Goal: Task Accomplishment & Management: Complete application form

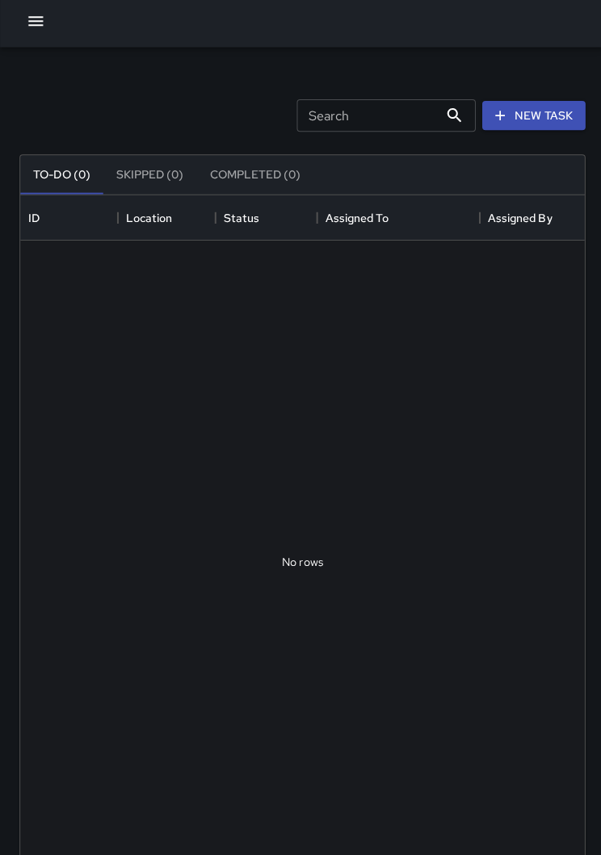
scroll to position [1, 1]
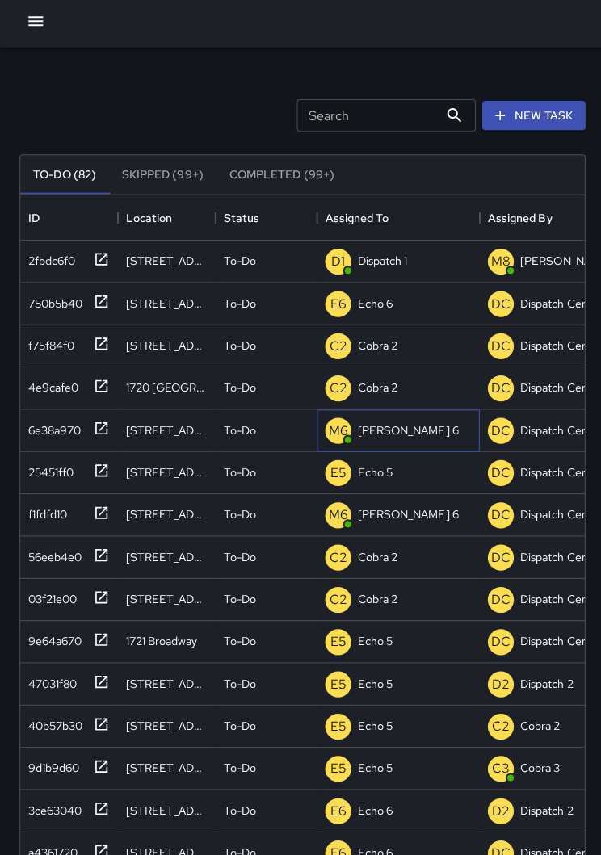
click at [390, 433] on div "[PERSON_NAME] 6" at bounding box center [405, 432] width 107 height 23
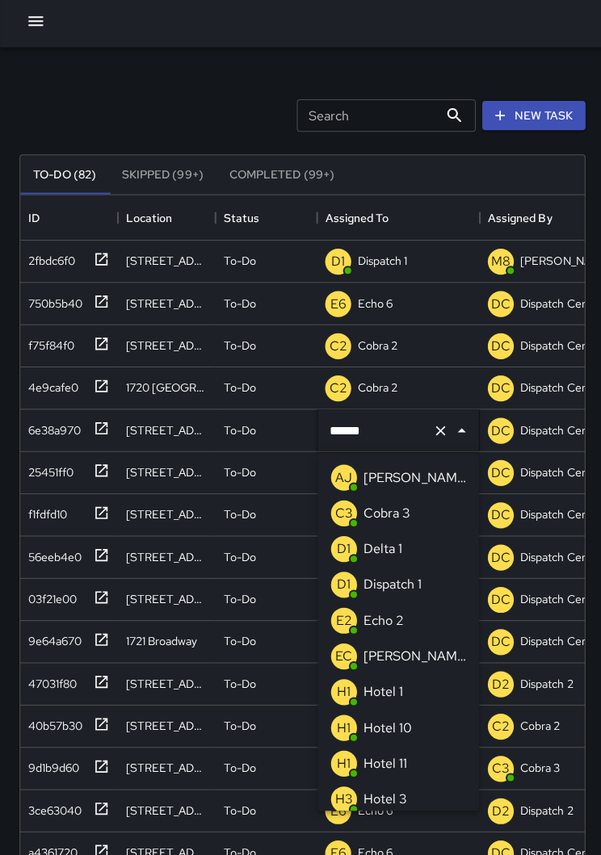
scroll to position [388, 0]
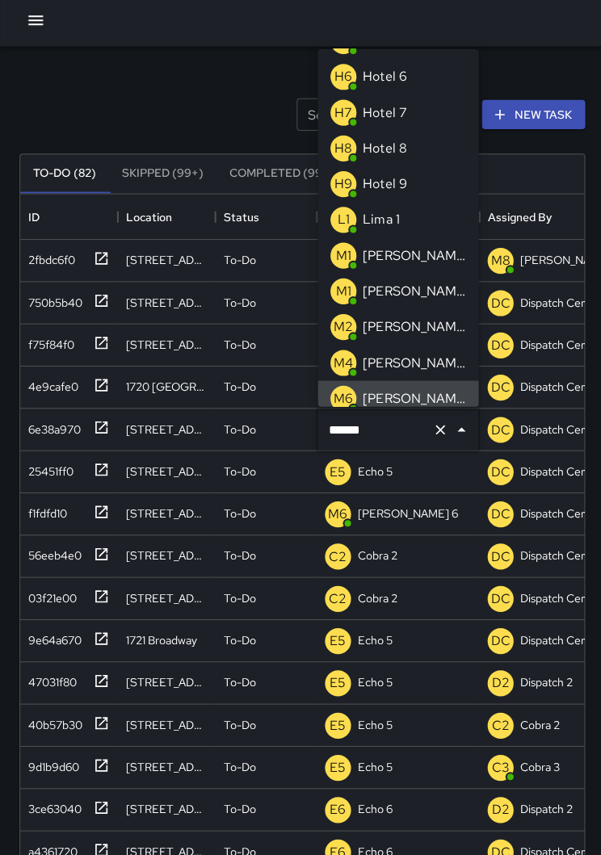
click at [438, 435] on icon "Clear" at bounding box center [438, 433] width 16 height 16
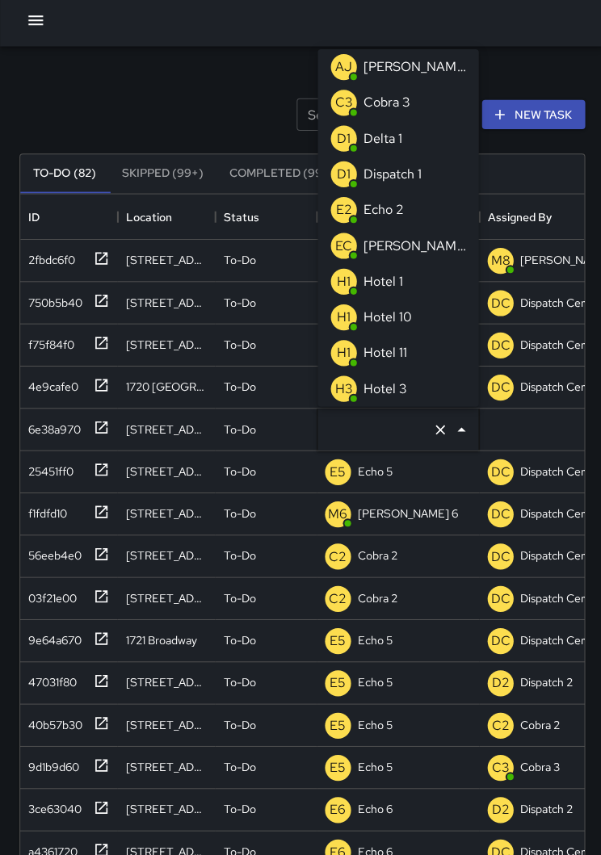
click at [406, 208] on li "E2 Echo 2" at bounding box center [396, 215] width 160 height 36
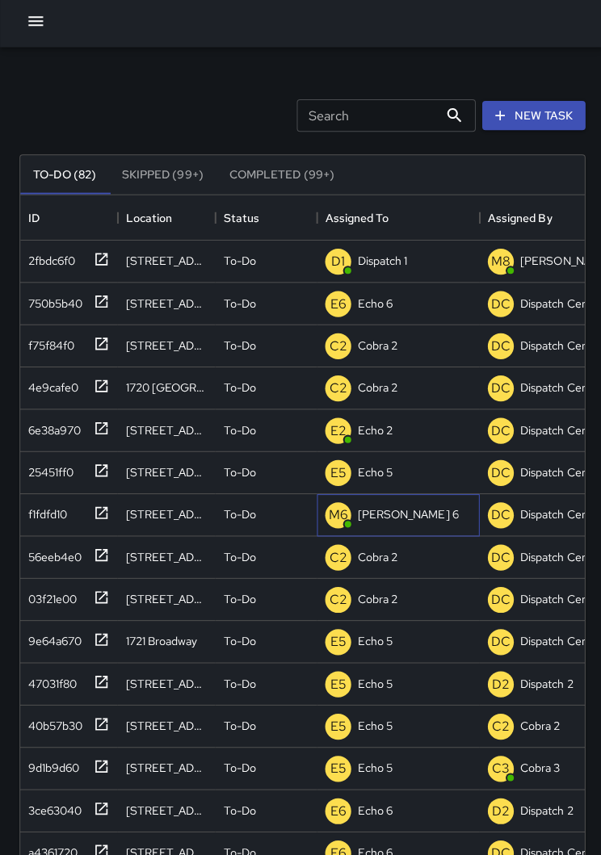
click at [382, 513] on p "[PERSON_NAME] 6" at bounding box center [405, 516] width 100 height 16
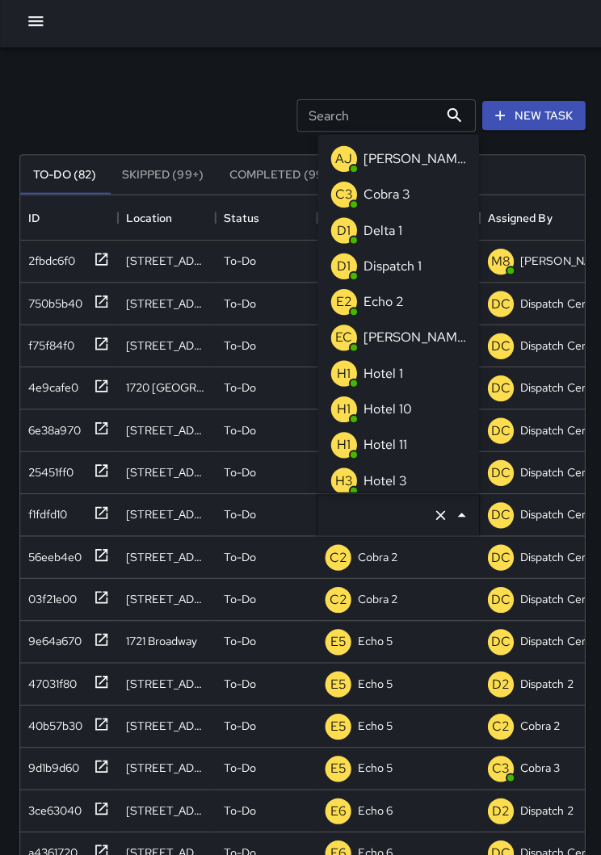
type input "******"
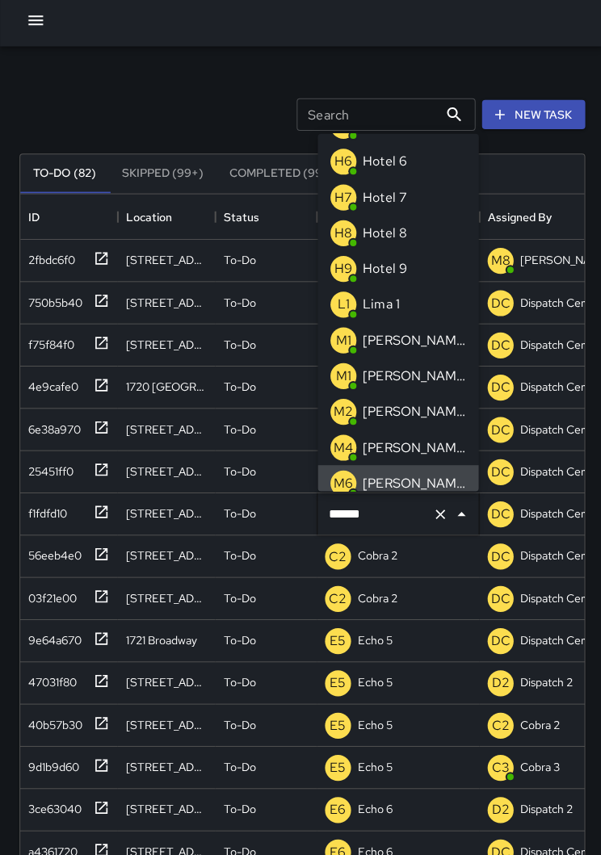
click at [441, 514] on icon "Clear" at bounding box center [438, 517] width 10 height 10
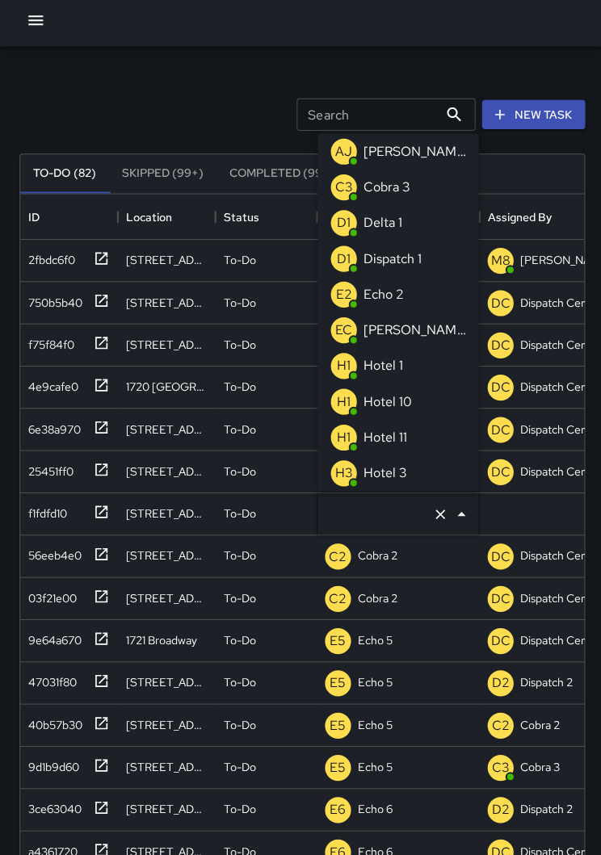
click at [408, 292] on li "E2 Echo 2" at bounding box center [396, 299] width 160 height 36
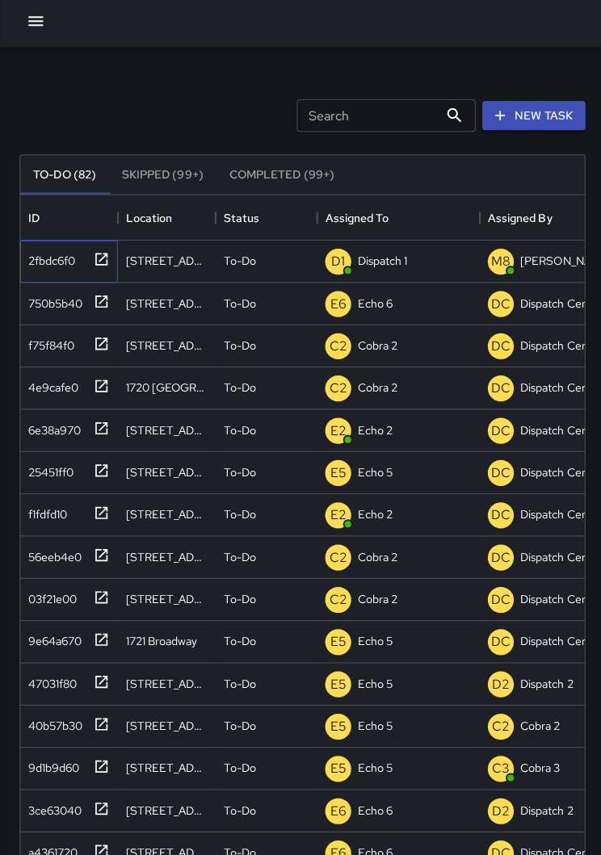
click at [110, 263] on div "2fbdc6f0" at bounding box center [68, 265] width 97 height 42
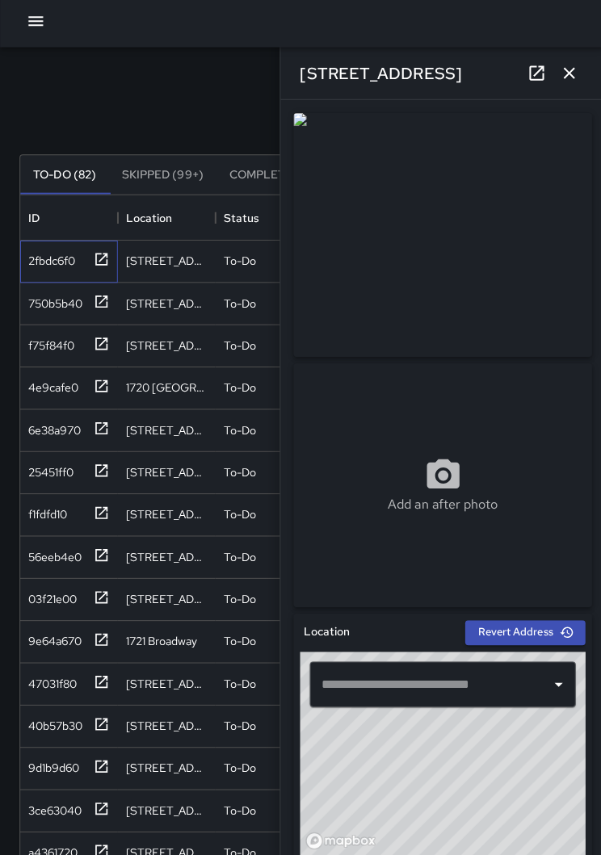
type input "**********"
click at [570, 73] on icon "button" at bounding box center [565, 77] width 19 height 19
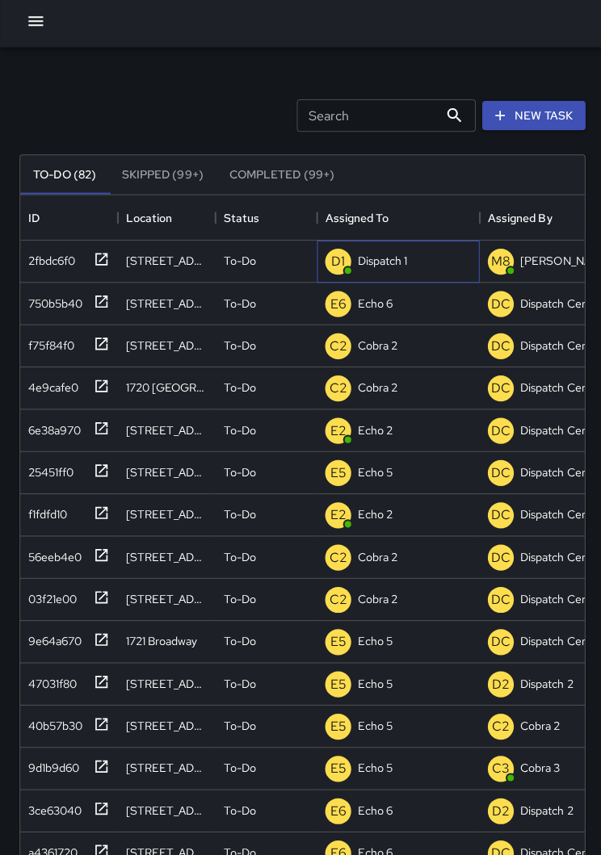
click at [366, 263] on p "Dispatch 1" at bounding box center [379, 264] width 49 height 16
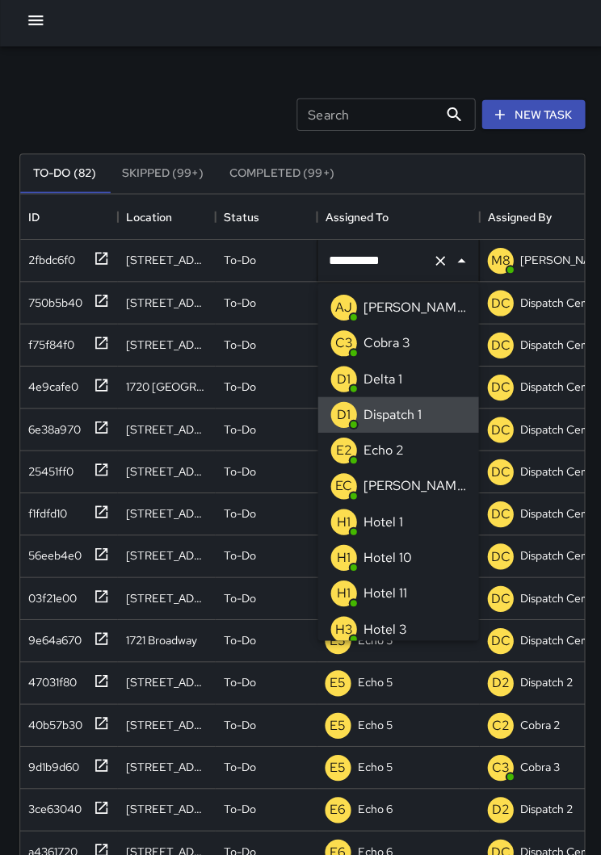
click at [443, 272] on icon "Clear" at bounding box center [438, 265] width 16 height 16
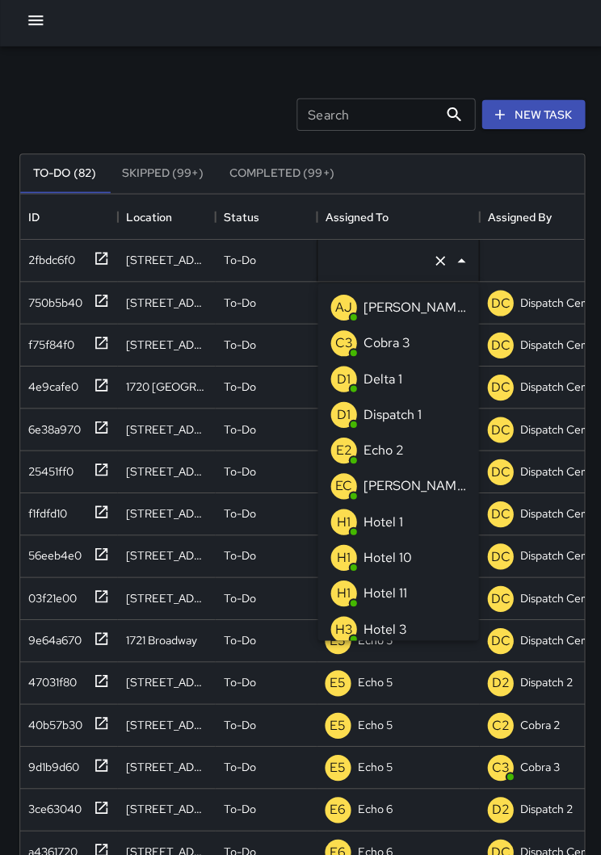
click at [392, 456] on p "Echo 2" at bounding box center [381, 453] width 40 height 19
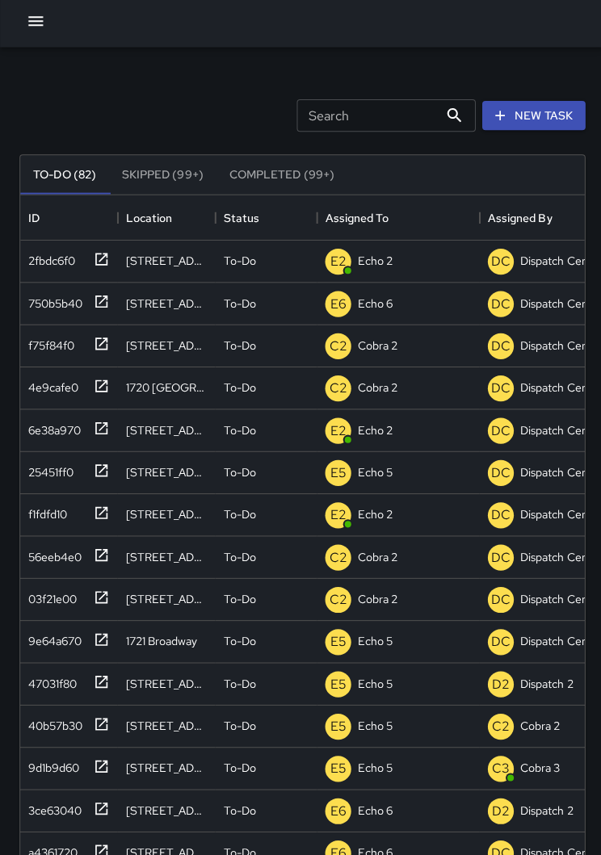
click at [204, 96] on div "Search Search New Task" at bounding box center [300, 120] width 568 height 84
click at [28, 33] on button "button" at bounding box center [35, 26] width 32 height 32
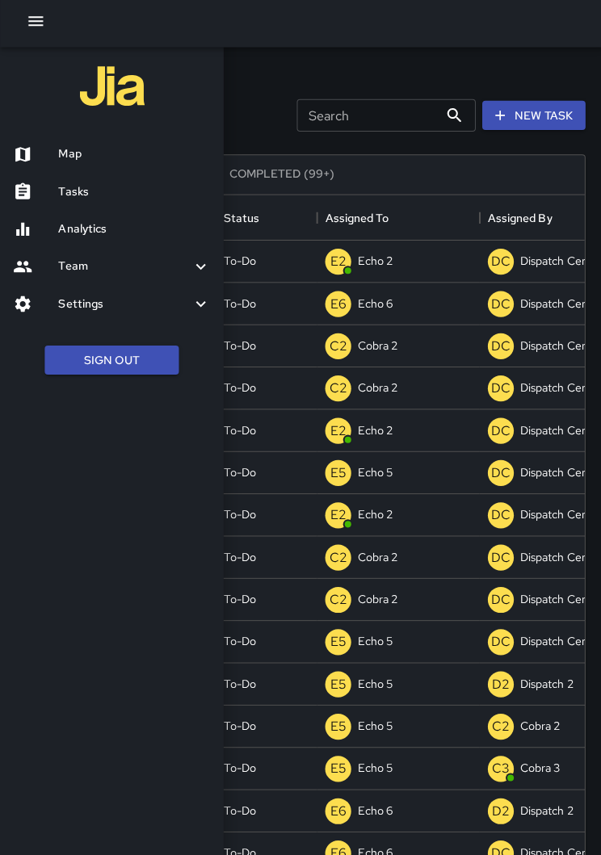
click at [149, 348] on button "Sign Out" at bounding box center [110, 363] width 133 height 30
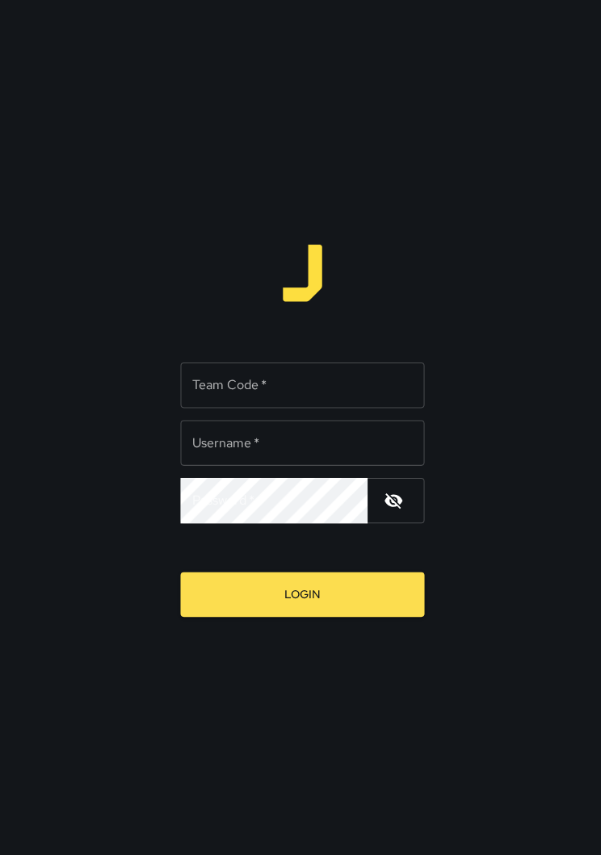
click at [345, 378] on input "Team Code   *" at bounding box center [300, 382] width 242 height 45
type input "****"
click at [316, 443] on input "Username   *" at bounding box center [300, 439] width 242 height 45
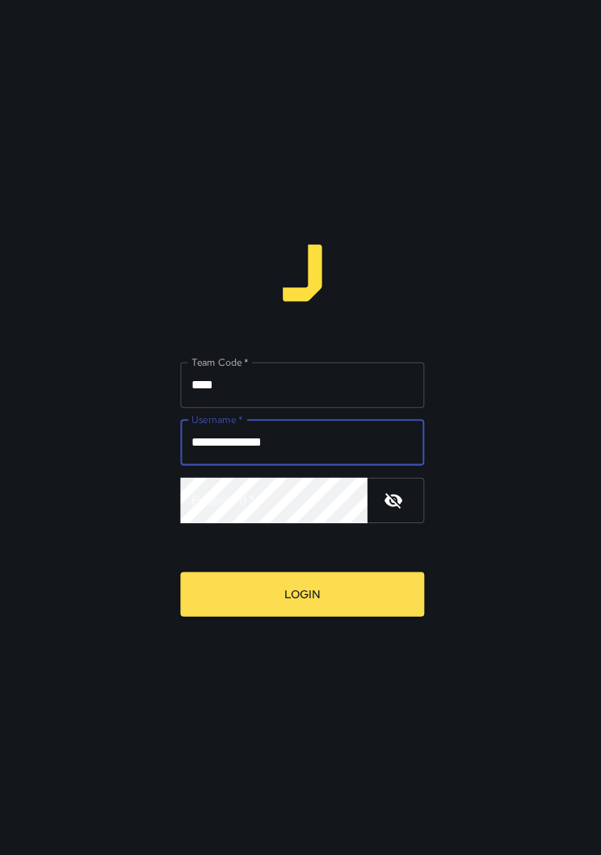
type input "**********"
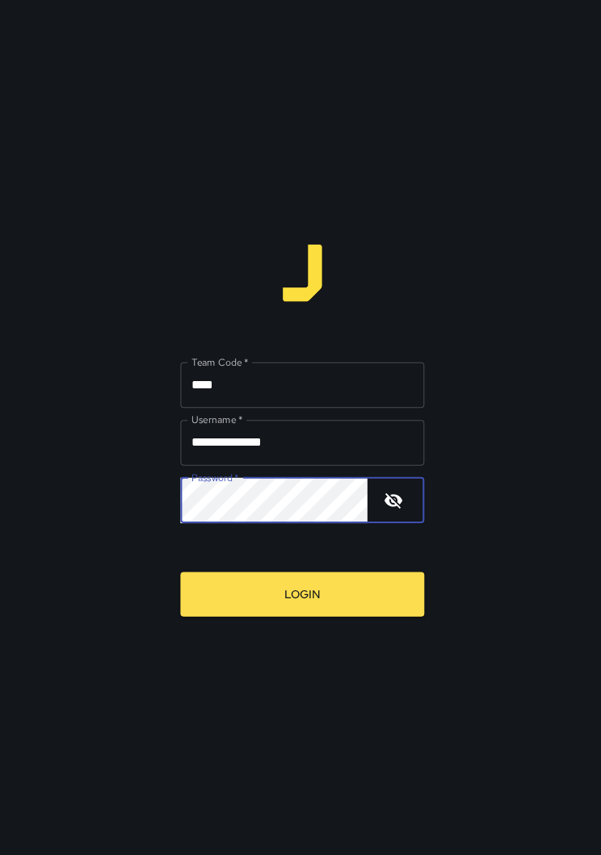
click at [400, 571] on button "Login" at bounding box center [300, 590] width 242 height 44
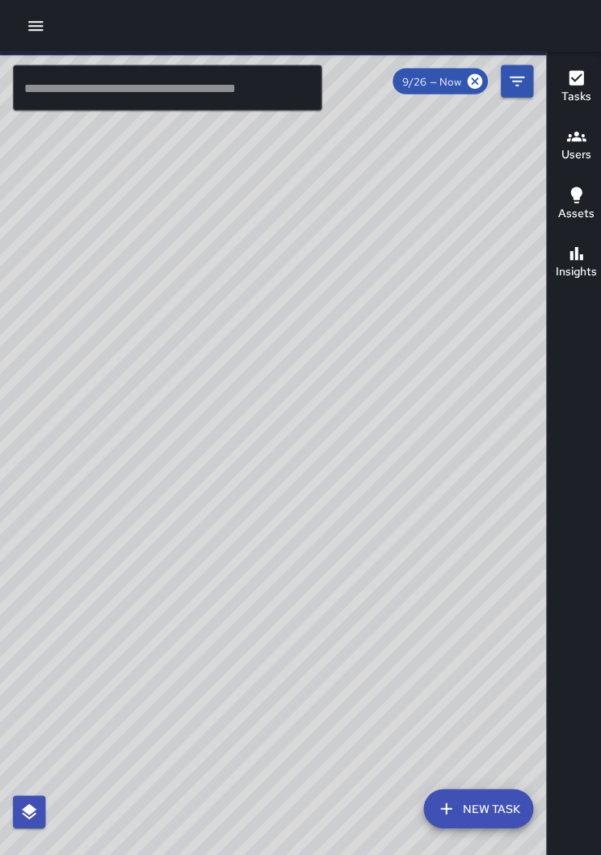
click at [48, 27] on button "button" at bounding box center [35, 26] width 32 height 32
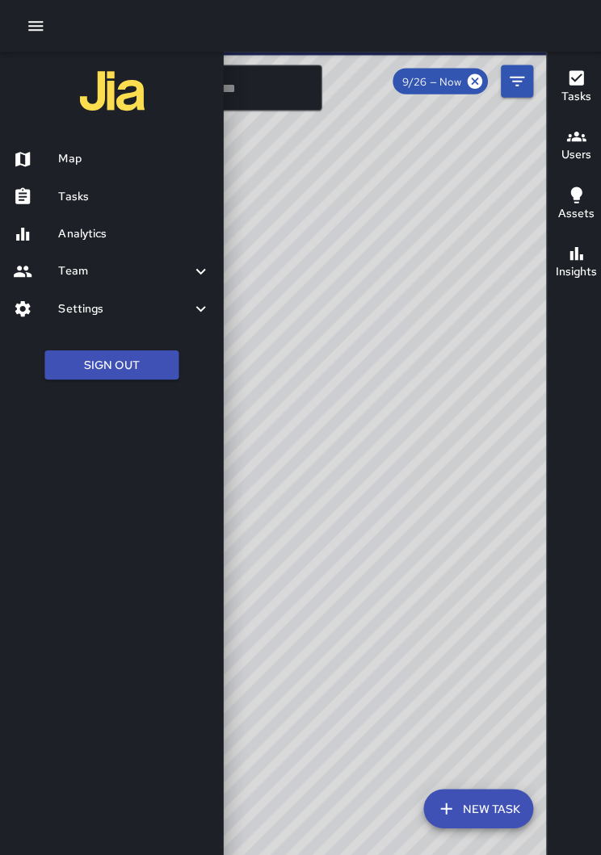
click at [99, 199] on h6 "Tasks" at bounding box center [133, 196] width 151 height 18
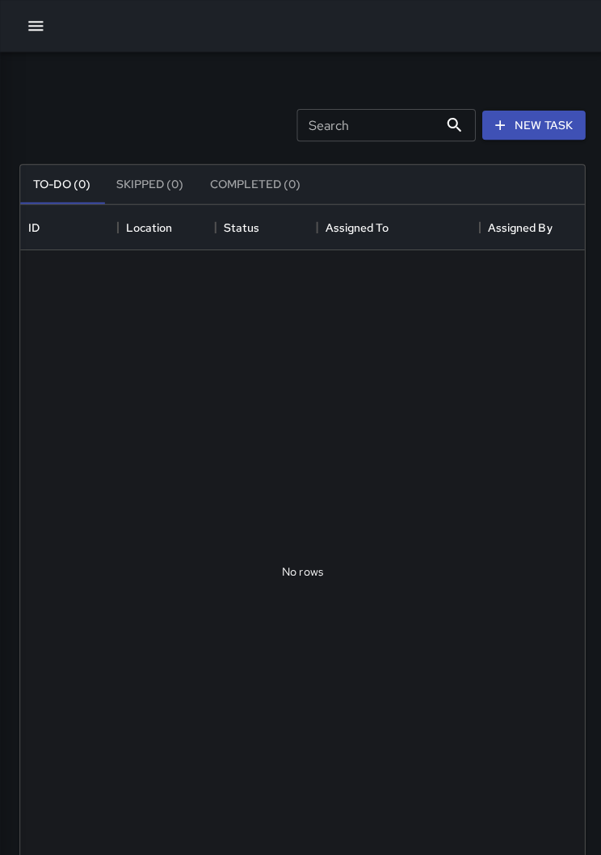
scroll to position [684, 560]
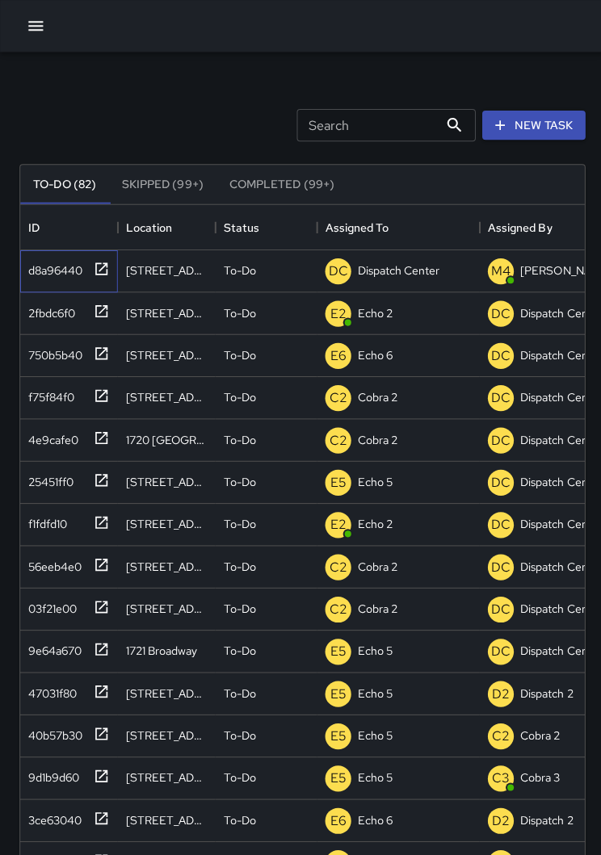
click at [112, 266] on div "d8a96440" at bounding box center [68, 270] width 97 height 42
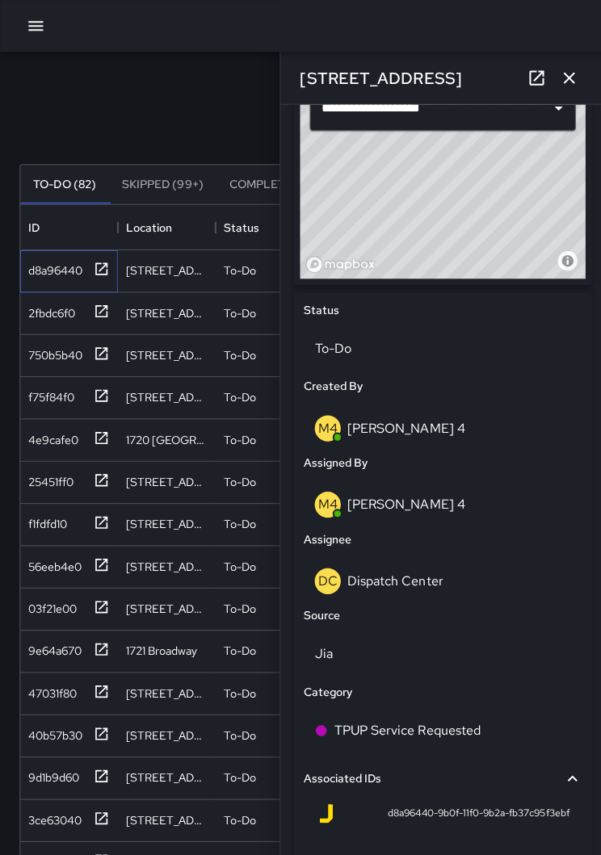
scroll to position [576, 0]
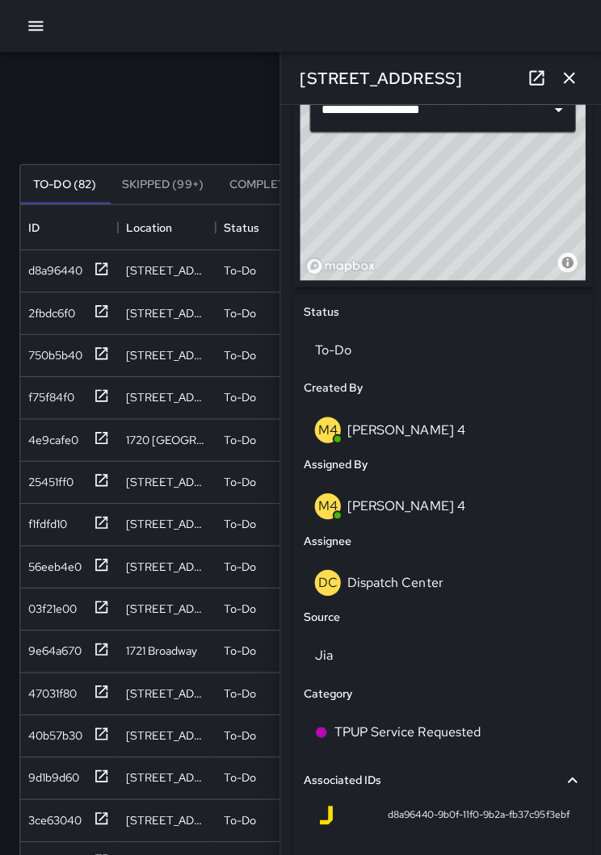
click at [454, 571] on div "DC Dispatch Center" at bounding box center [440, 579] width 254 height 26
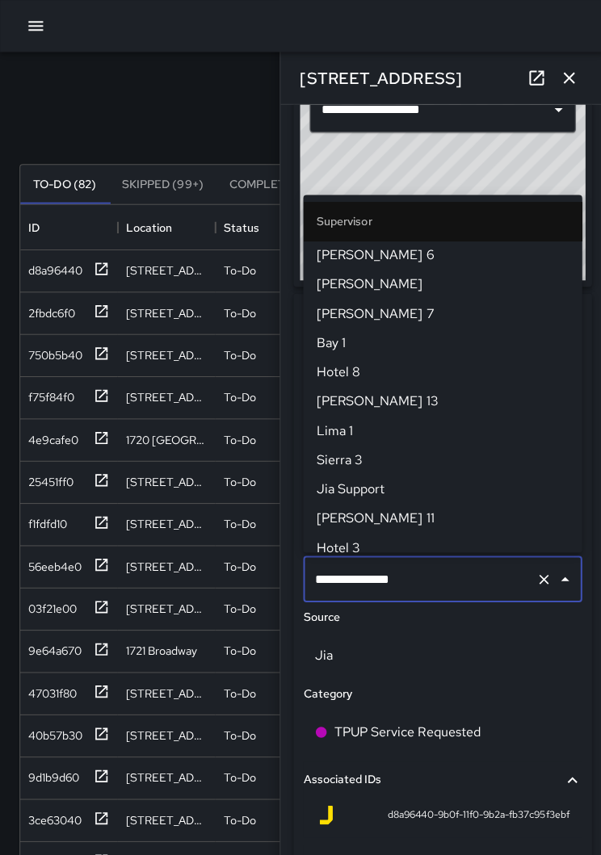
scroll to position [1599, 0]
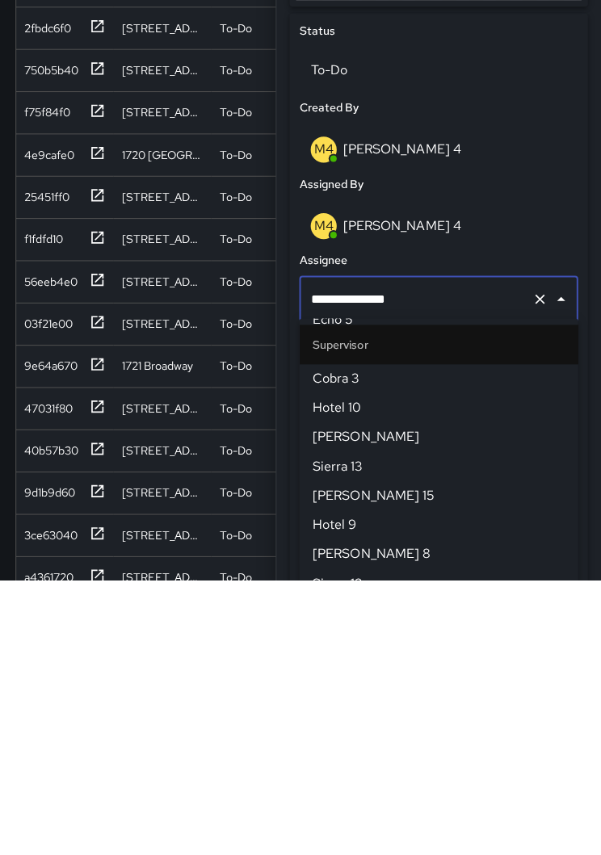
click at [538, 568] on icon "Clear" at bounding box center [540, 576] width 16 height 16
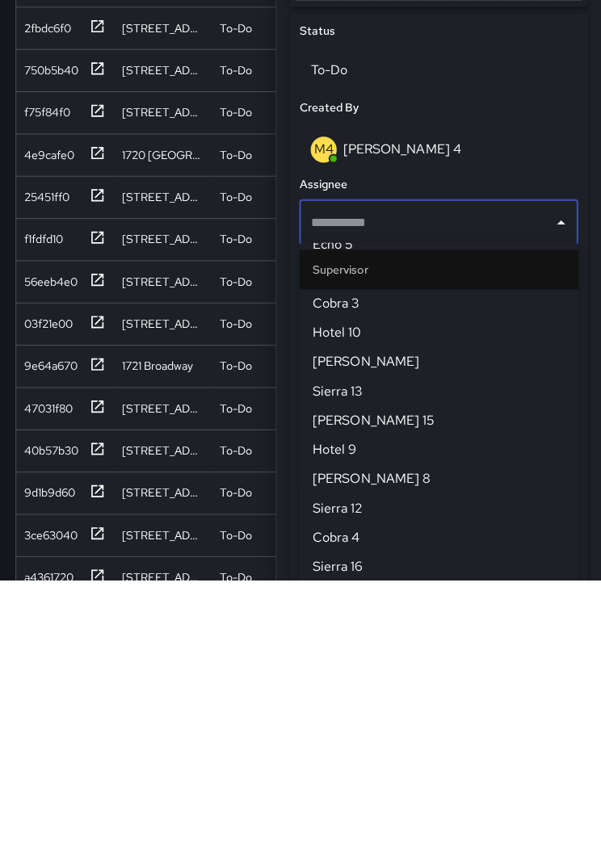
scroll to position [0, 0]
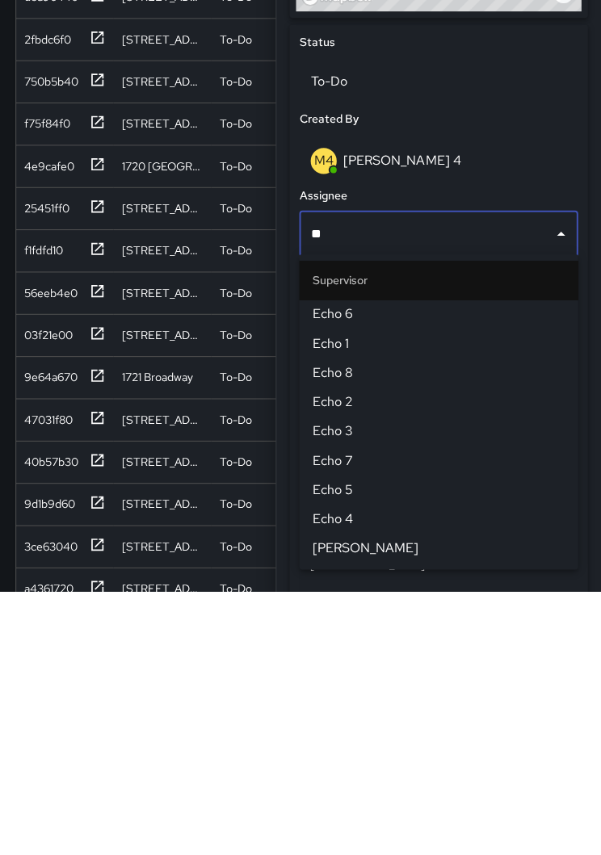
type input "***"
click at [346, 657] on span "Echo 2" at bounding box center [439, 666] width 251 height 19
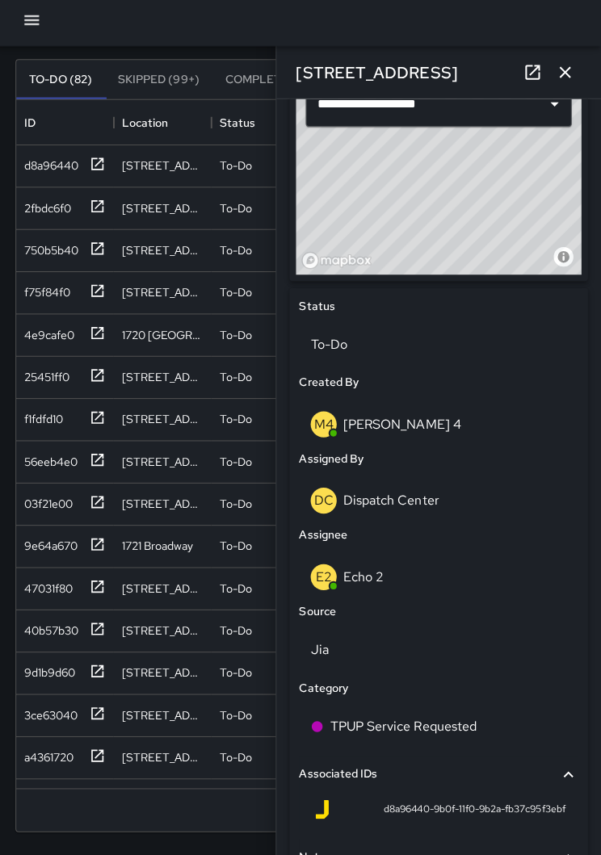
click at [568, 68] on icon "button" at bounding box center [565, 77] width 19 height 19
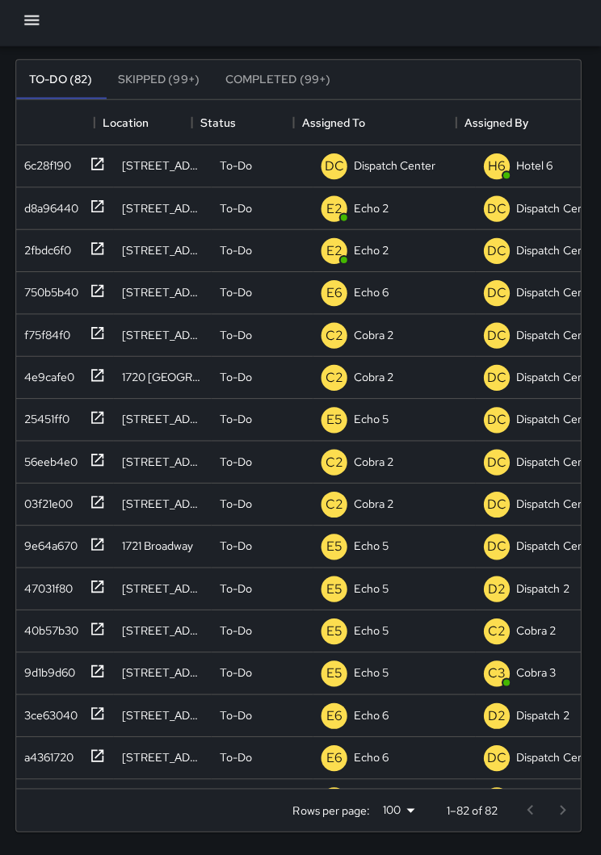
scroll to position [0, 0]
click at [105, 165] on div "6c28f190" at bounding box center [68, 171] width 97 height 42
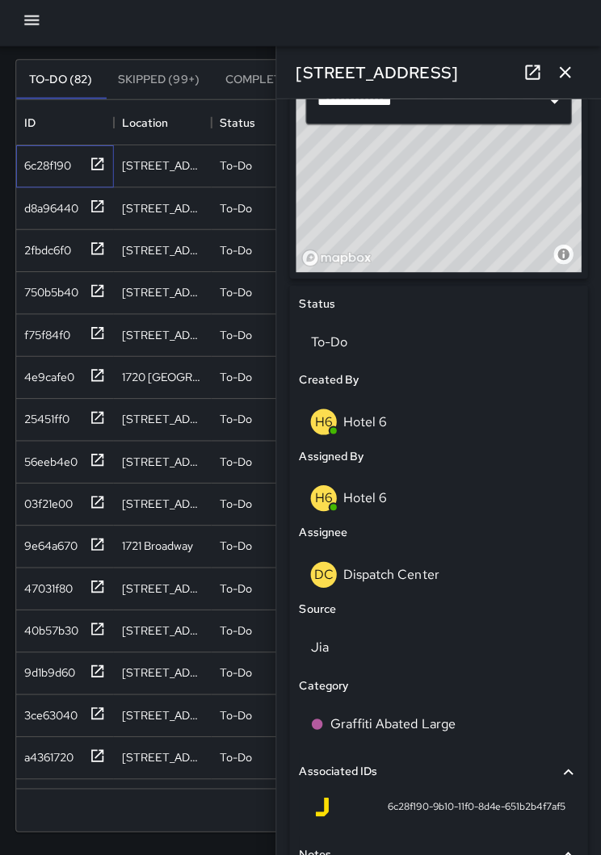
scroll to position [577, 0]
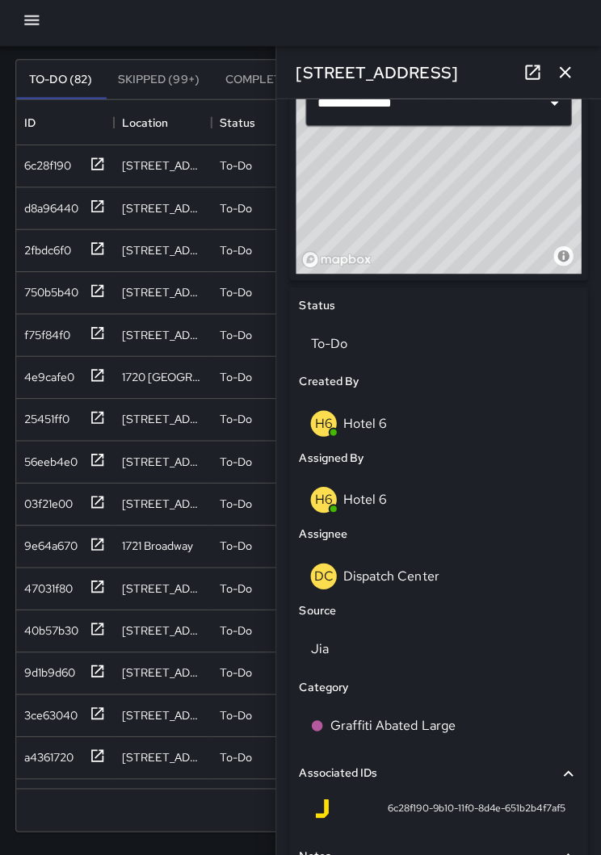
click at [405, 569] on p "Dispatch Center" at bounding box center [392, 577] width 95 height 17
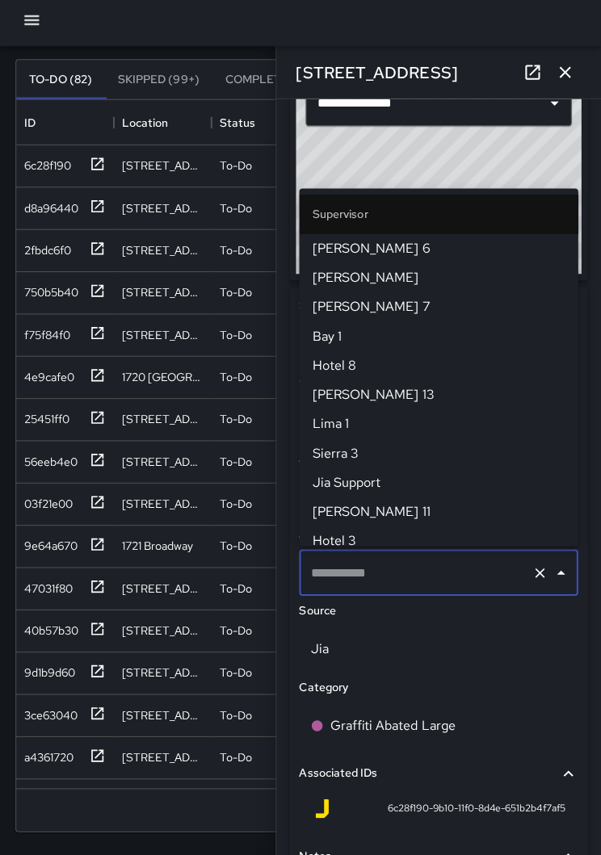
type input "**********"
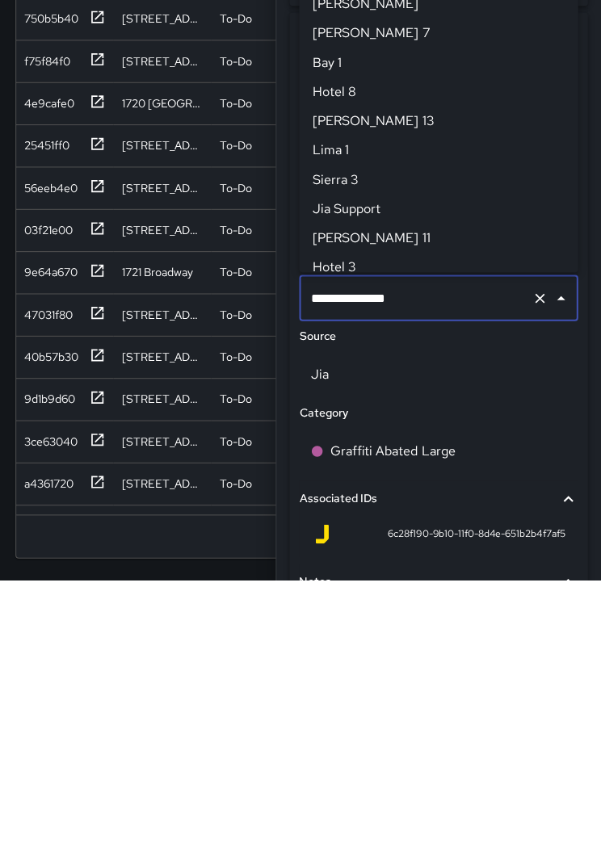
scroll to position [1599, 0]
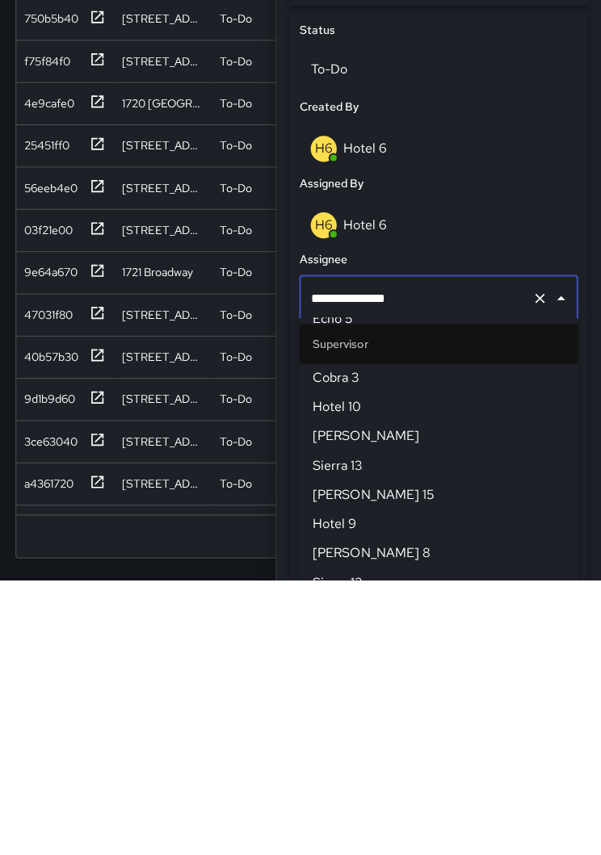
click at [532, 567] on icon "Clear" at bounding box center [540, 575] width 16 height 16
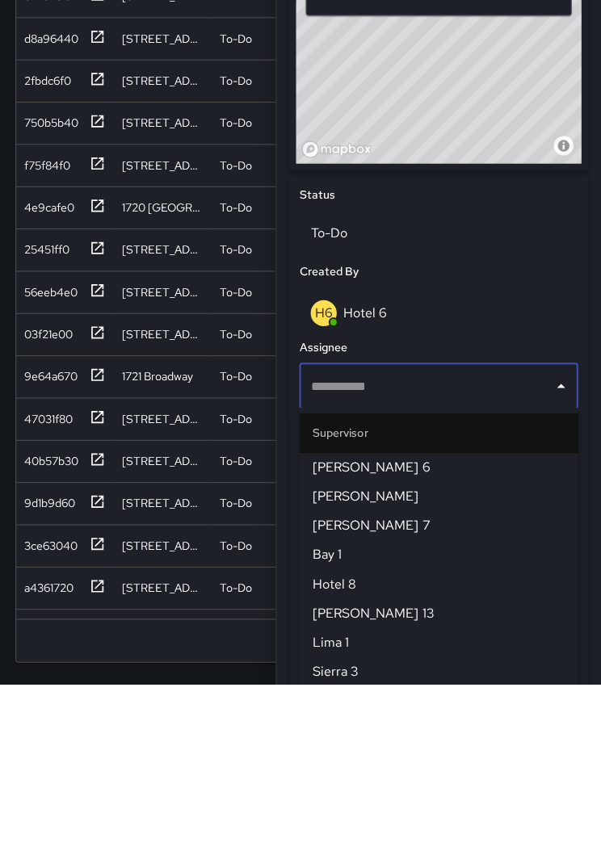
scroll to position [516, 0]
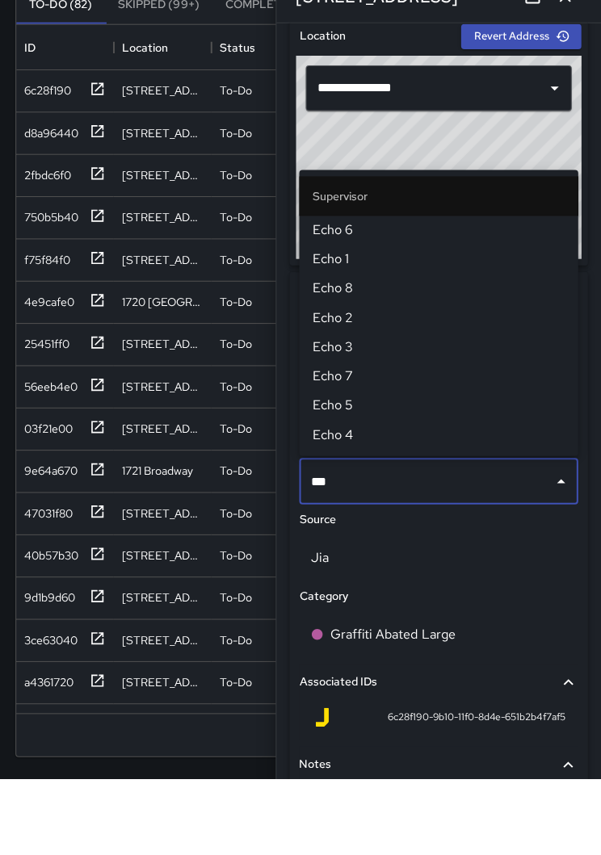
type input "****"
click at [361, 475] on span "Echo 5" at bounding box center [439, 484] width 251 height 19
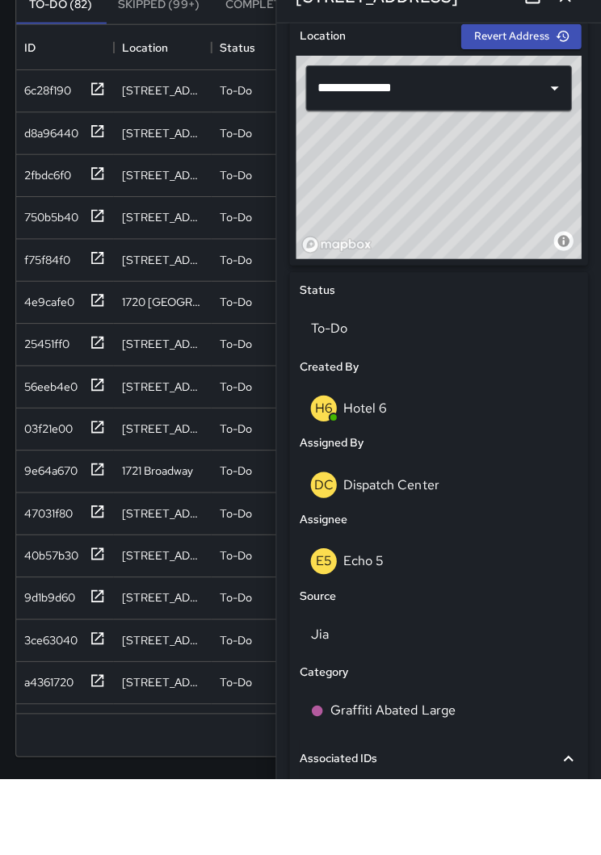
scroll to position [99, 0]
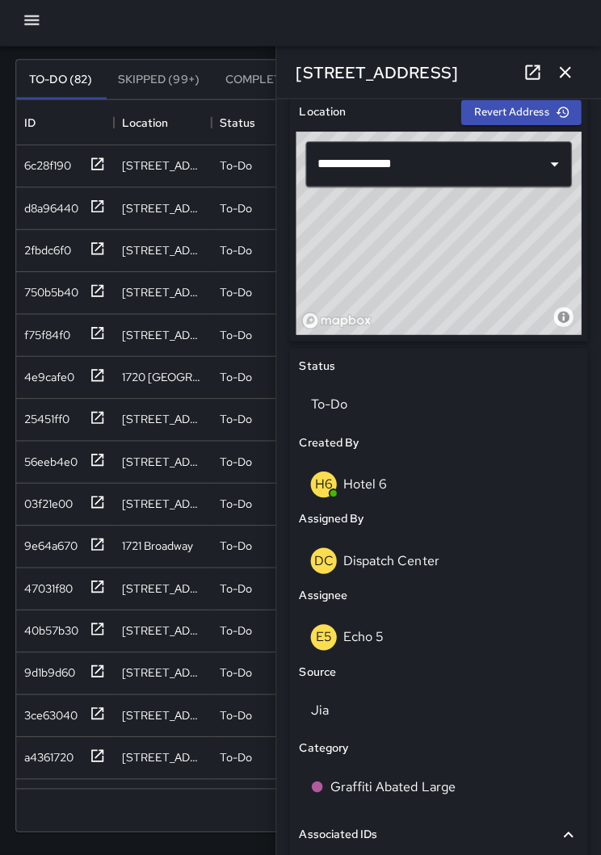
click at [420, 626] on div "E5 Echo 5" at bounding box center [440, 639] width 254 height 26
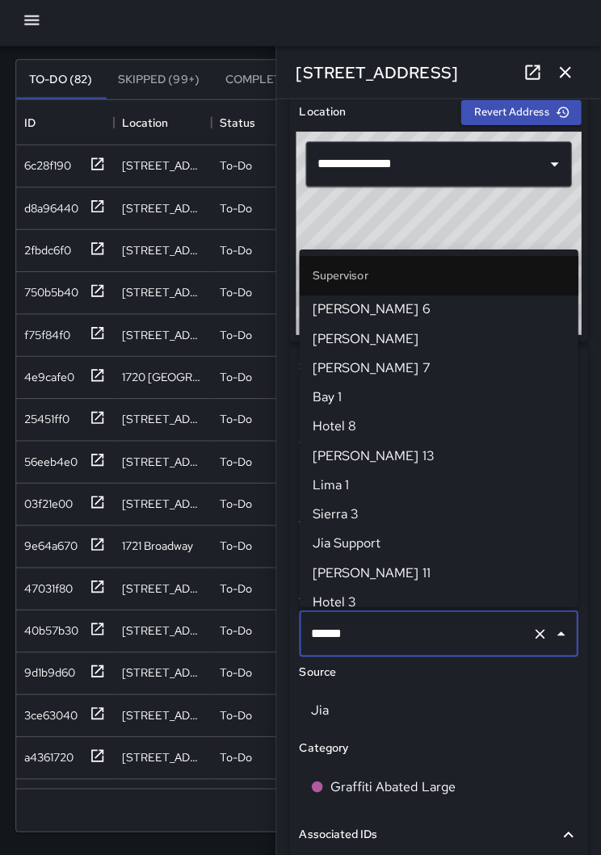
scroll to position [1250, 0]
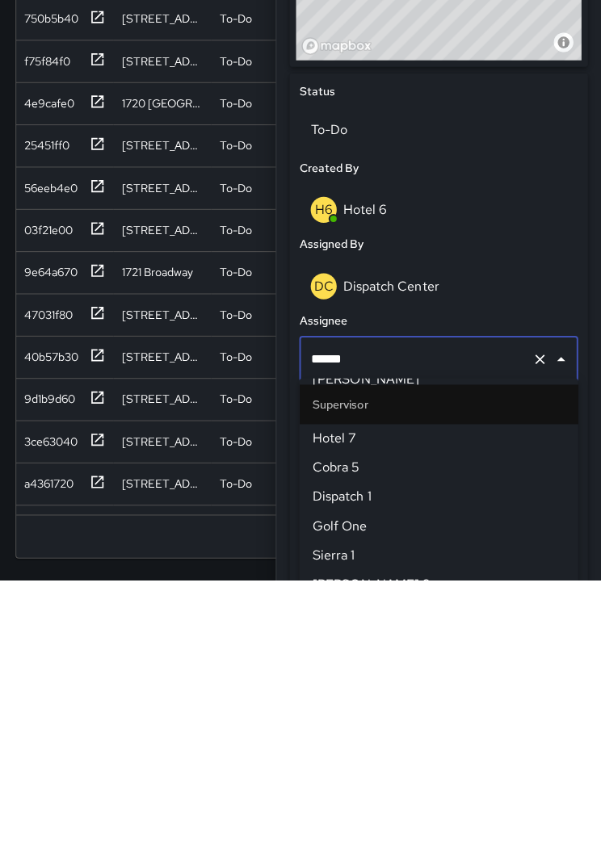
type input "****"
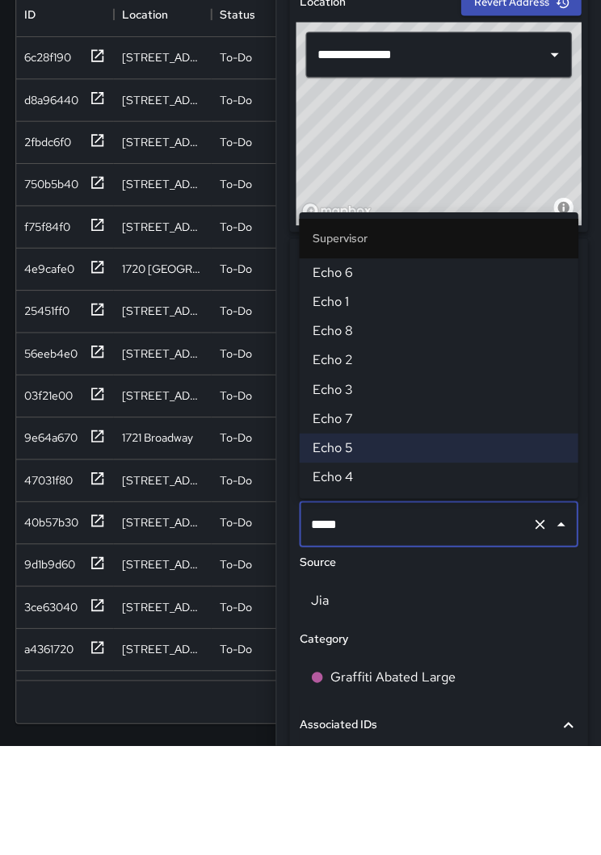
click at [350, 376] on span "Echo 6" at bounding box center [439, 385] width 251 height 19
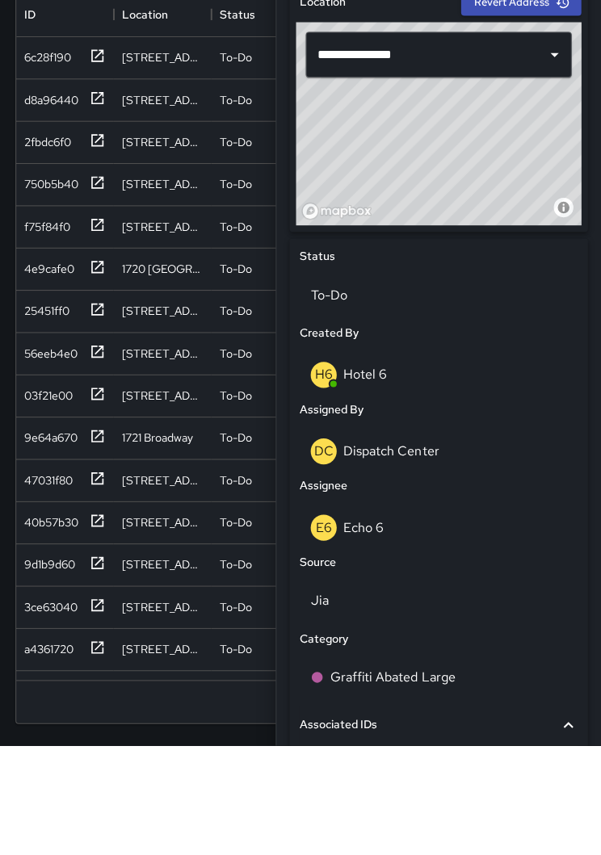
scroll to position [99, 0]
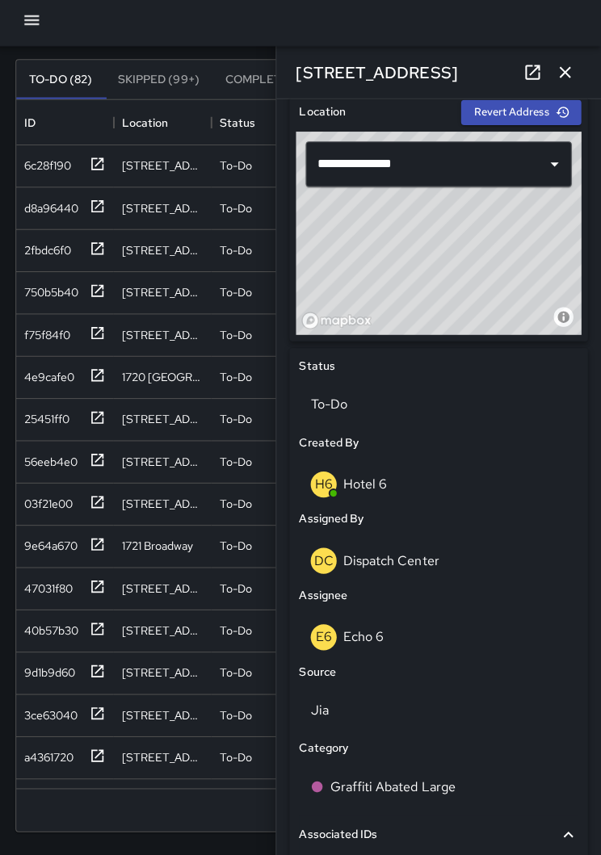
click at [560, 73] on icon "button" at bounding box center [565, 77] width 11 height 11
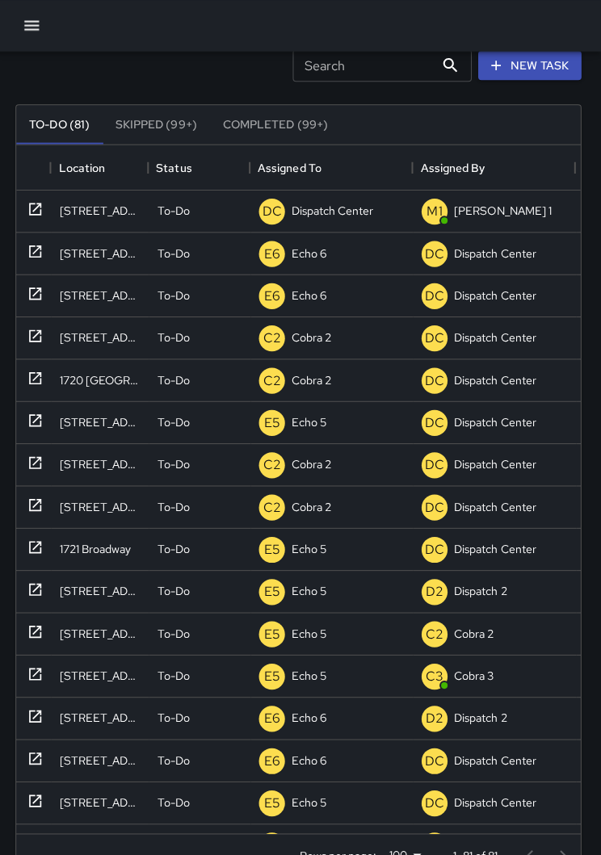
scroll to position [0, 63]
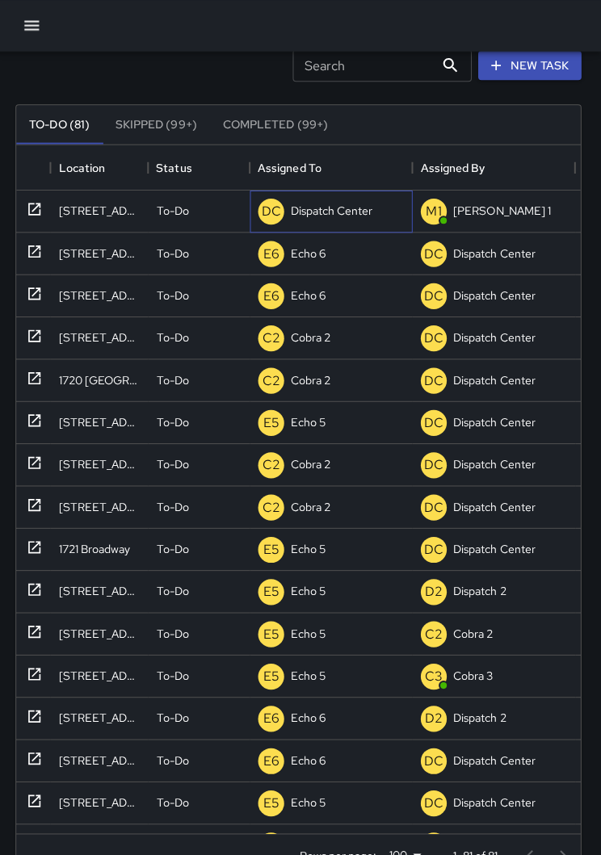
click at [333, 210] on p "Dispatch Center" at bounding box center [333, 210] width 82 height 16
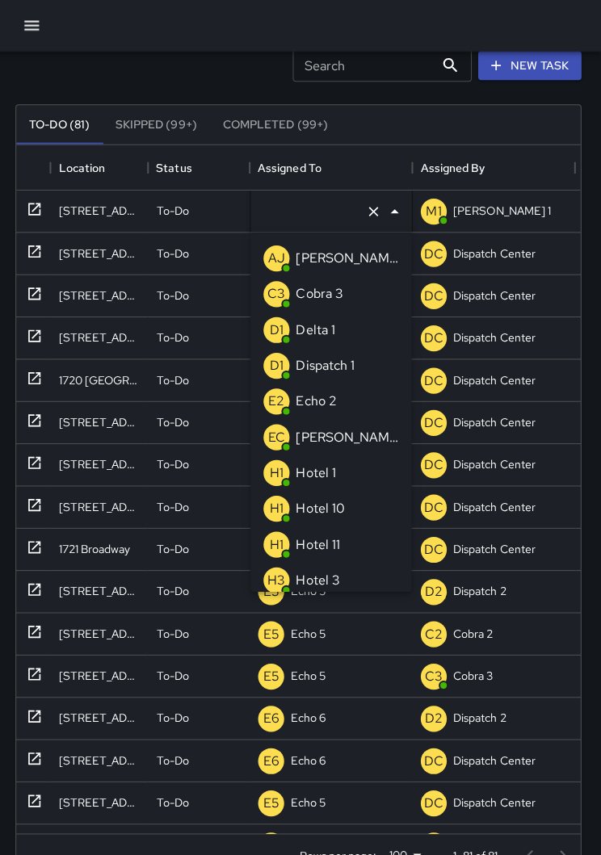
type input "**********"
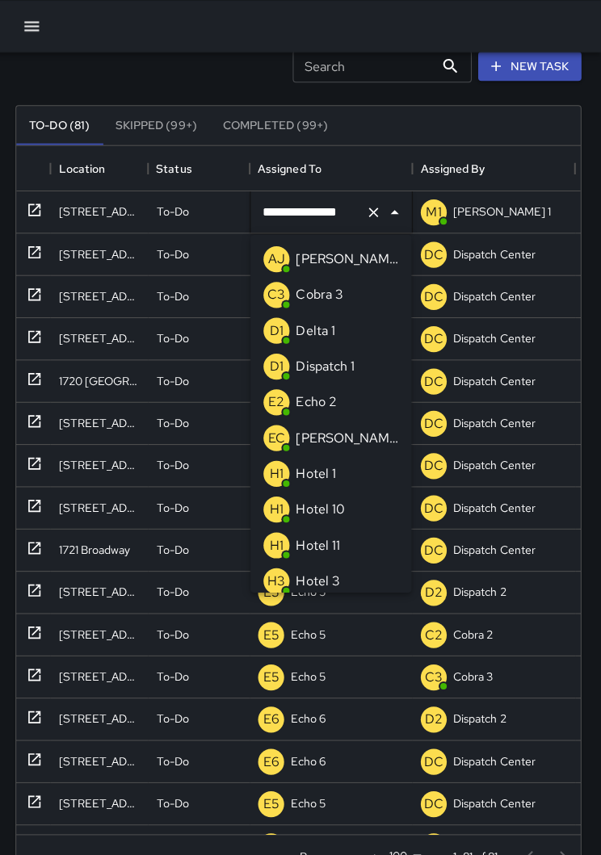
scroll to position [1205, 0]
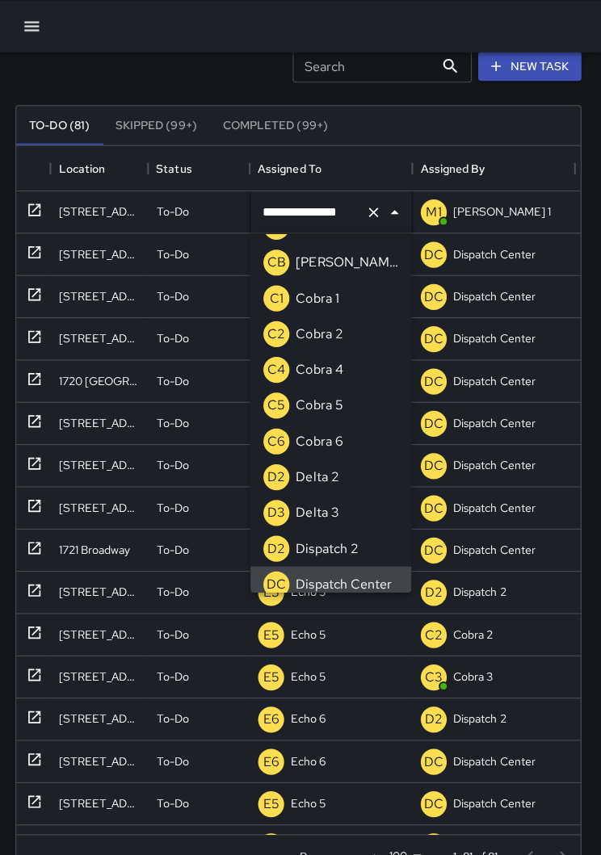
click at [371, 207] on icon "Clear" at bounding box center [375, 211] width 16 height 16
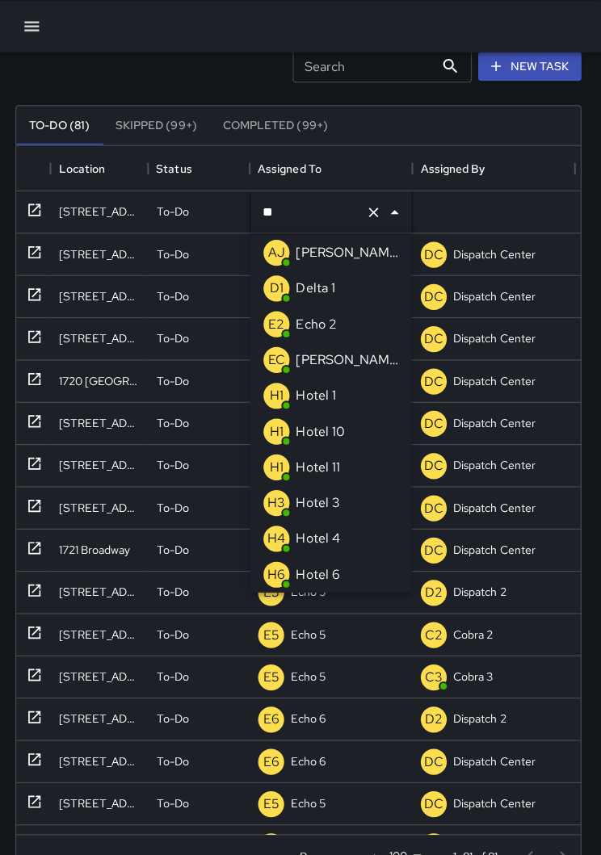
scroll to position [0, 0]
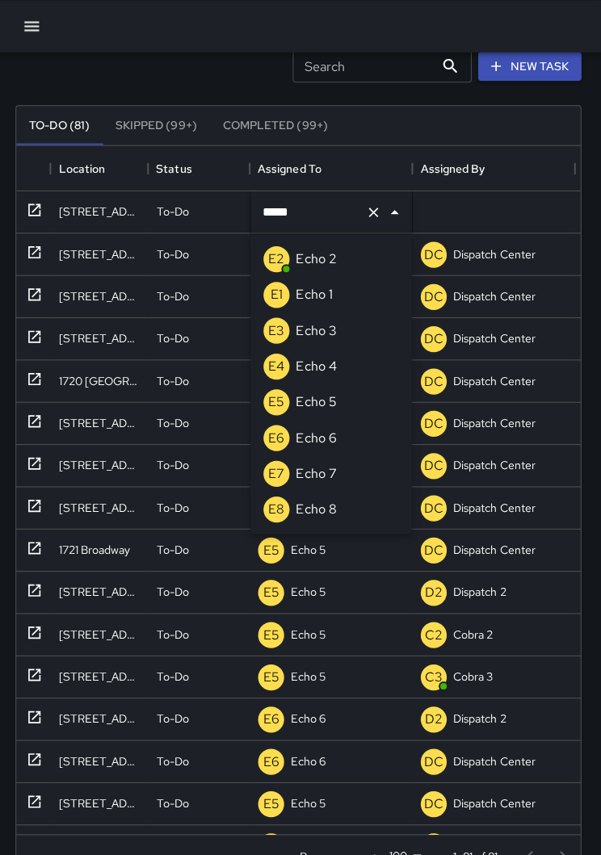
type input "******"
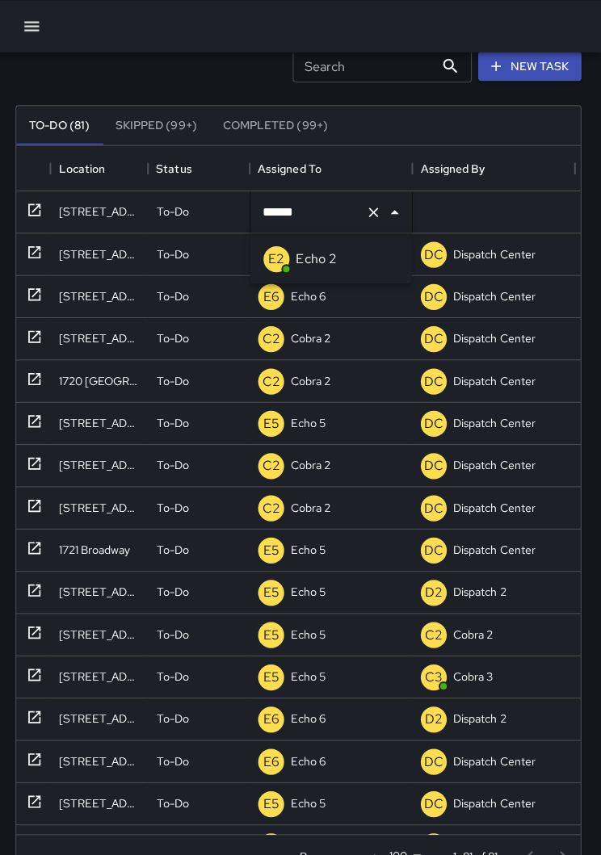
click at [309, 250] on p "Echo 2" at bounding box center [318, 257] width 40 height 19
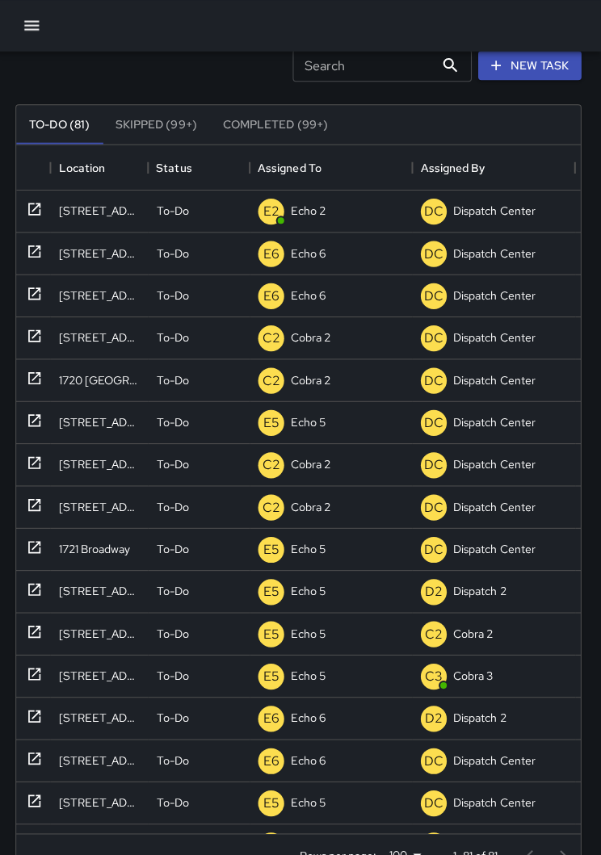
click at [202, 90] on div "To-Do (81) Skipped (99+) Completed (99+) ID Location Status Assigned To Assigne…" at bounding box center [300, 488] width 562 height 813
click at [27, 24] on icon "button" at bounding box center [35, 25] width 19 height 19
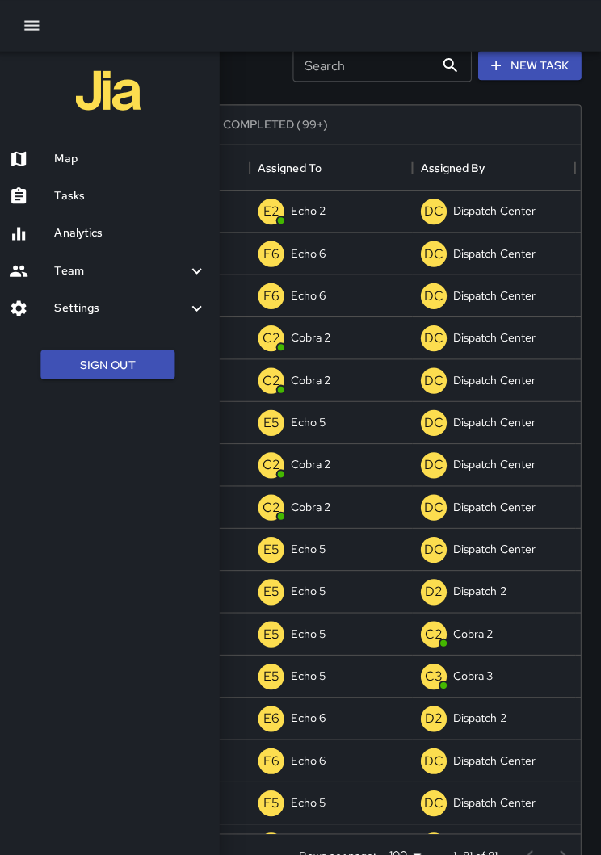
click at [82, 157] on h6 "Map" at bounding box center [133, 158] width 151 height 18
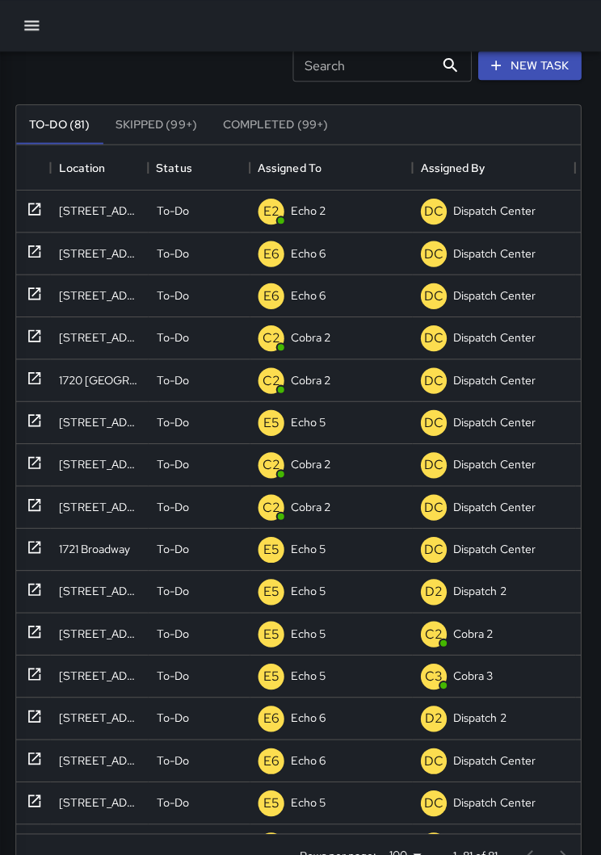
scroll to position [25, 0]
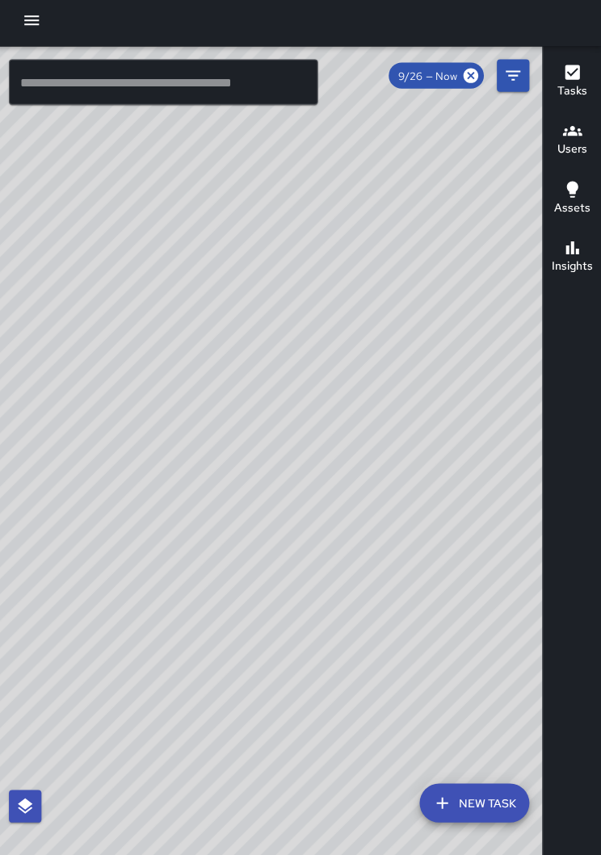
click at [19, 19] on button "button" at bounding box center [35, 26] width 32 height 32
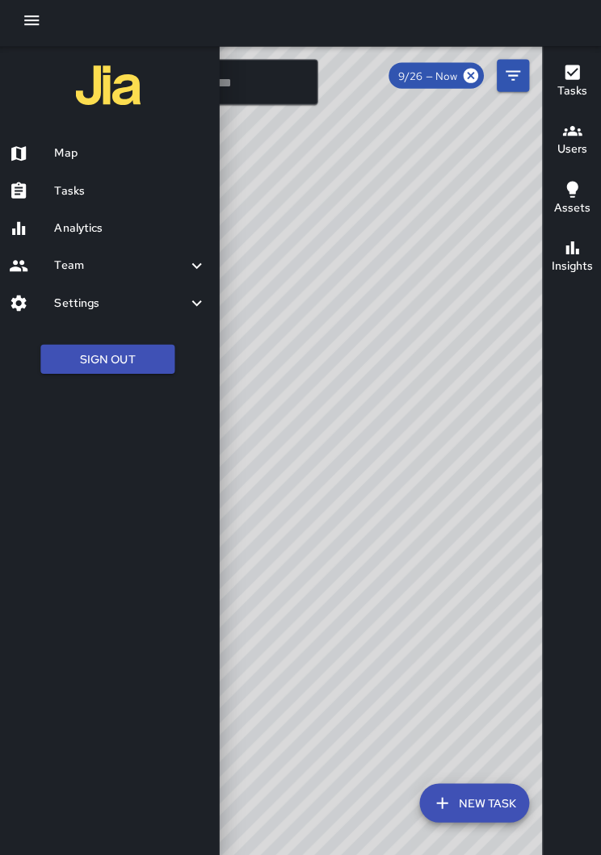
click at [64, 178] on div "Tasks" at bounding box center [111, 195] width 222 height 37
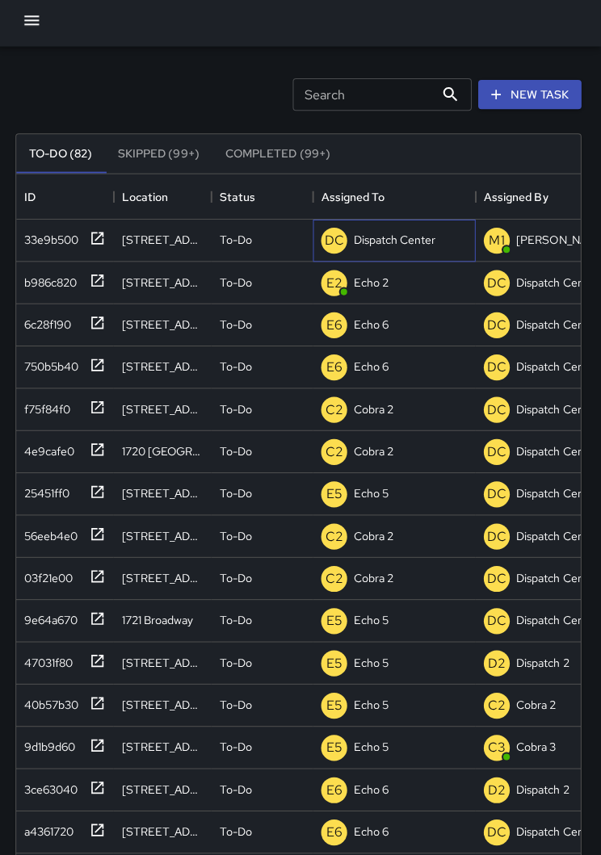
click at [373, 243] on p "Dispatch Center" at bounding box center [396, 244] width 82 height 16
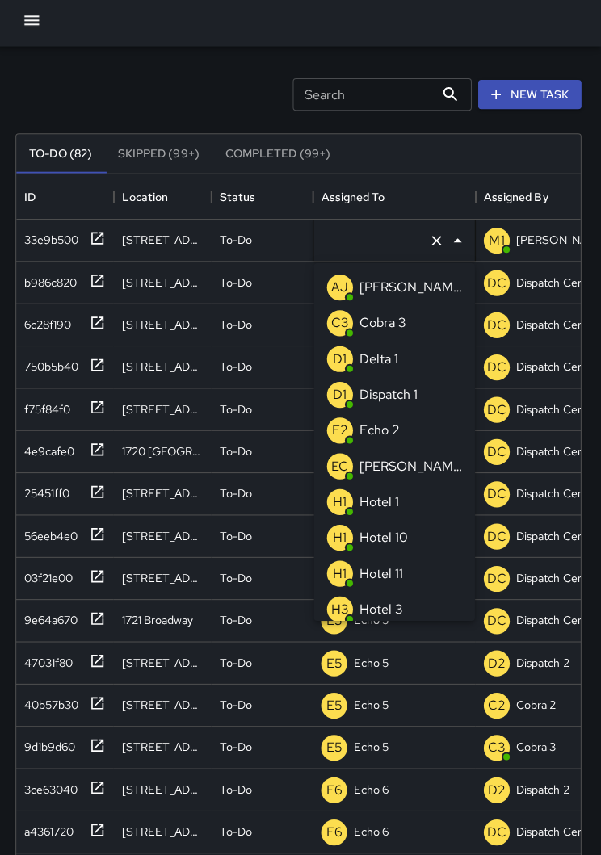
type input "**********"
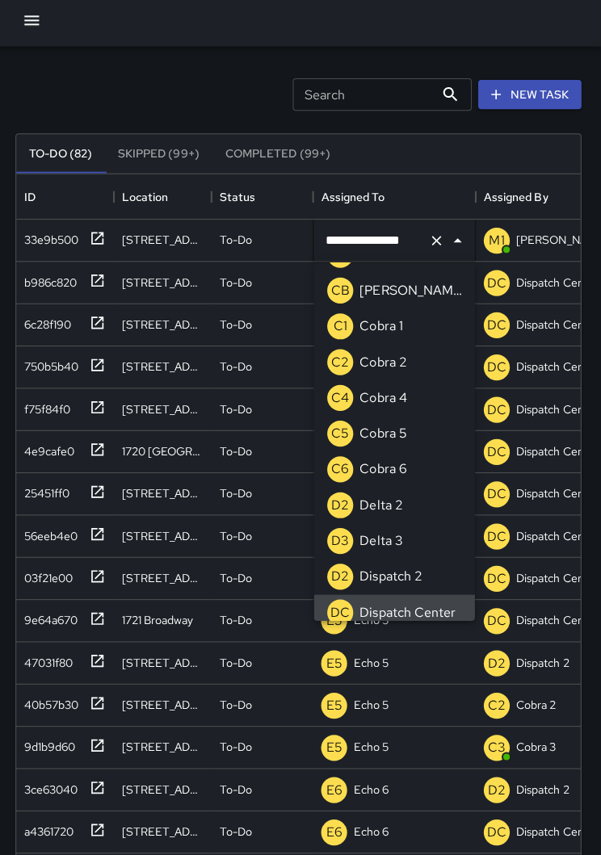
click at [430, 238] on icon "Clear" at bounding box center [438, 245] width 16 height 16
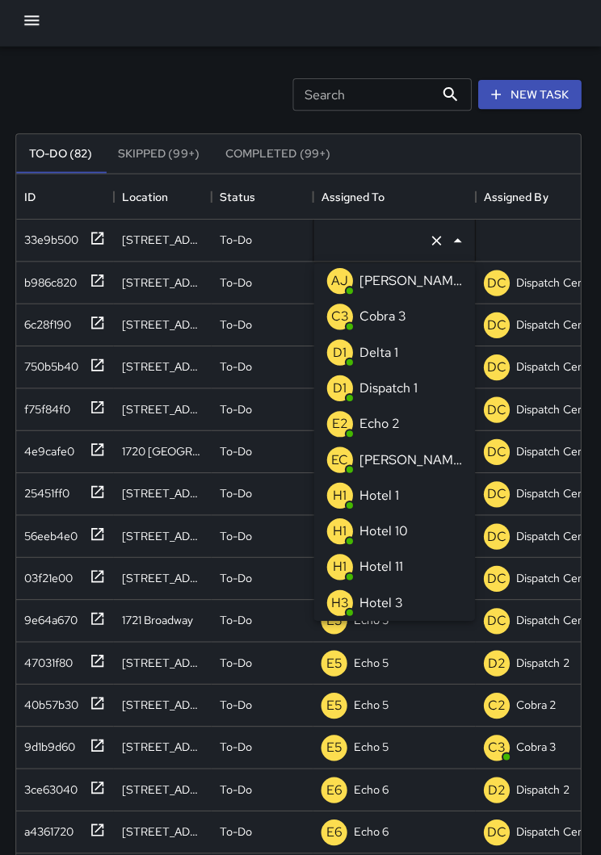
click at [389, 425] on p "Echo 2" at bounding box center [381, 426] width 40 height 19
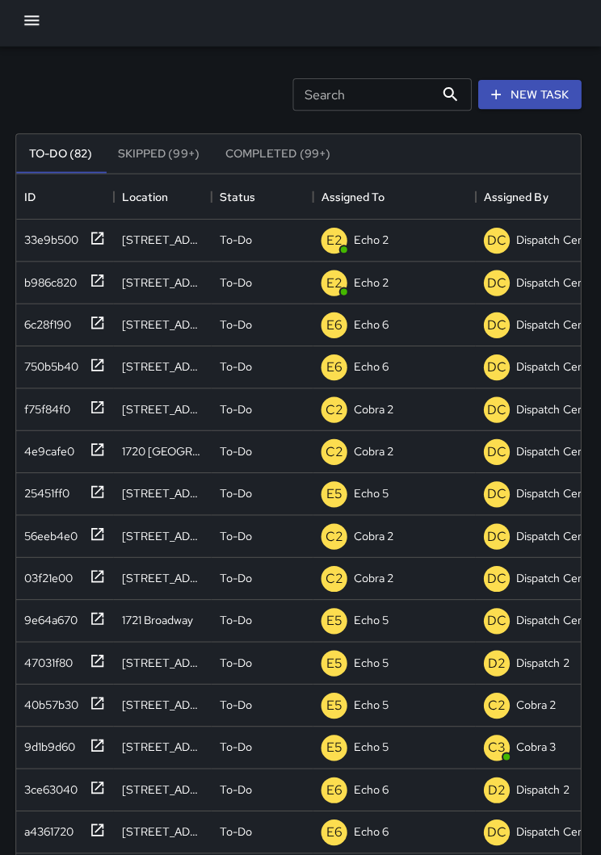
click at [224, 76] on div "Search Search New Task" at bounding box center [300, 99] width 568 height 84
click at [26, 33] on button "button" at bounding box center [35, 26] width 32 height 32
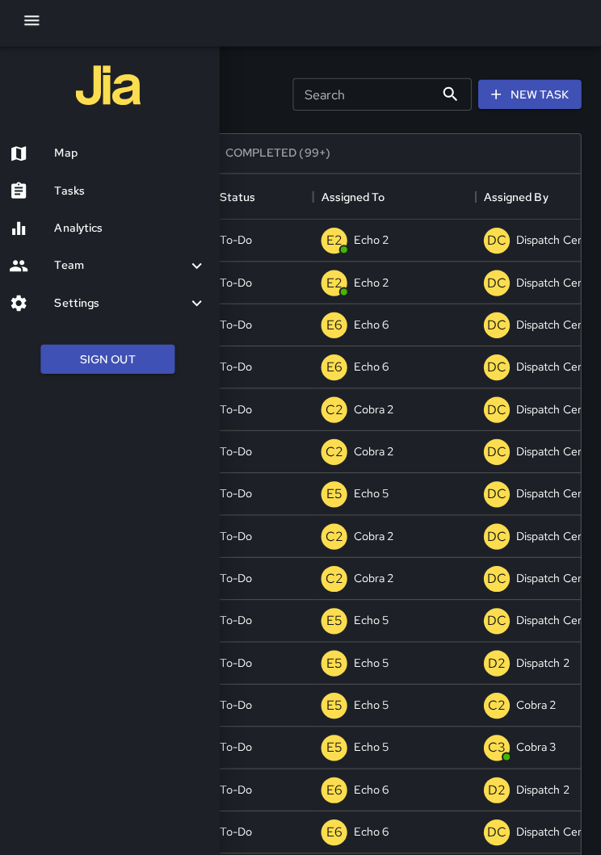
click at [81, 187] on h6 "Tasks" at bounding box center [133, 196] width 151 height 18
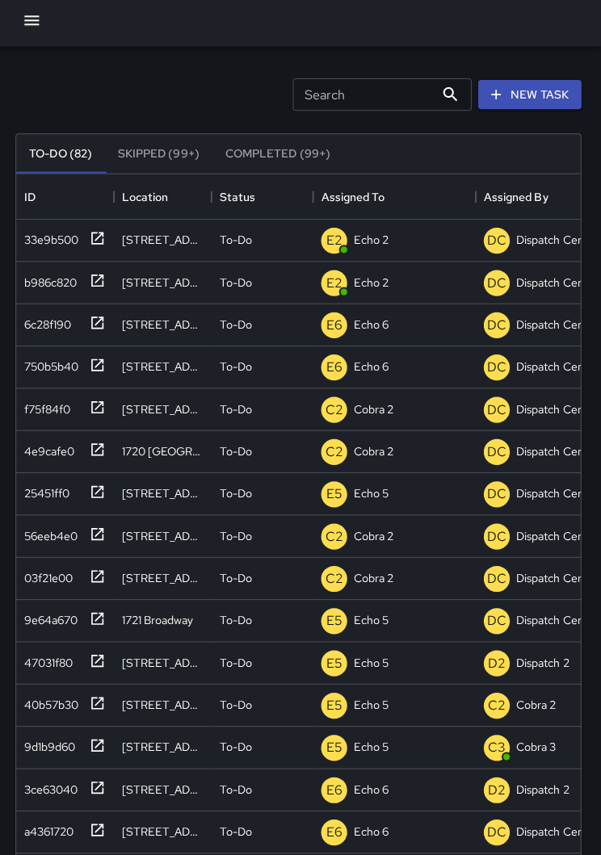
click at [48, 9] on div at bounding box center [300, 26] width 601 height 52
click at [35, 31] on button "button" at bounding box center [35, 26] width 32 height 32
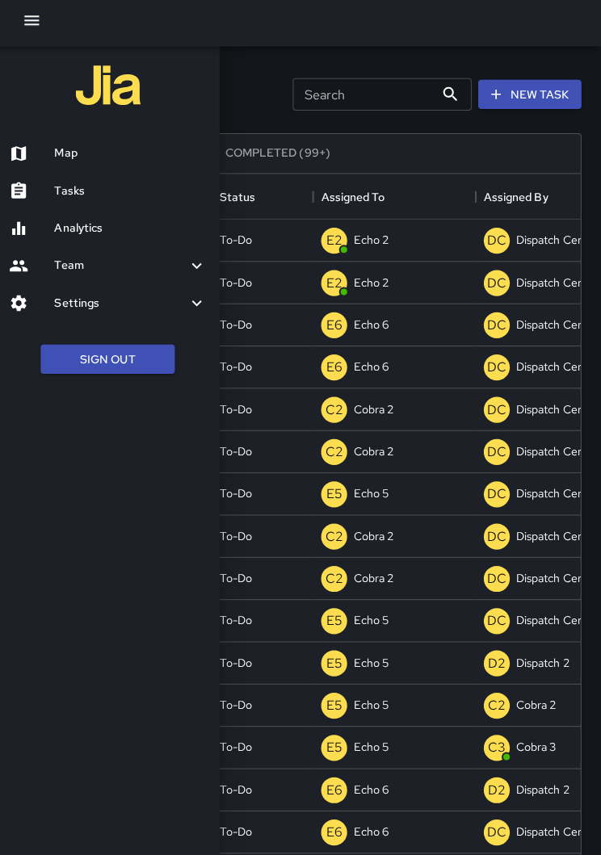
click at [88, 158] on h6 "Map" at bounding box center [133, 158] width 151 height 18
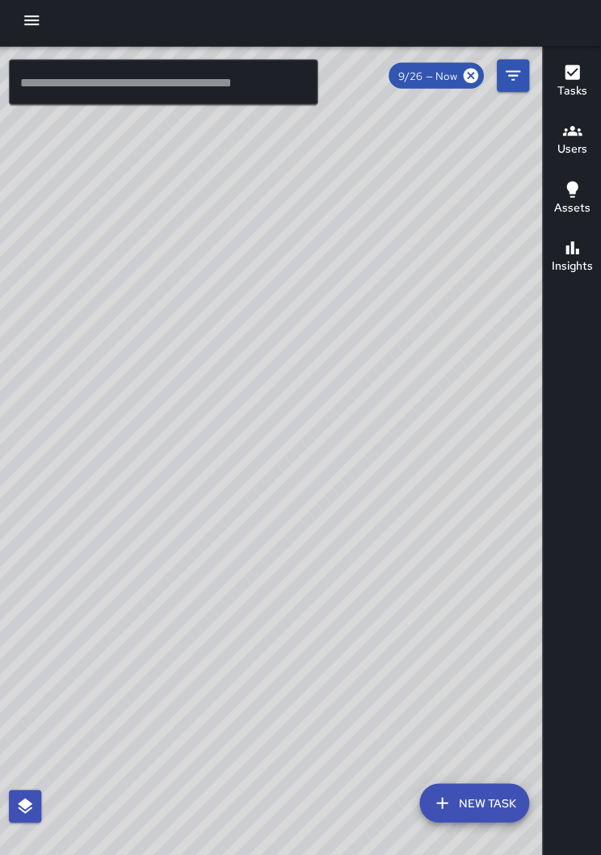
click at [476, 766] on div "© Mapbox © OpenStreetMap Improve this map" at bounding box center [271, 466] width 543 height 829
click at [482, 784] on button "New Task" at bounding box center [475, 803] width 109 height 39
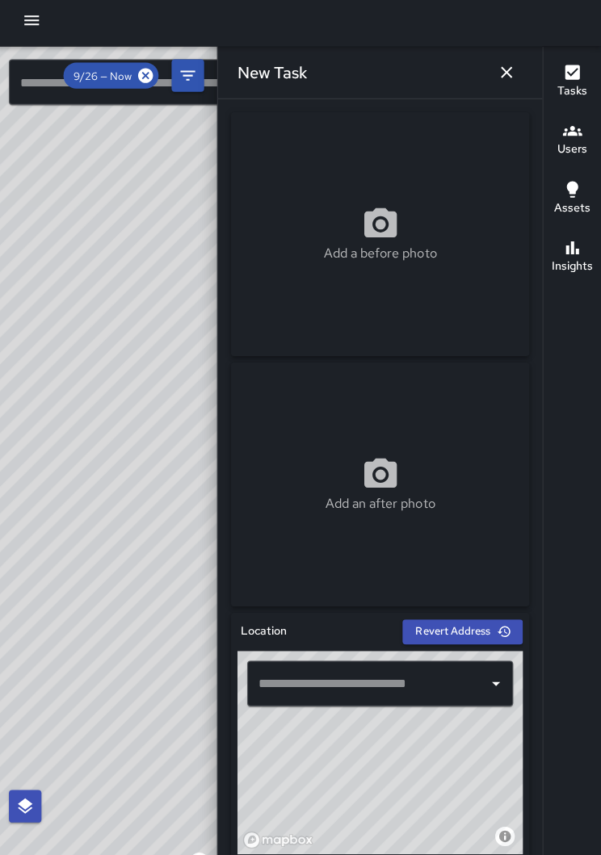
click at [383, 673] on input "text" at bounding box center [369, 684] width 225 height 31
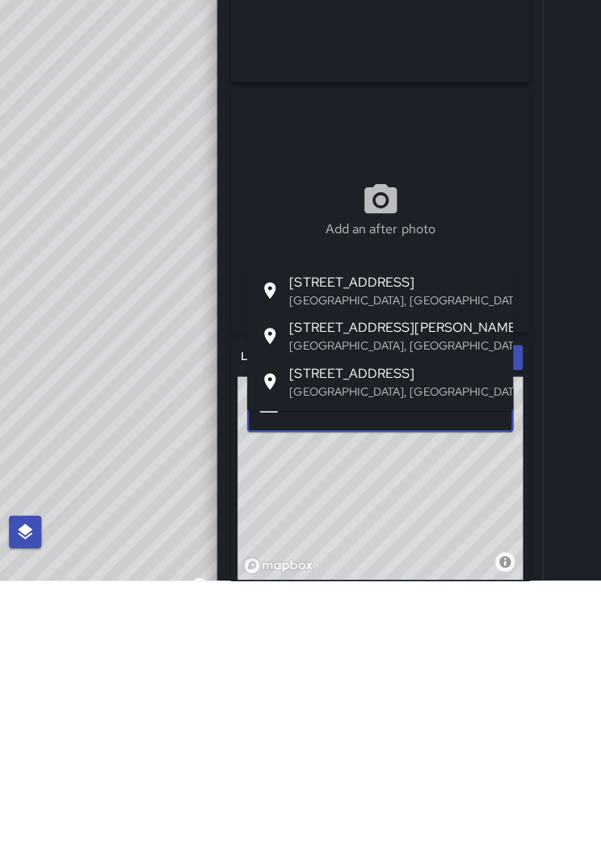
click at [371, 594] on span "500 William Street" at bounding box center [396, 603] width 209 height 19
type input "**********"
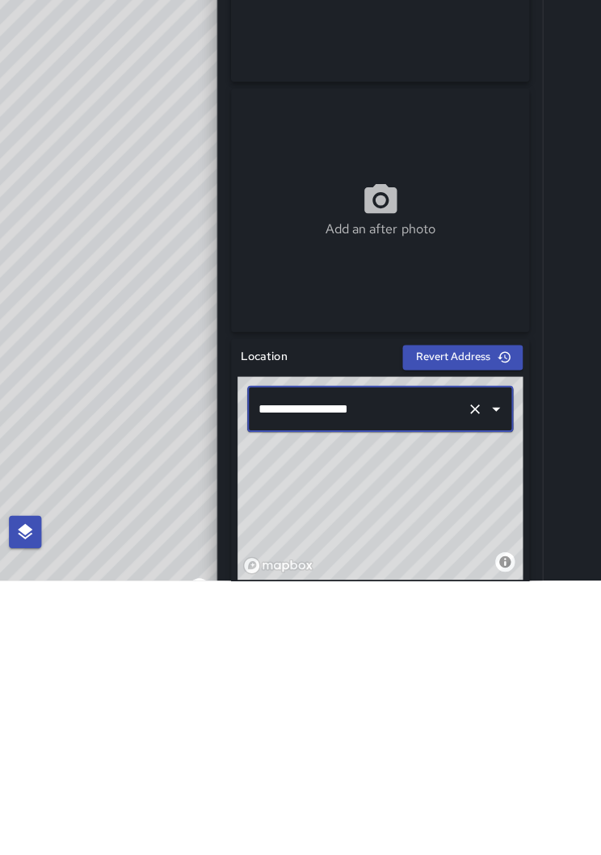
click at [412, 652] on div "© Mapbox © OpenStreetMap Improve this map" at bounding box center [381, 753] width 283 height 202
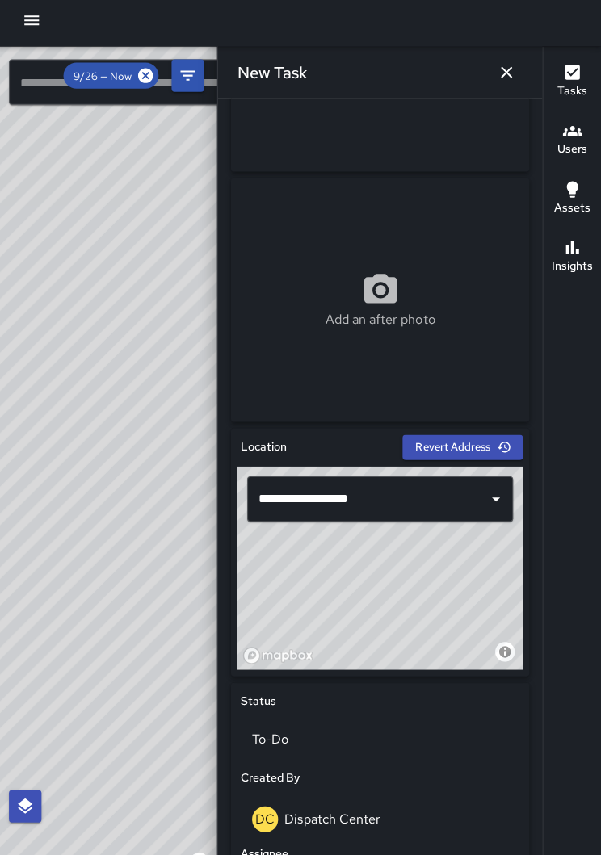
scroll to position [205, 0]
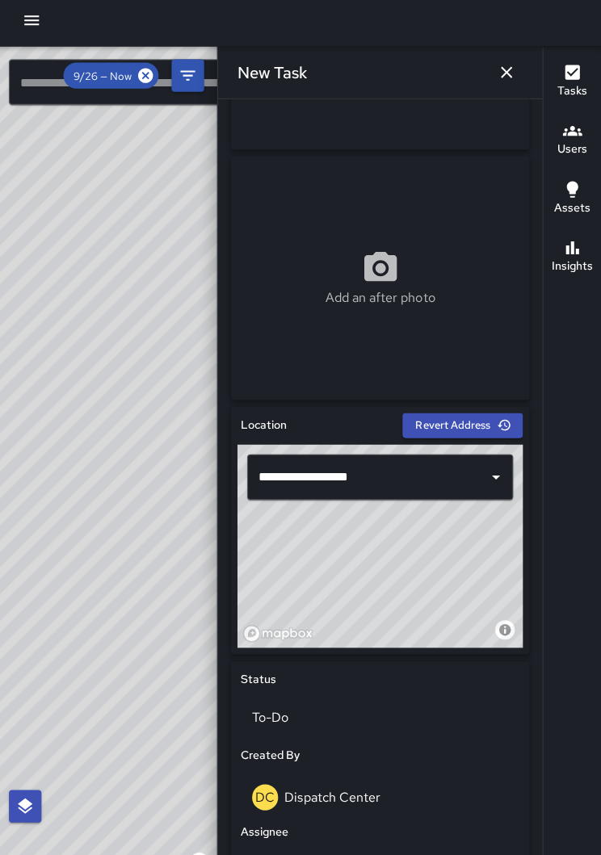
click at [505, 72] on icon "button" at bounding box center [506, 77] width 11 height 11
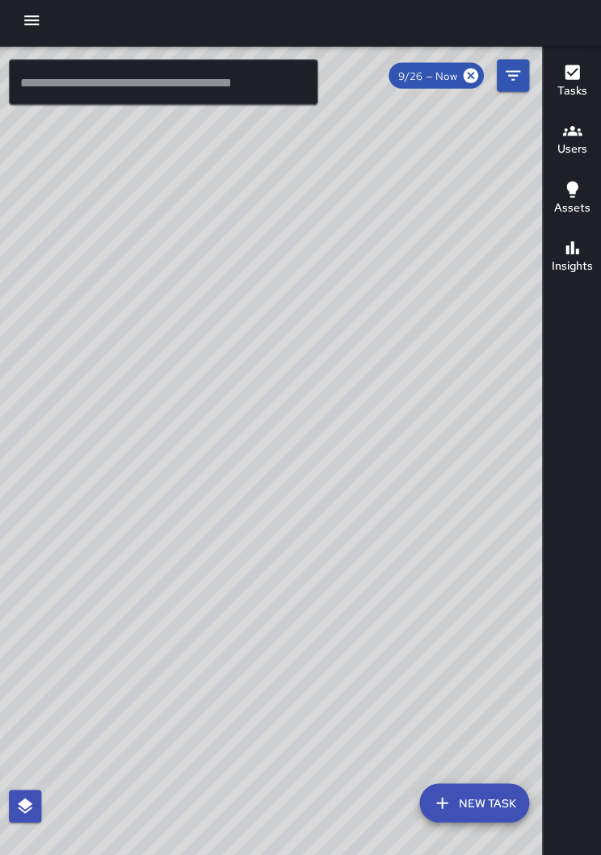
click at [249, 444] on div "© Mapbox © OpenStreetMap Improve this map" at bounding box center [271, 466] width 543 height 829
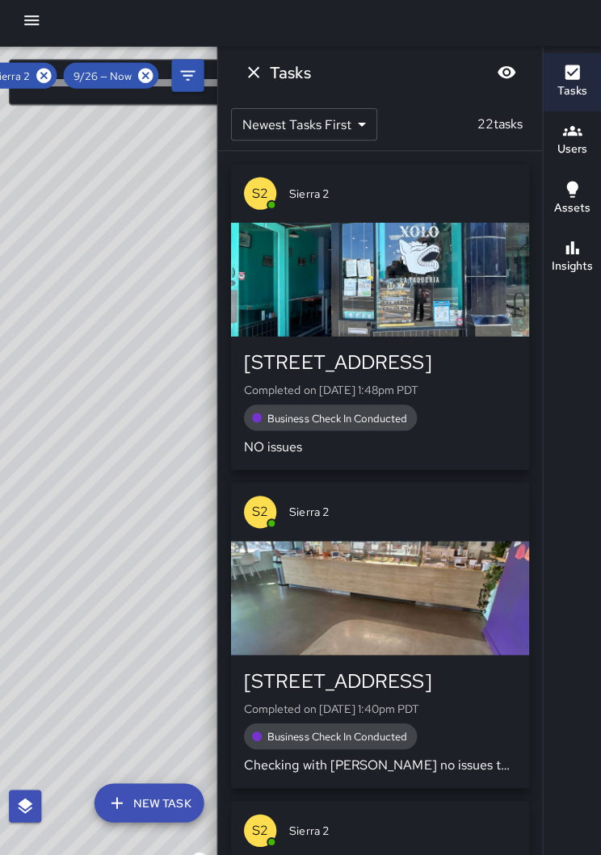
click at [43, 73] on icon at bounding box center [47, 80] width 15 height 15
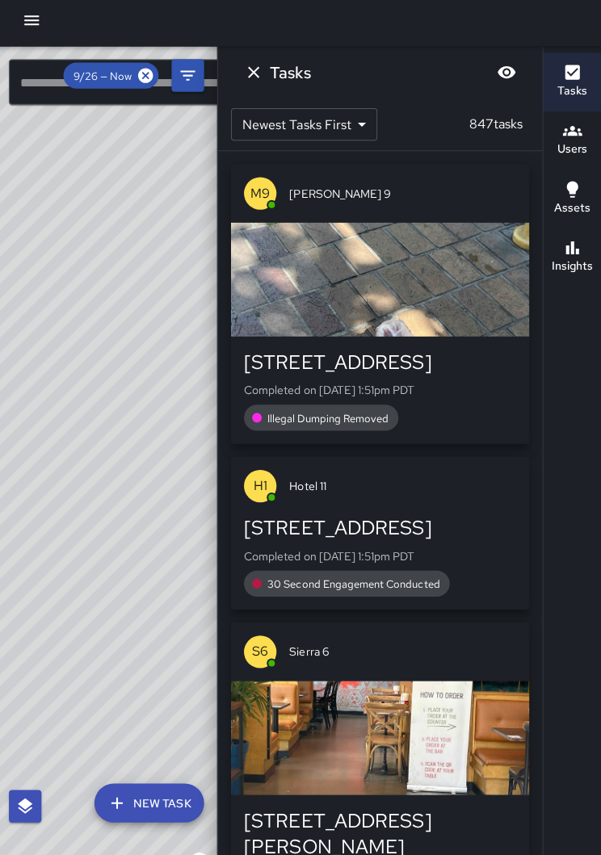
click at [141, 279] on div "© Mapbox © OpenStreetMap Improve this map" at bounding box center [110, 466] width 220 height 829
click at [29, 23] on icon "button" at bounding box center [35, 26] width 15 height 10
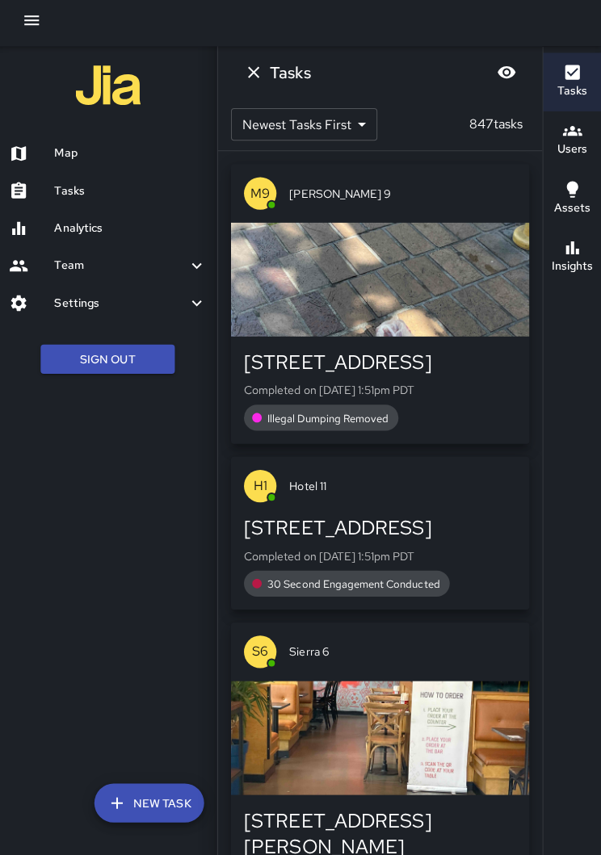
click at [78, 177] on div "Tasks" at bounding box center [111, 195] width 222 height 37
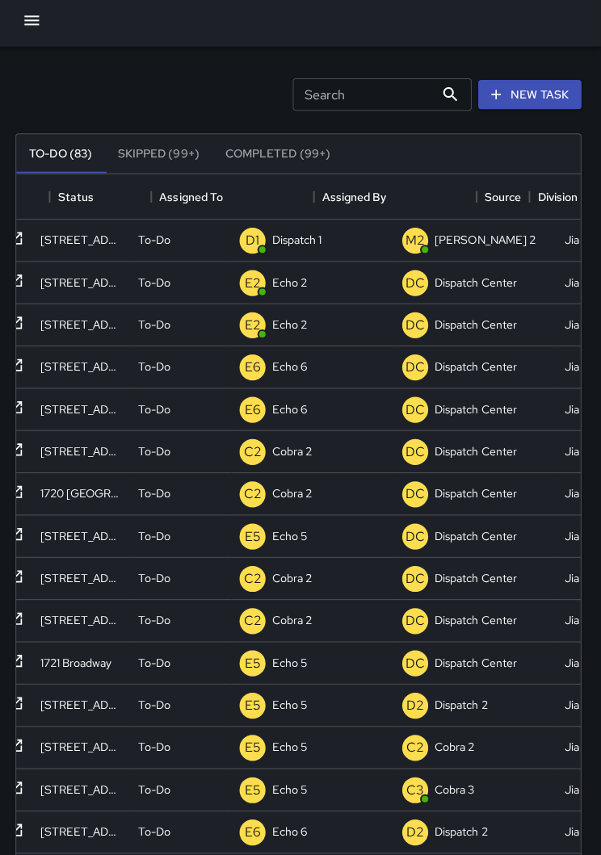
scroll to position [0, 76]
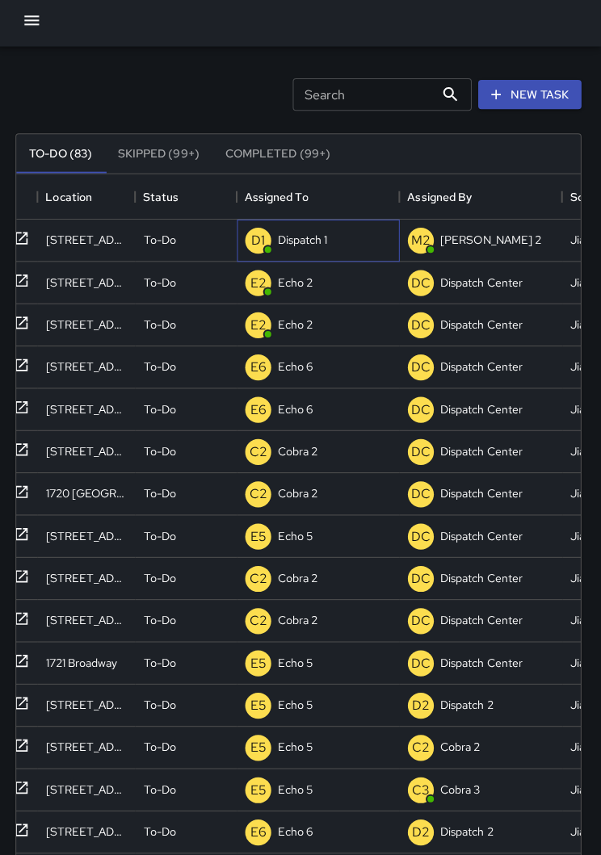
click at [313, 245] on p "Dispatch 1" at bounding box center [303, 244] width 49 height 16
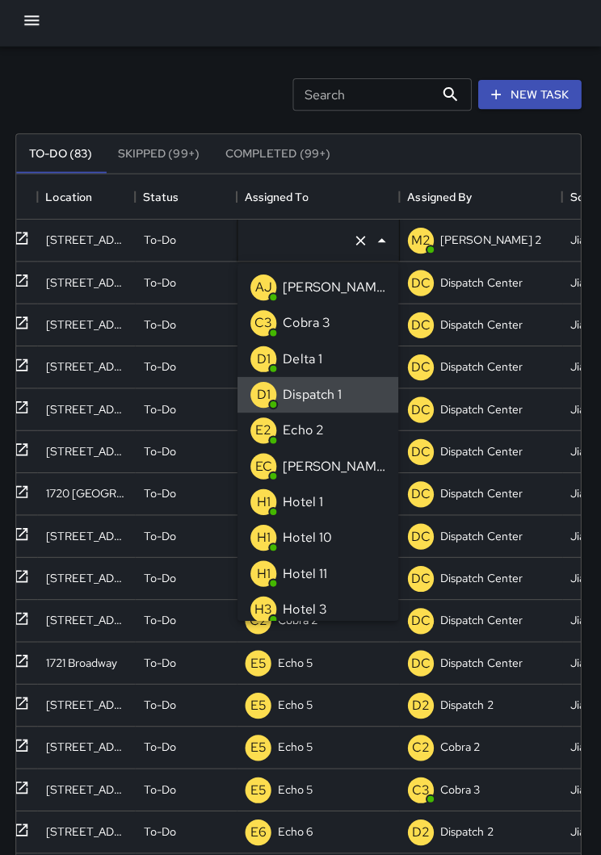
type input "**********"
click at [355, 247] on button "Clear" at bounding box center [361, 244] width 23 height 23
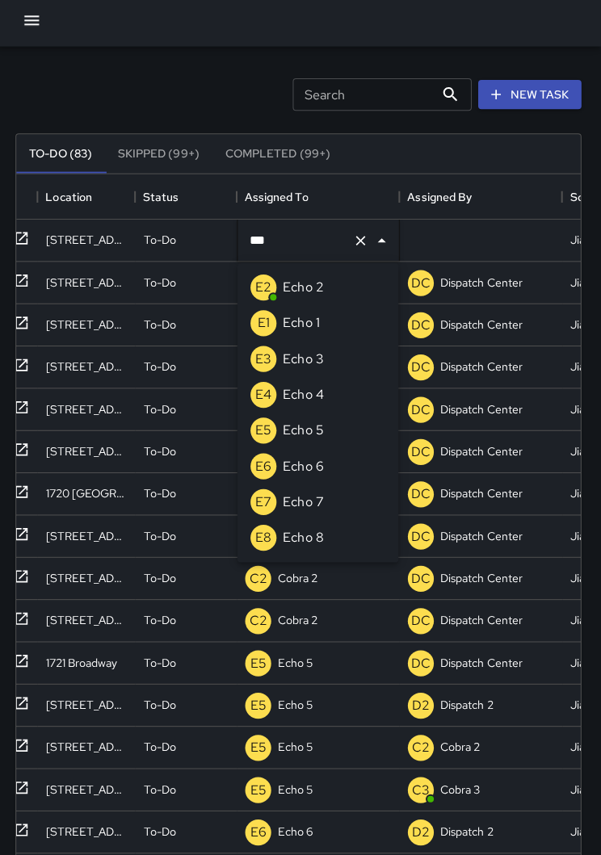
type input "****"
click at [301, 359] on p "Echo 3" at bounding box center [305, 362] width 40 height 19
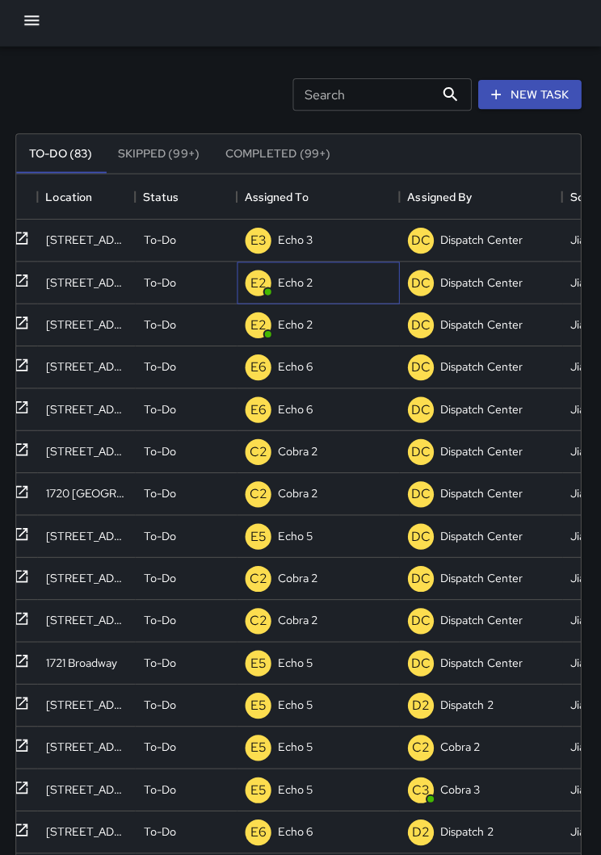
click at [316, 286] on div "E2 Echo 2" at bounding box center [320, 287] width 162 height 42
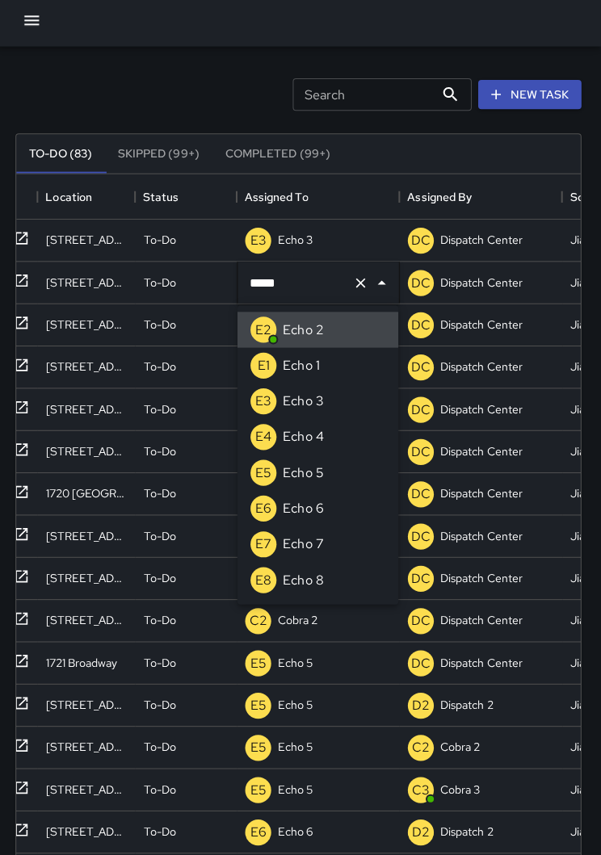
type input "******"
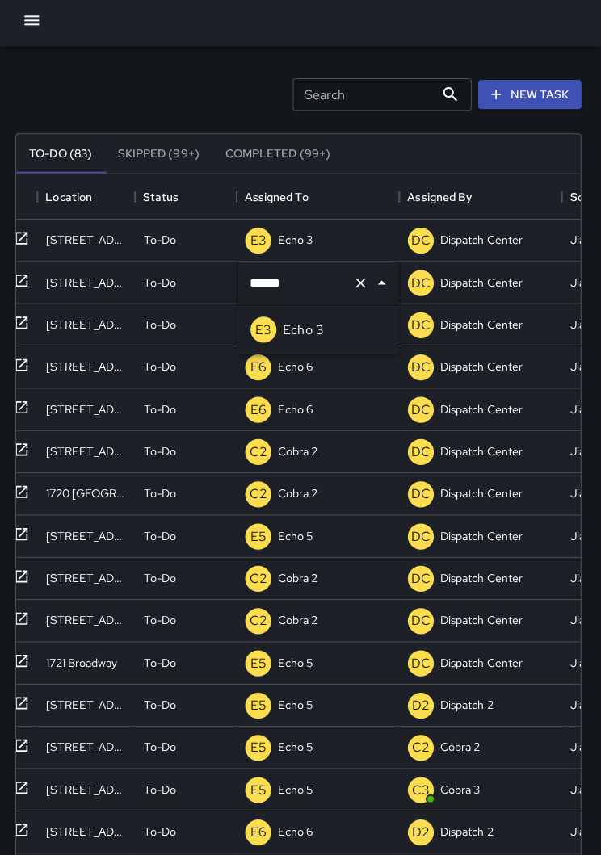
click at [326, 324] on li "E3 Echo 3" at bounding box center [320, 334] width 160 height 36
click at [326, 322] on div "E2 Echo 2" at bounding box center [320, 329] width 162 height 42
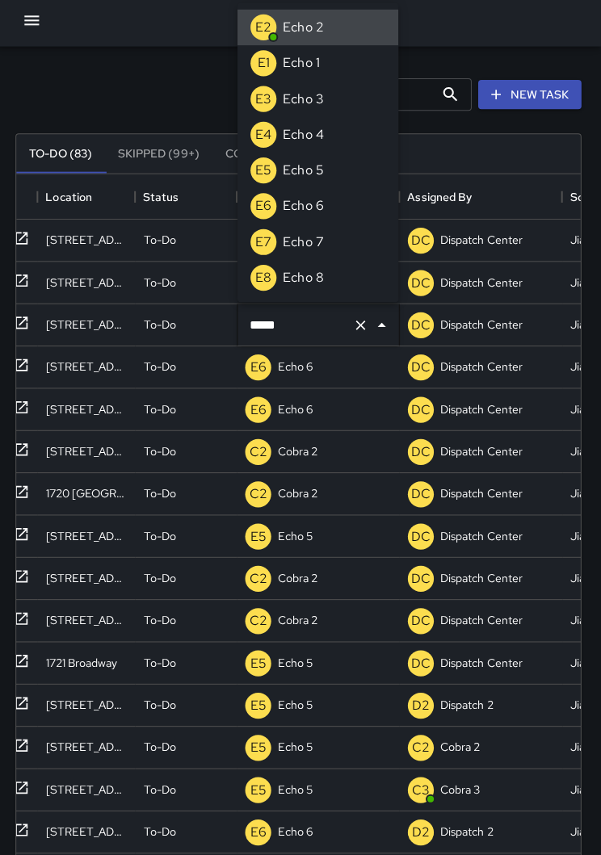
type input "******"
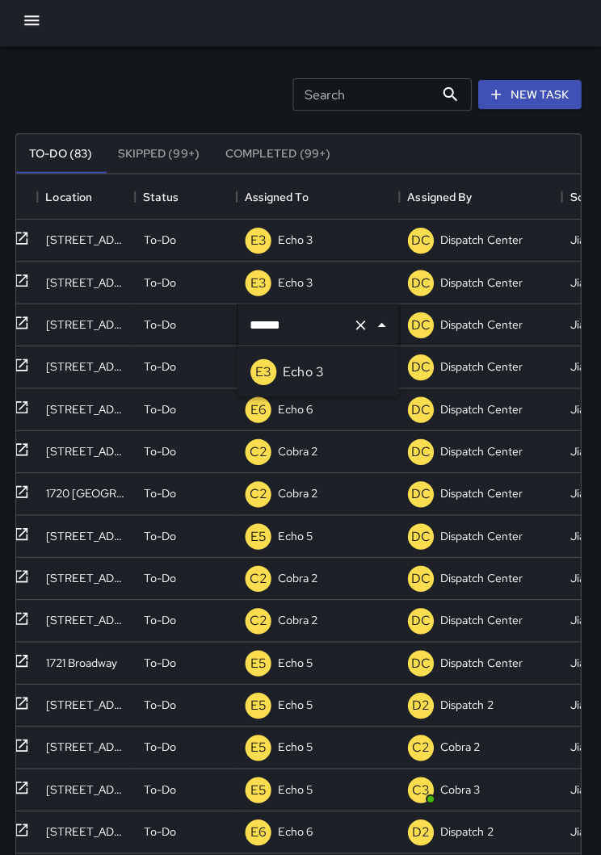
click at [312, 366] on p "Echo 3" at bounding box center [305, 375] width 40 height 19
click at [206, 89] on div "Search Search New Task" at bounding box center [300, 99] width 568 height 84
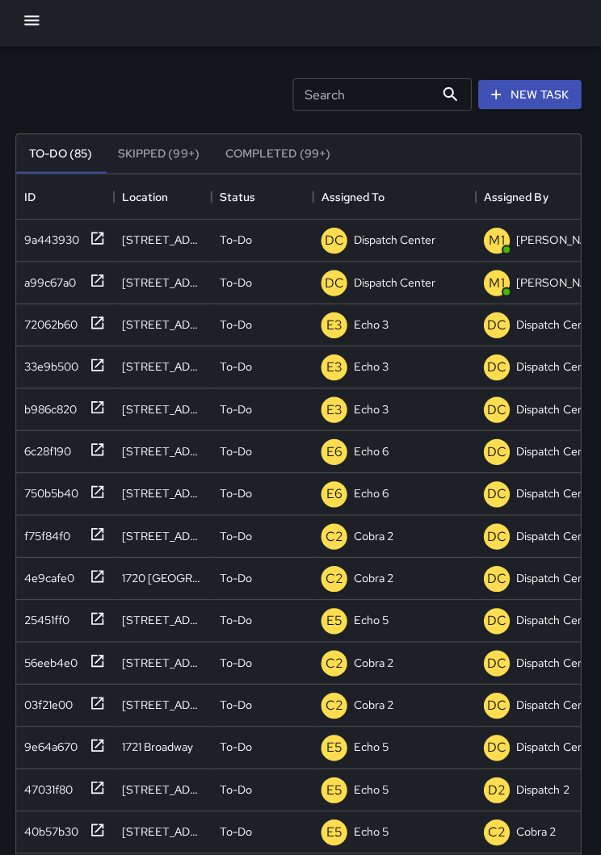
scroll to position [0, 0]
click at [400, 282] on p "Dispatch Center" at bounding box center [396, 286] width 82 height 16
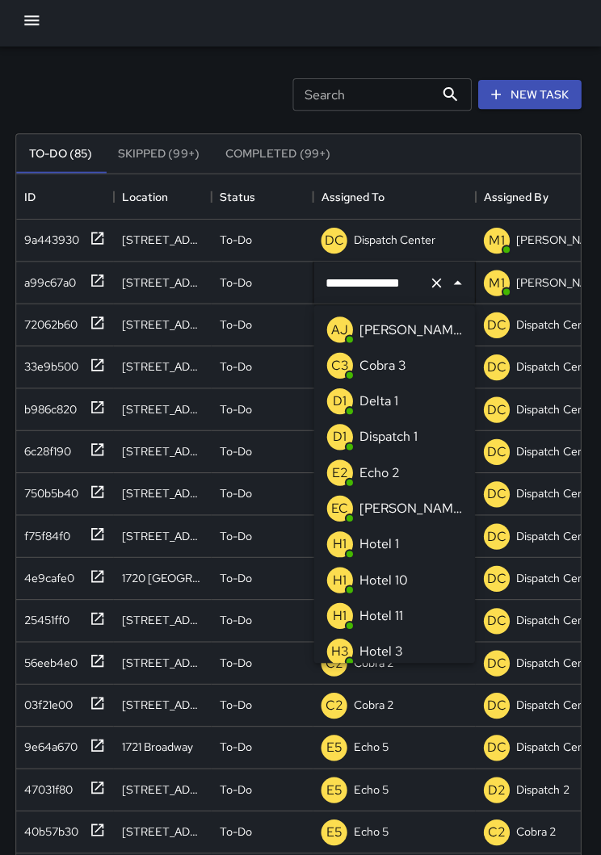
scroll to position [1169, 0]
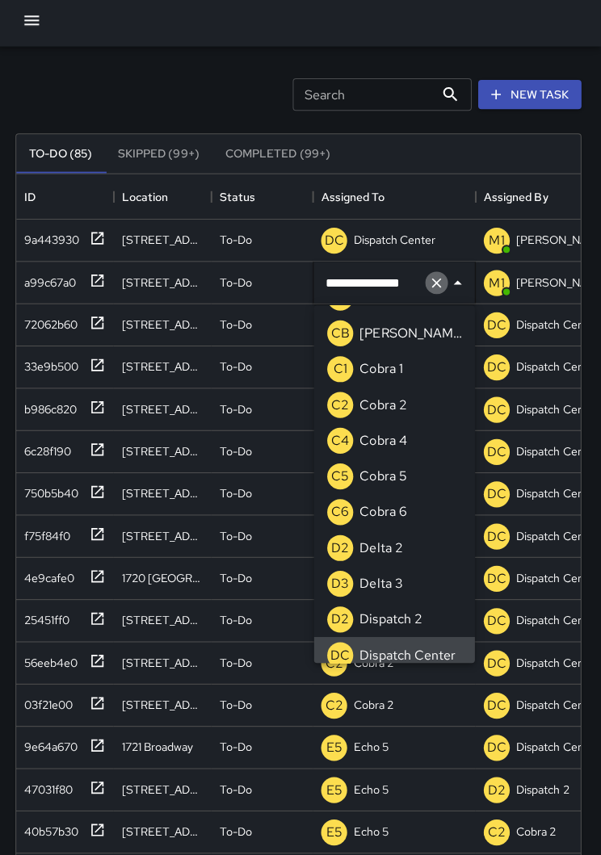
click at [433, 283] on icon "Clear" at bounding box center [438, 287] width 16 height 16
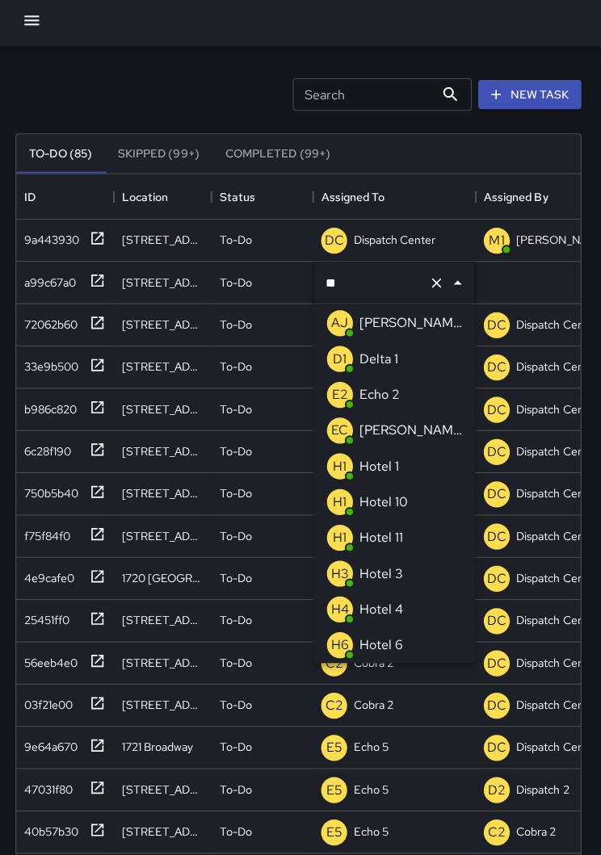
scroll to position [0, 0]
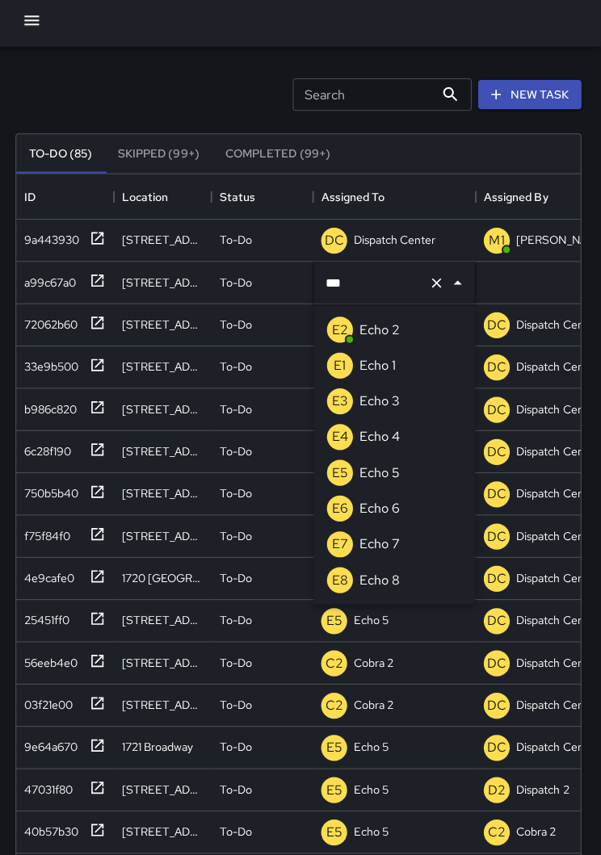
type input "****"
click at [392, 398] on p "Echo 3" at bounding box center [381, 404] width 40 height 19
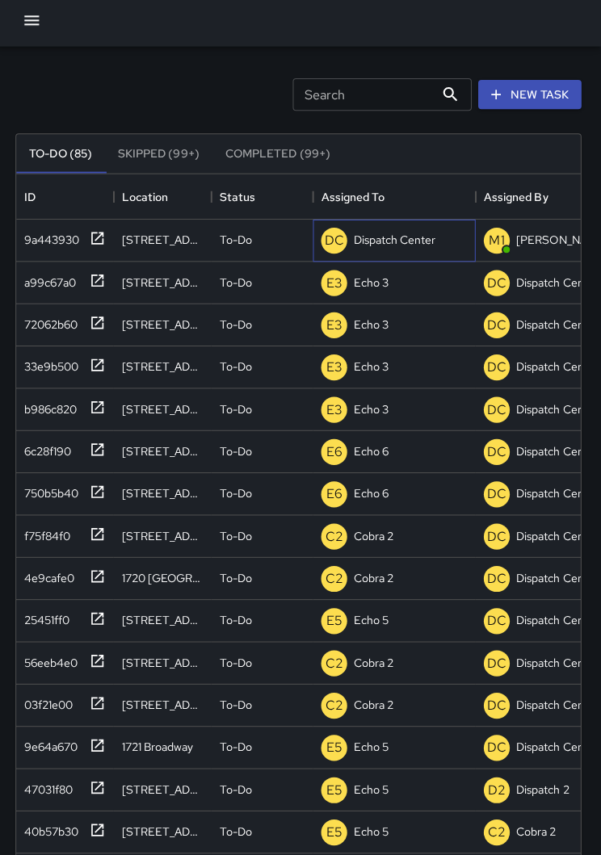
click at [405, 233] on div "Dispatch Center" at bounding box center [396, 244] width 88 height 23
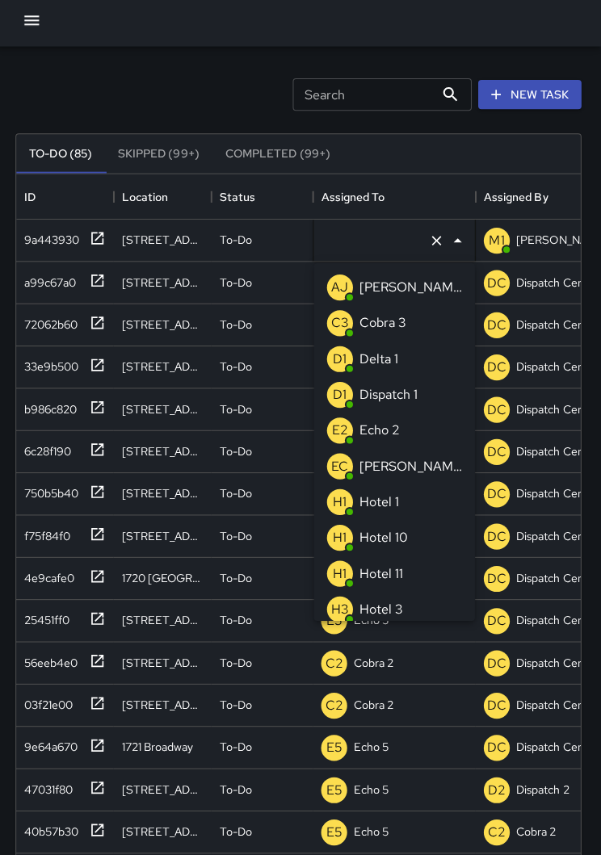
type input "**********"
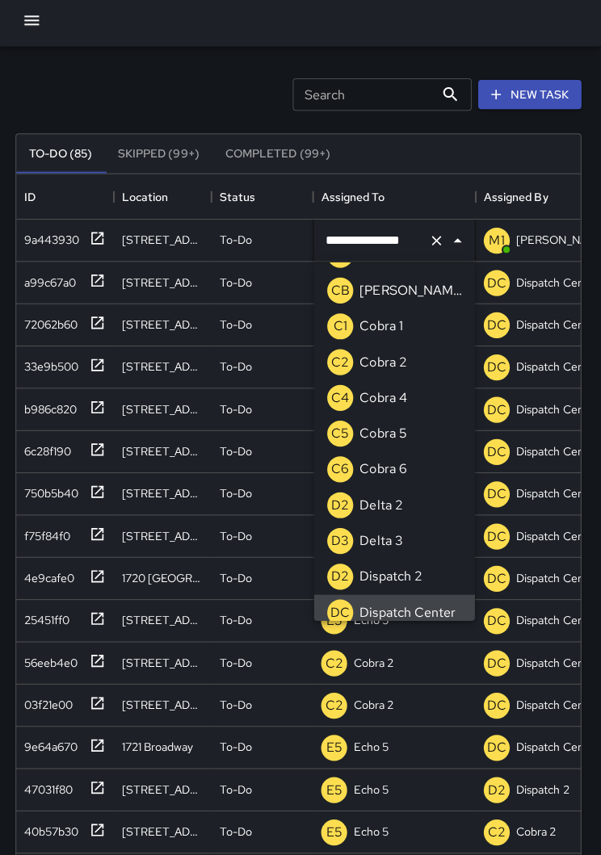
click at [434, 237] on icon "Clear" at bounding box center [438, 245] width 16 height 16
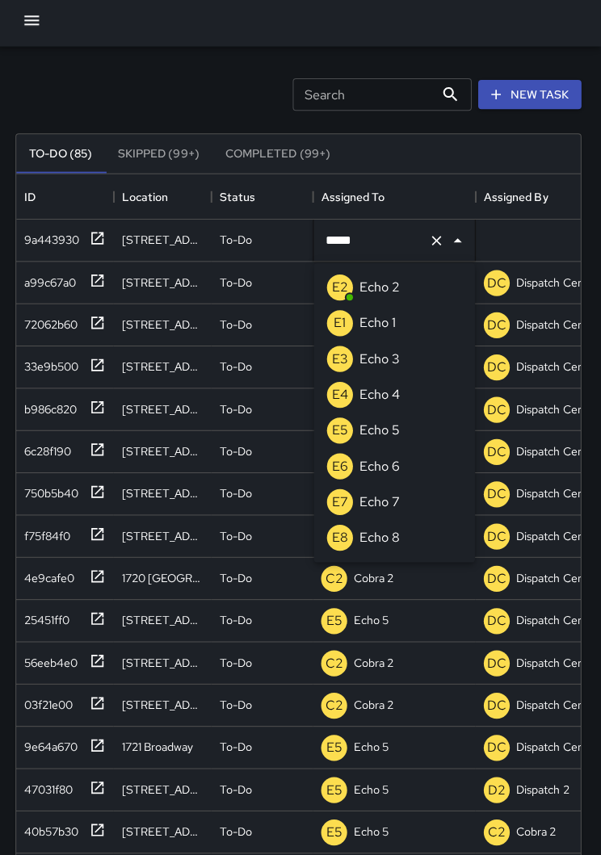
type input "******"
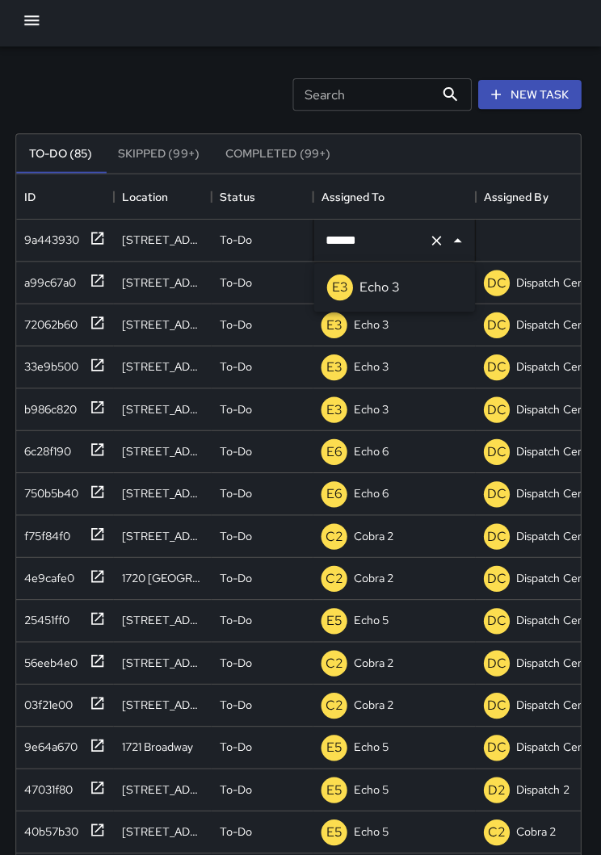
click at [411, 282] on li "E3 Echo 3" at bounding box center [396, 292] width 160 height 36
click at [208, 77] on div "Search Search New Task" at bounding box center [300, 99] width 568 height 84
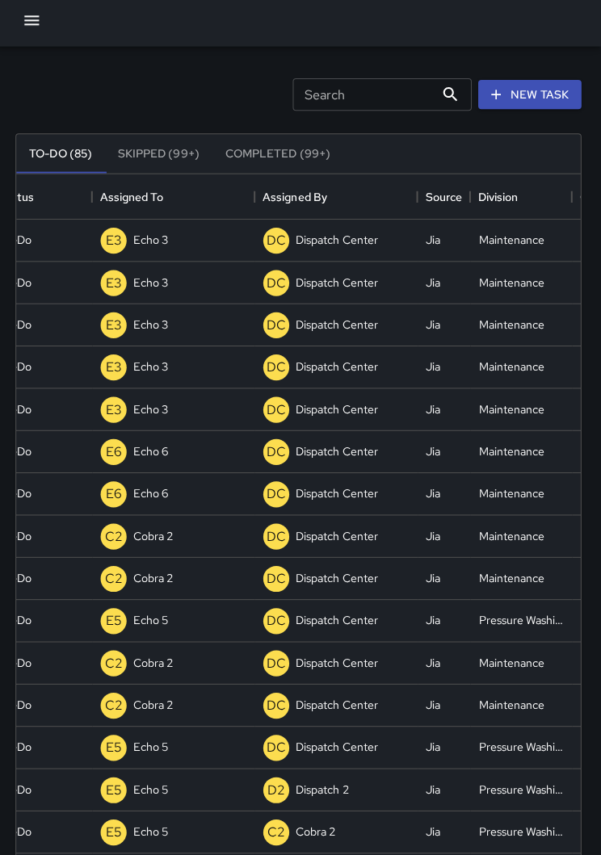
scroll to position [0, 220]
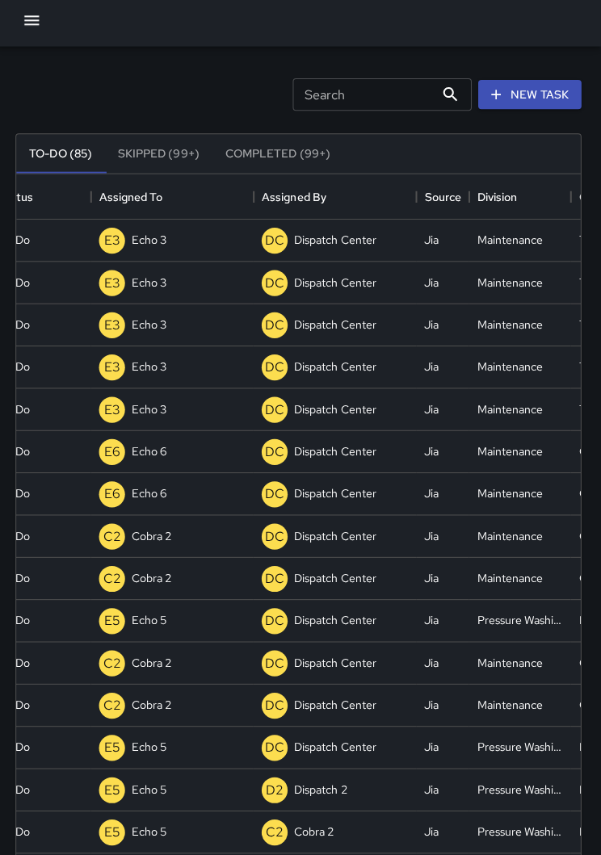
click at [31, 30] on button "button" at bounding box center [35, 26] width 32 height 32
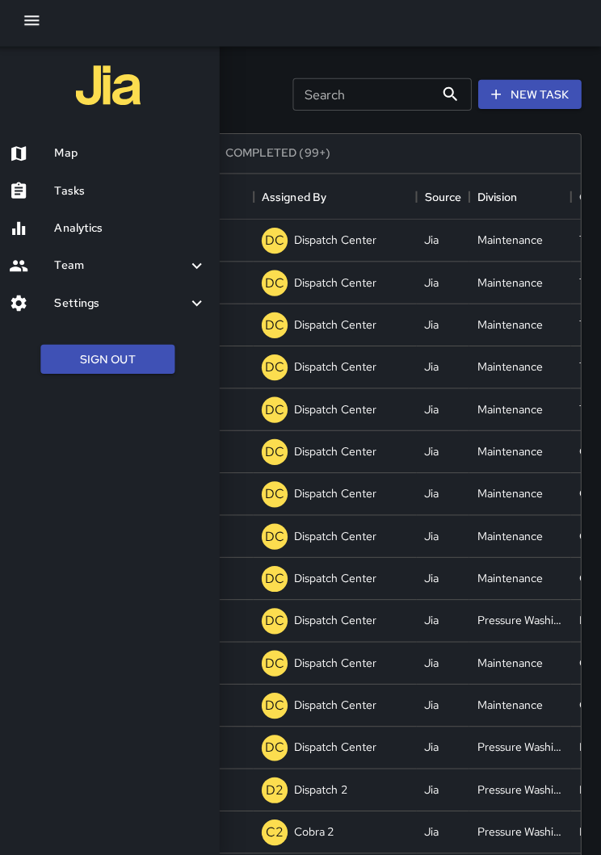
click at [67, 157] on h6 "Map" at bounding box center [133, 158] width 151 height 18
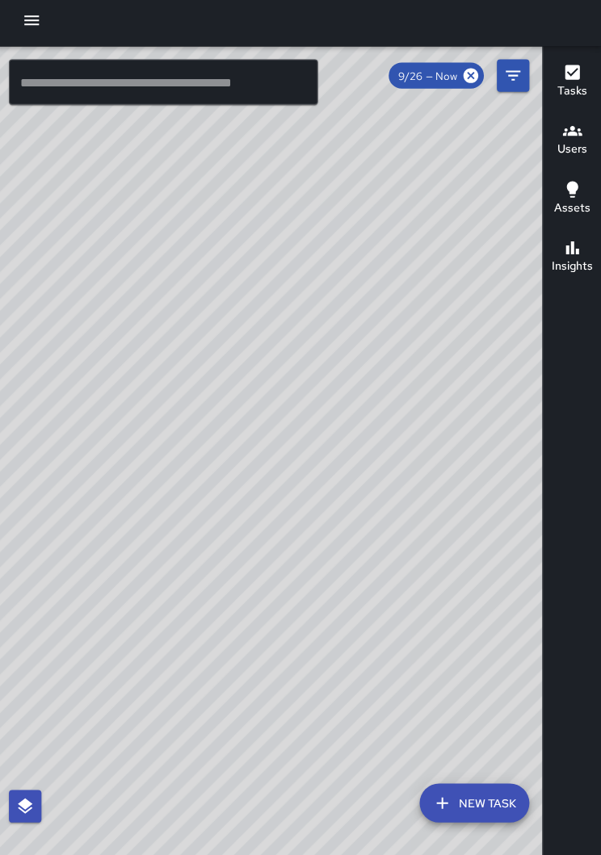
click at [30, 21] on icon "button" at bounding box center [35, 26] width 15 height 10
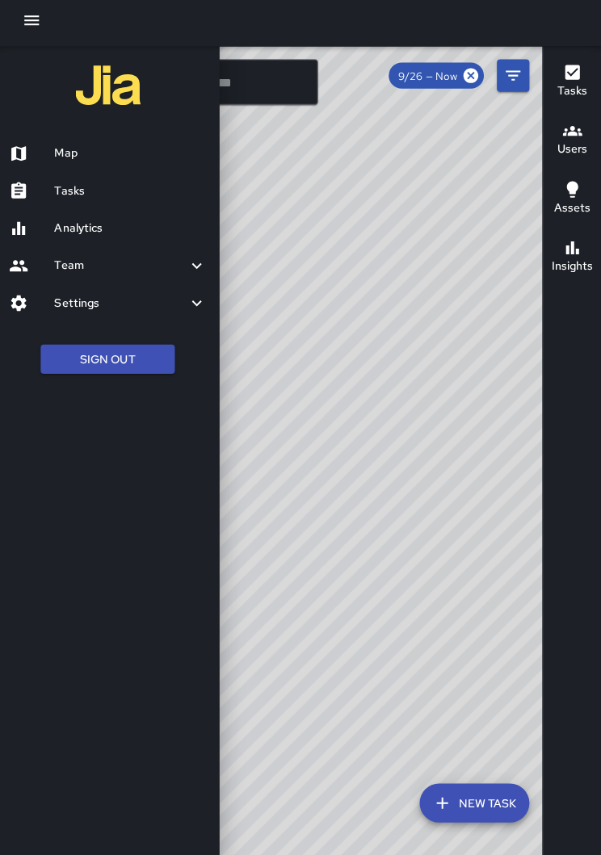
click at [58, 195] on h6 "Tasks" at bounding box center [133, 196] width 151 height 18
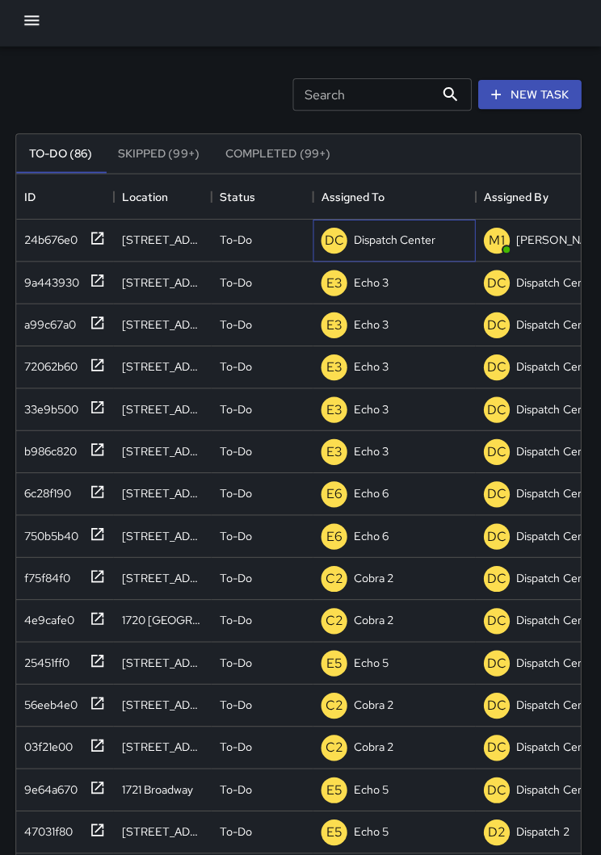
click at [401, 242] on p "Dispatch Center" at bounding box center [396, 244] width 82 height 16
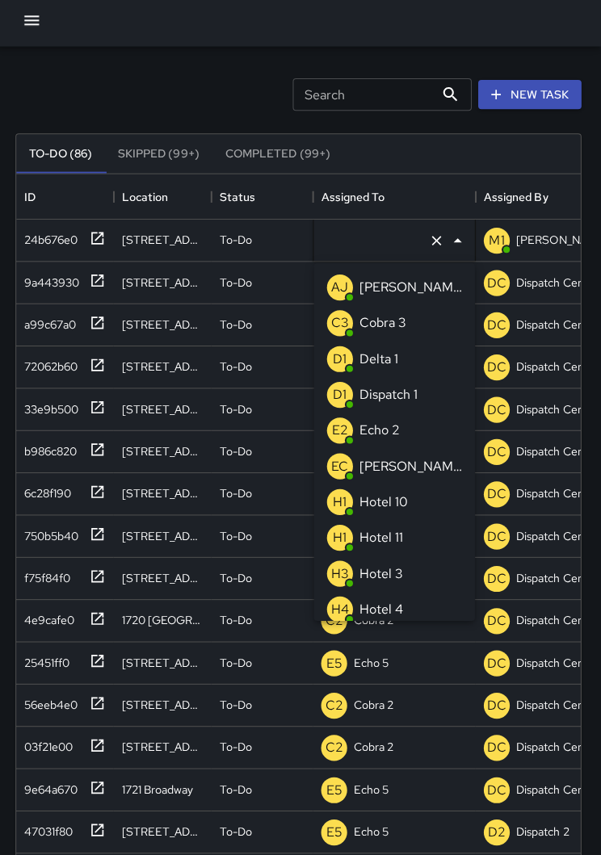
type input "**********"
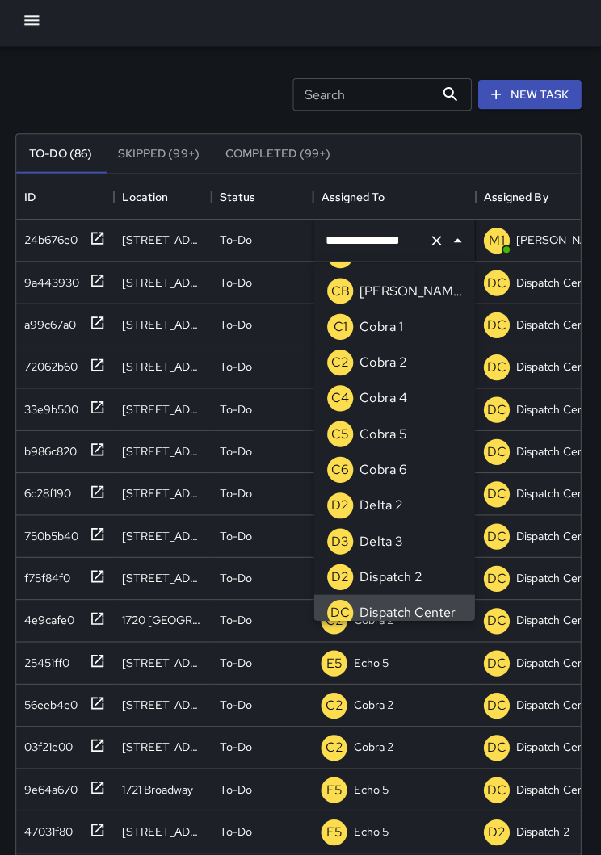
click at [435, 240] on icon "Clear" at bounding box center [438, 245] width 10 height 10
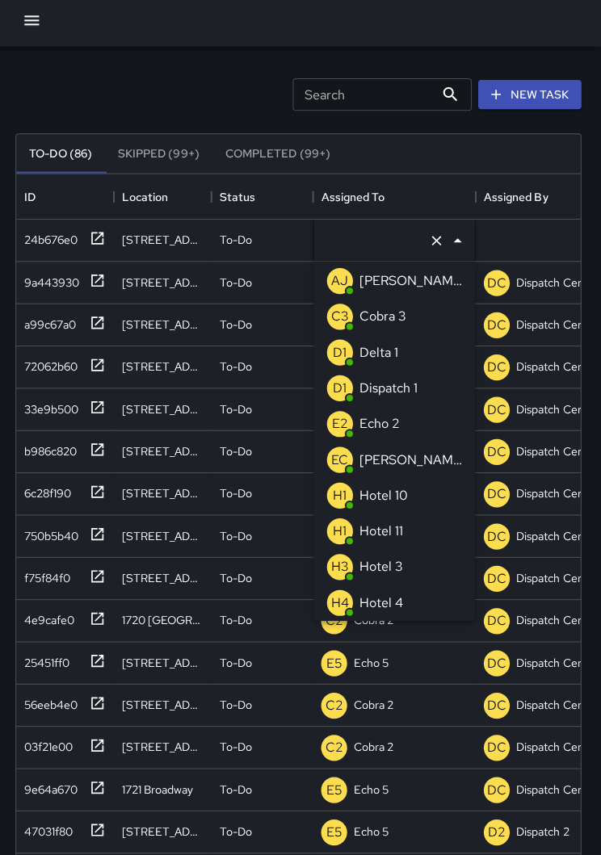
click at [395, 428] on p "Echo 2" at bounding box center [381, 426] width 40 height 19
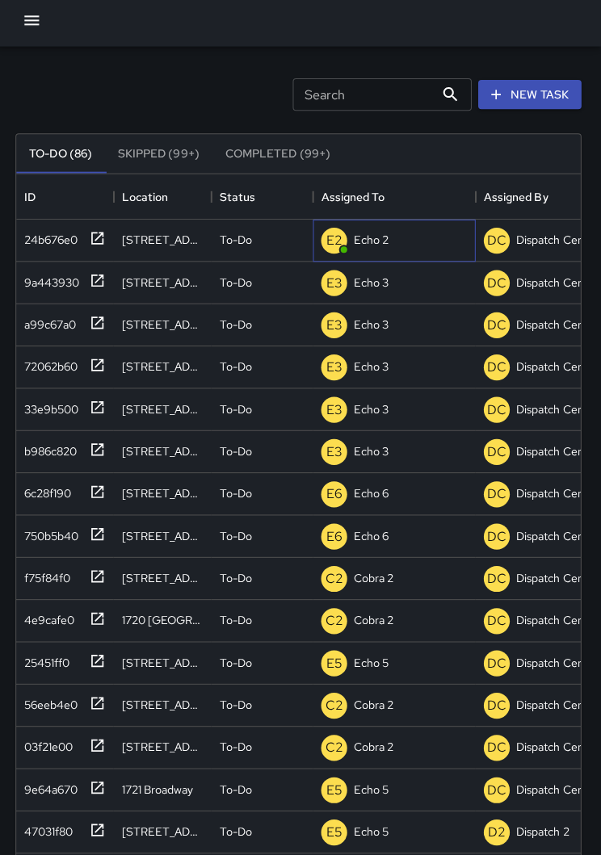
click at [437, 234] on div "E2 Echo 2" at bounding box center [396, 245] width 162 height 42
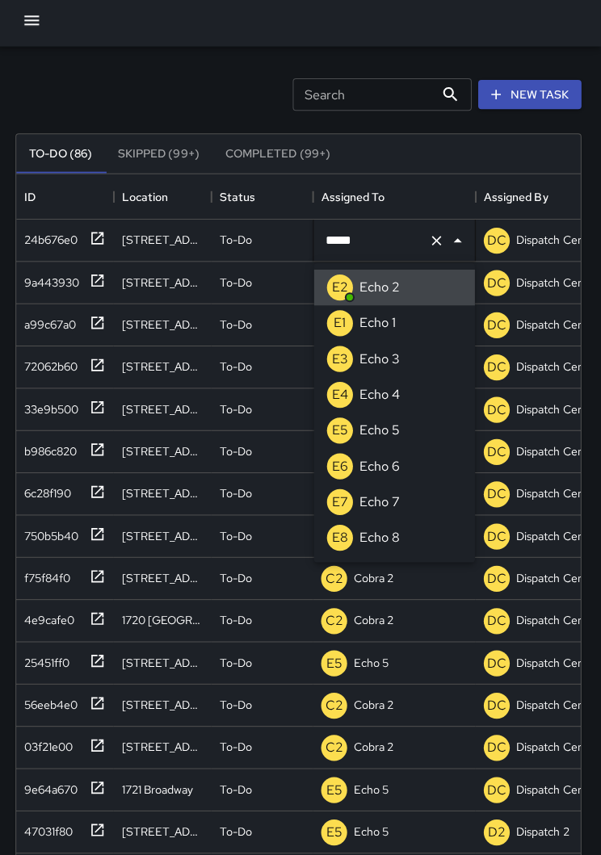
type input "******"
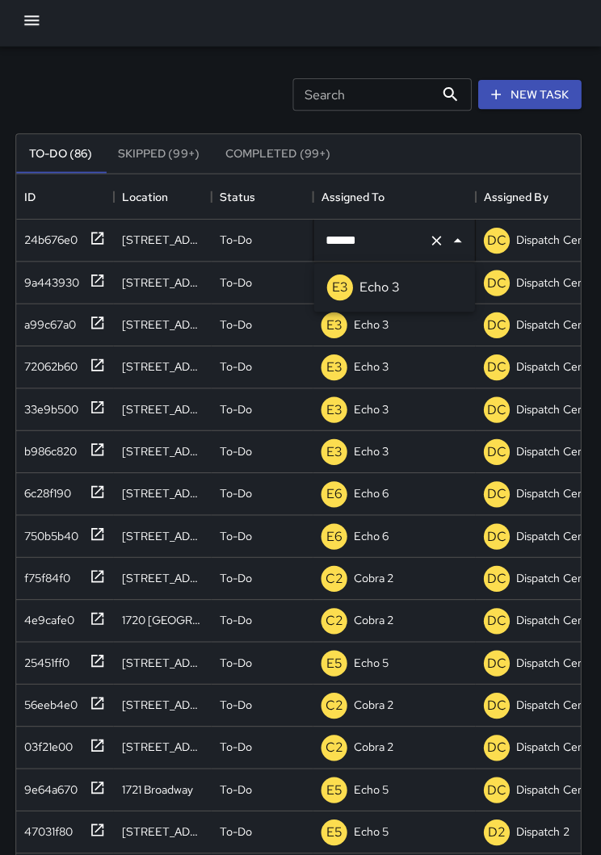
click at [398, 279] on div "Echo 3" at bounding box center [381, 292] width 47 height 26
click at [210, 73] on div "Search Search New Task" at bounding box center [300, 99] width 568 height 84
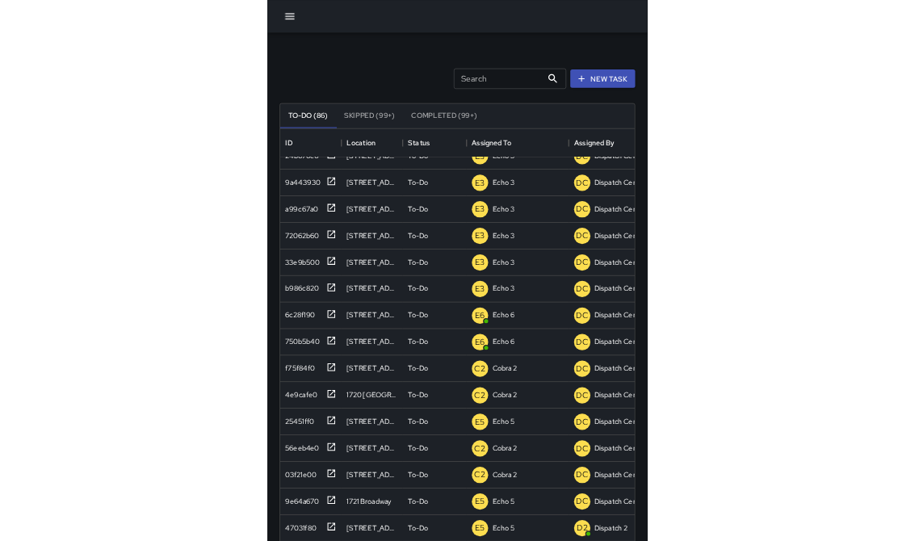
scroll to position [684, 875]
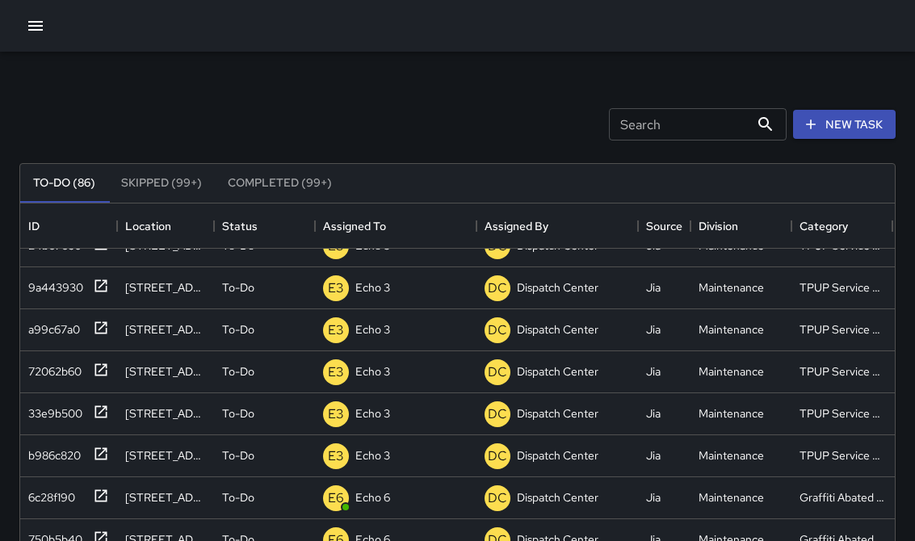
click at [34, 19] on icon "button" at bounding box center [35, 25] width 19 height 19
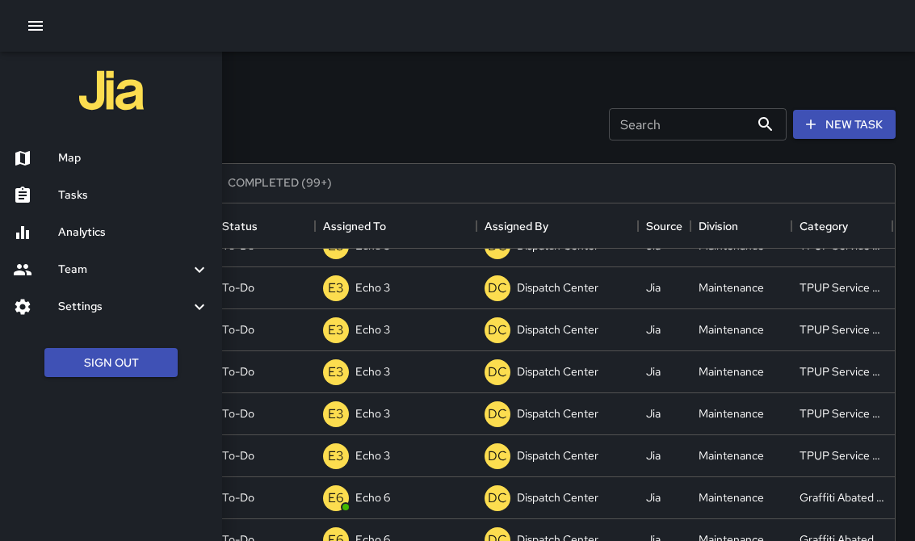
click at [62, 353] on button "Sign Out" at bounding box center [110, 363] width 133 height 30
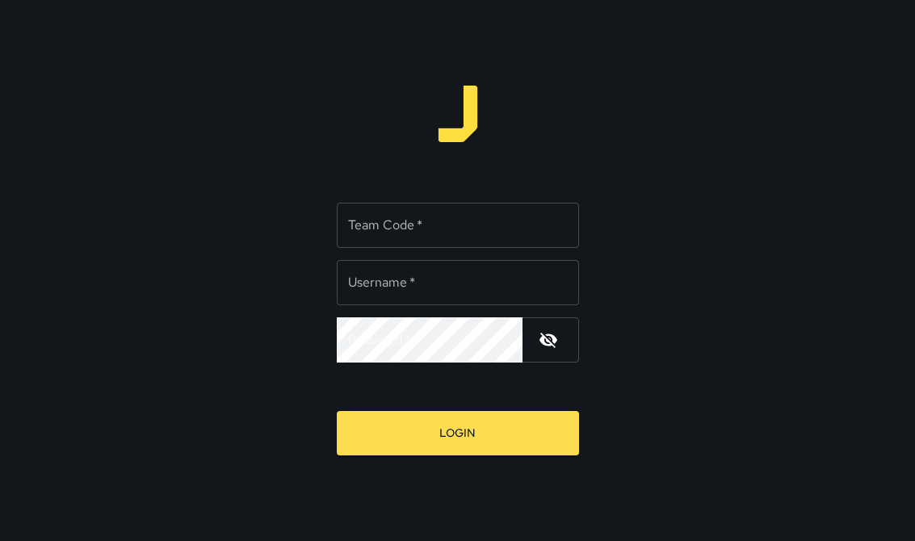
click at [501, 218] on input "Team Code   *" at bounding box center [458, 225] width 242 height 45
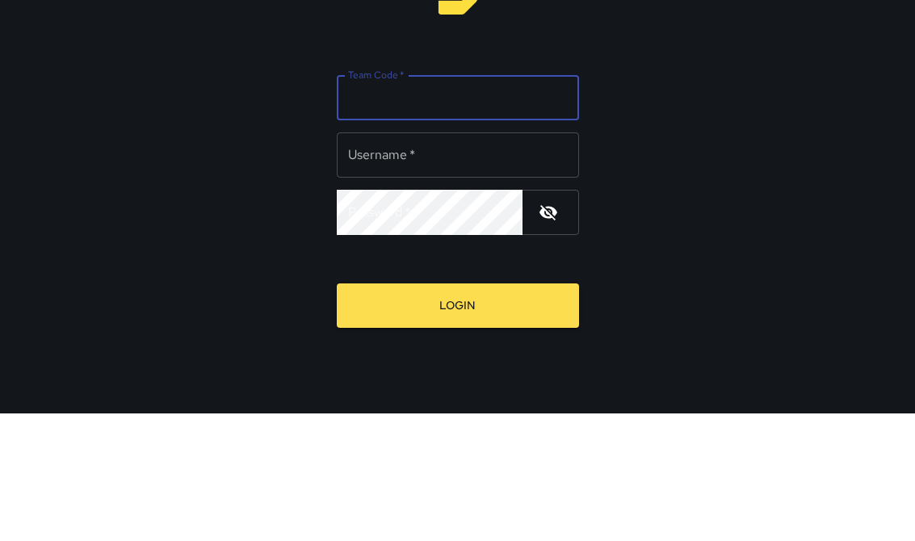
type input "*"
type input "****"
click at [534, 260] on input "Username   *" at bounding box center [458, 282] width 242 height 45
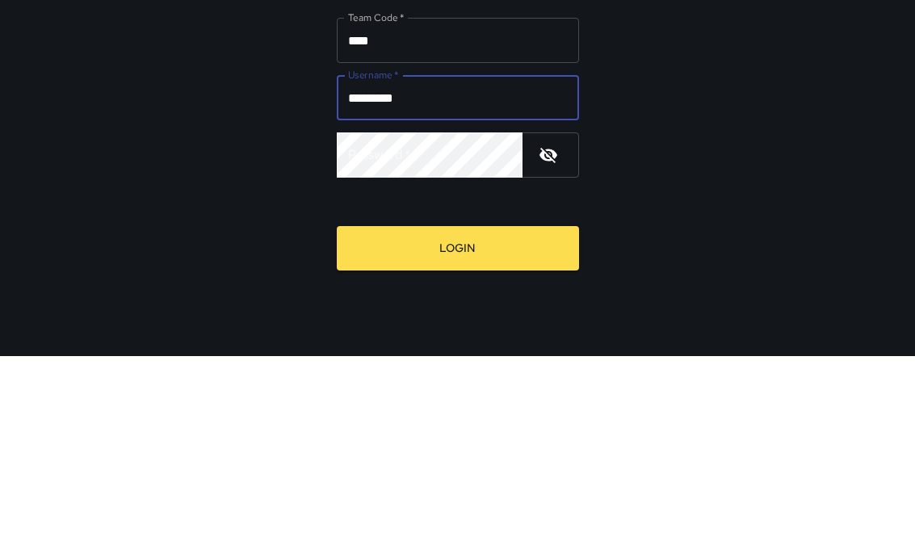
type input "*********"
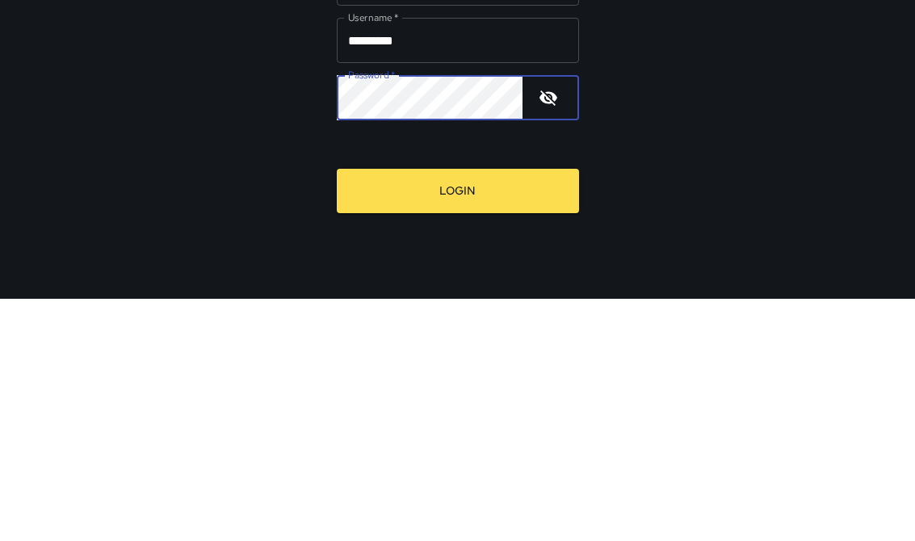
click at [554, 411] on button "Login" at bounding box center [458, 433] width 242 height 44
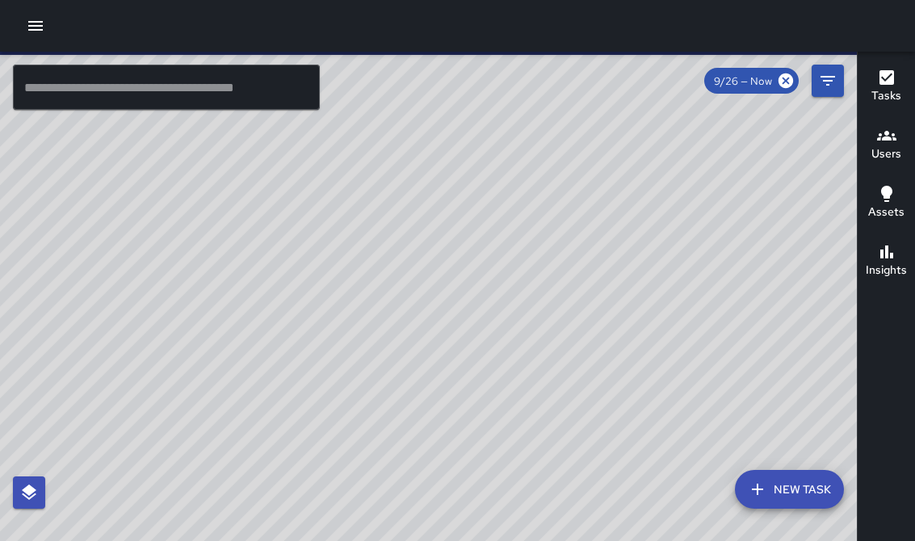
click at [48, 27] on button "button" at bounding box center [35, 26] width 32 height 32
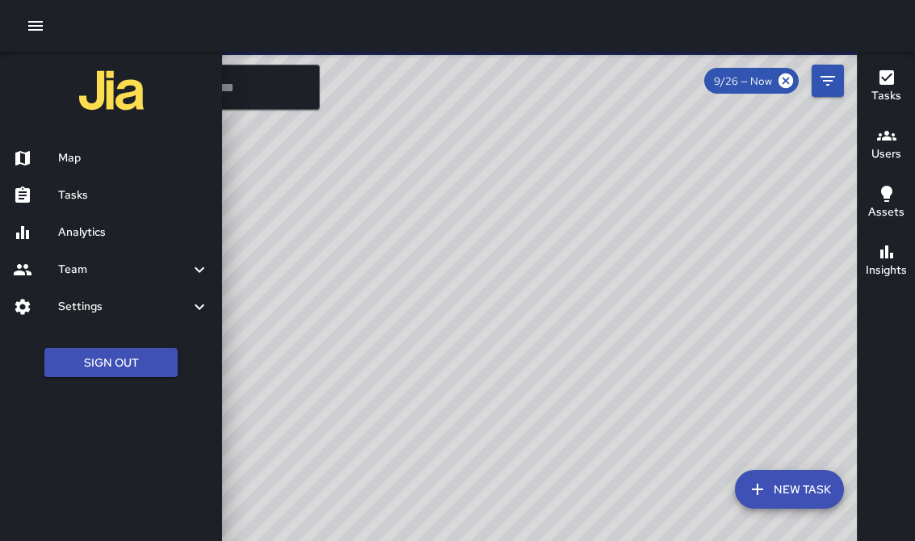
click at [68, 187] on h6 "Tasks" at bounding box center [133, 196] width 151 height 18
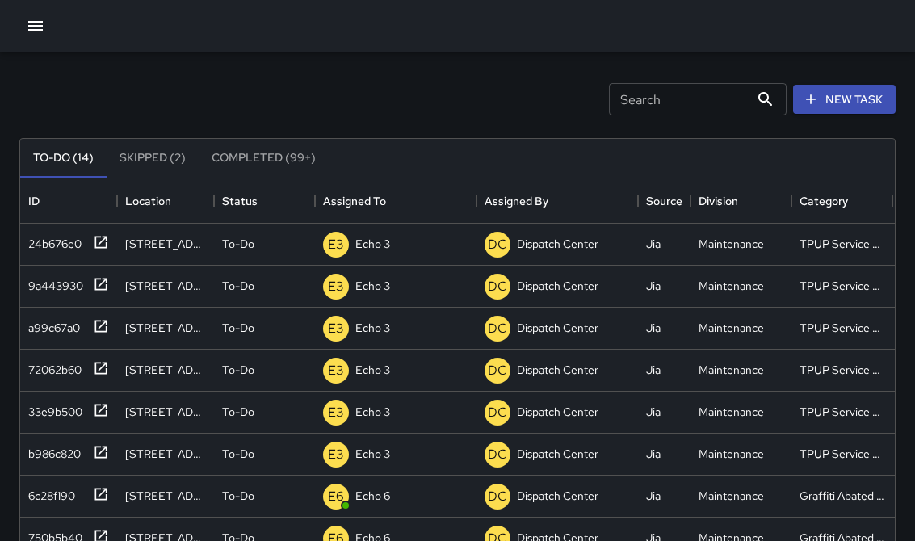
scroll to position [684, 875]
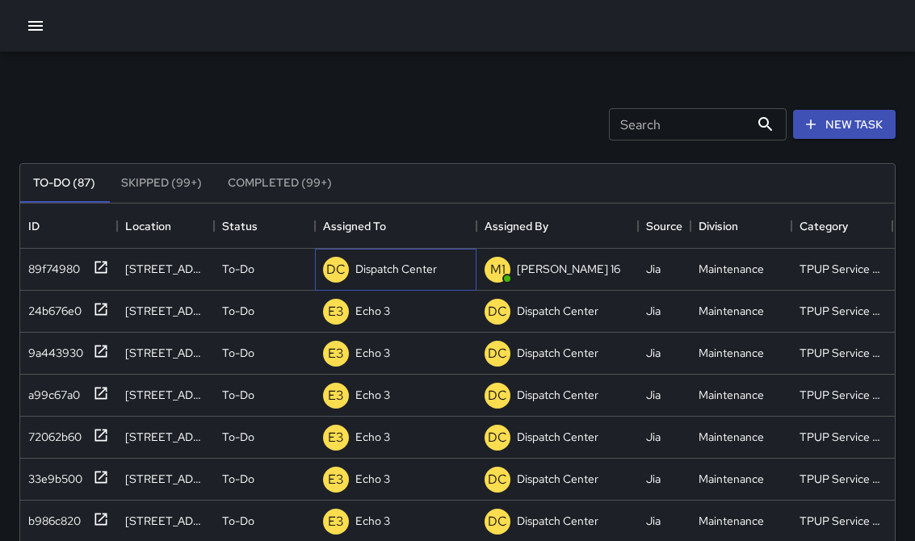
click at [405, 269] on p "Dispatch Center" at bounding box center [396, 269] width 82 height 16
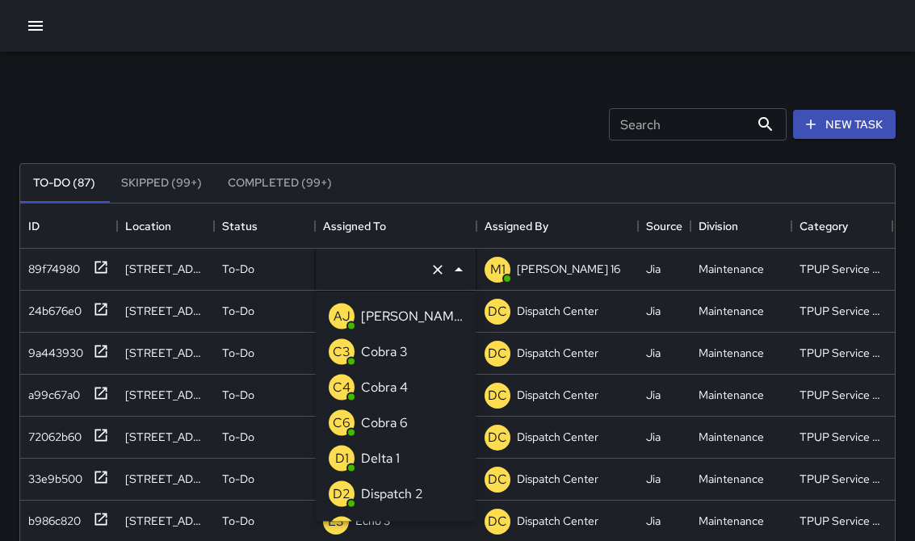
type input "**********"
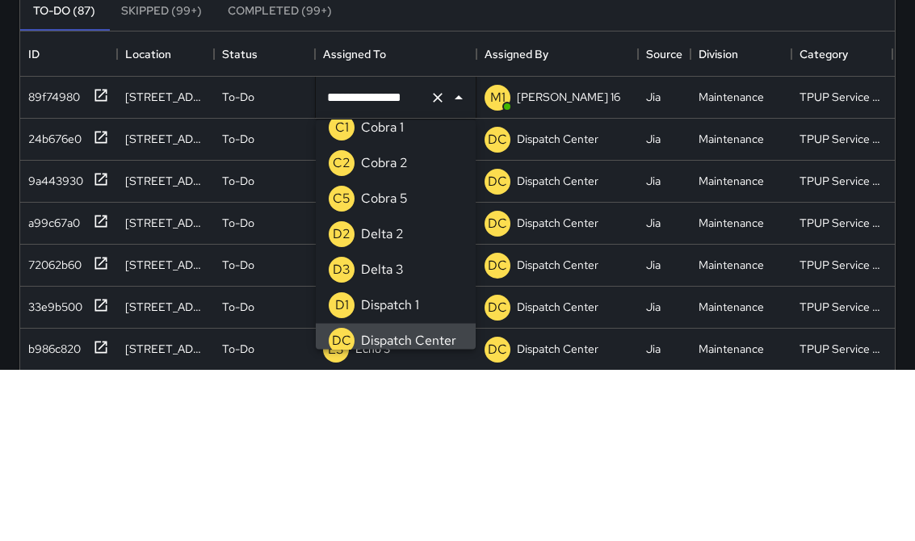
click at [434, 262] on icon "Clear" at bounding box center [438, 270] width 16 height 16
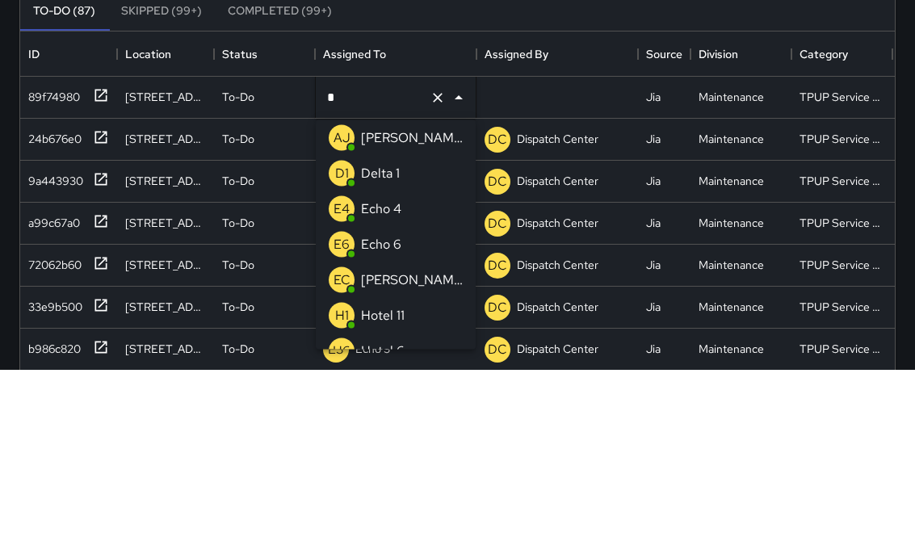
type input "**"
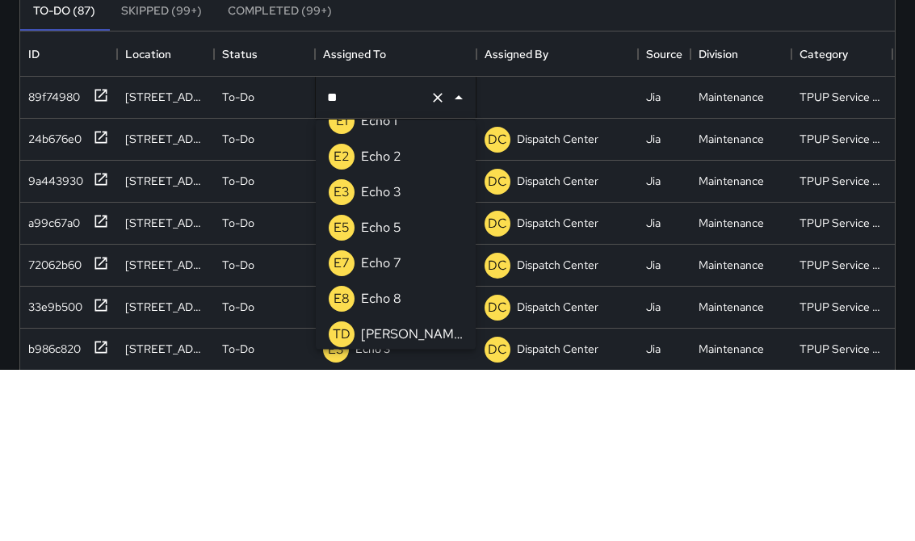
scroll to position [94, 0]
click at [401, 352] on div "Echo 3" at bounding box center [381, 365] width 47 height 26
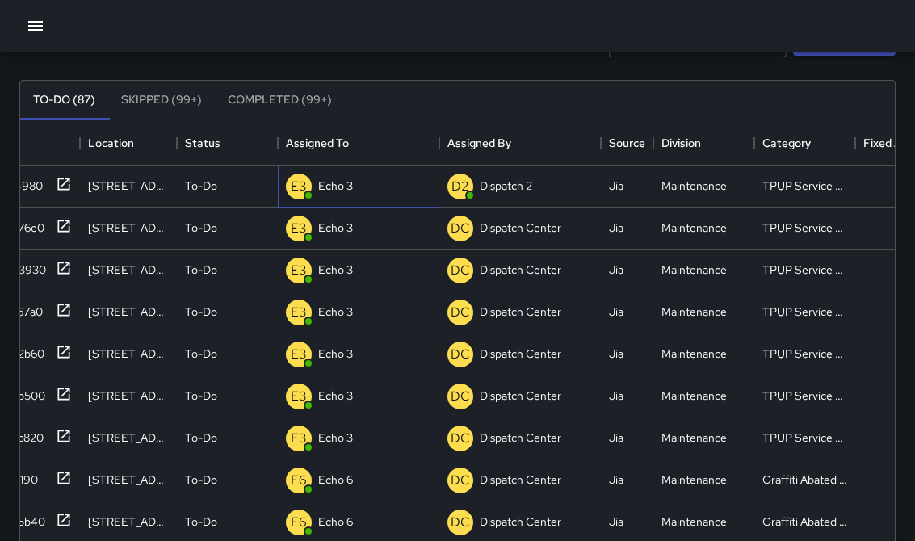
scroll to position [84, 0]
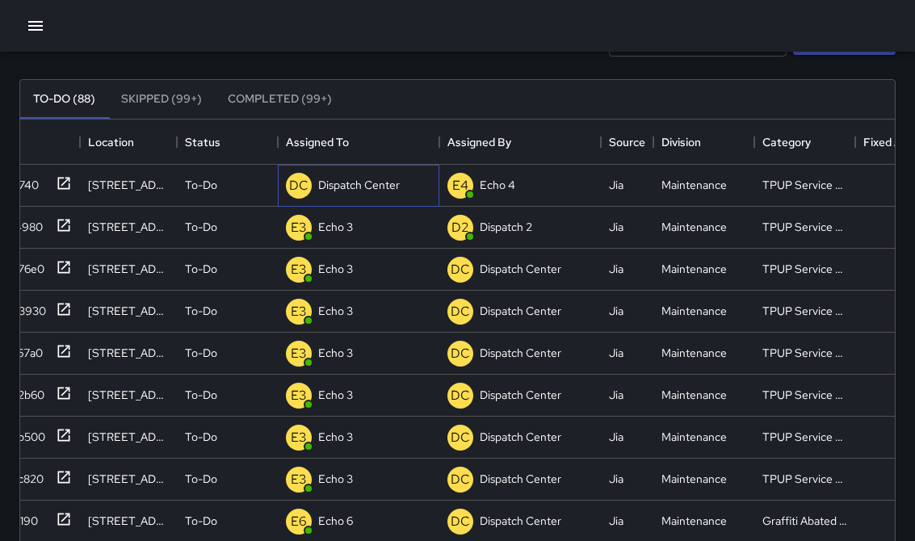
click at [374, 188] on p "Dispatch Center" at bounding box center [359, 185] width 82 height 16
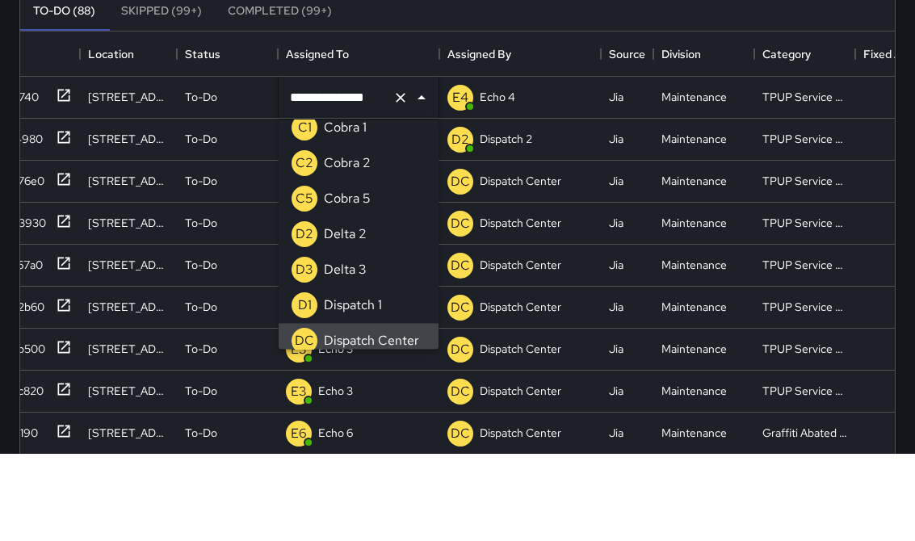
click at [396, 178] on icon "Clear" at bounding box center [400, 186] width 16 height 16
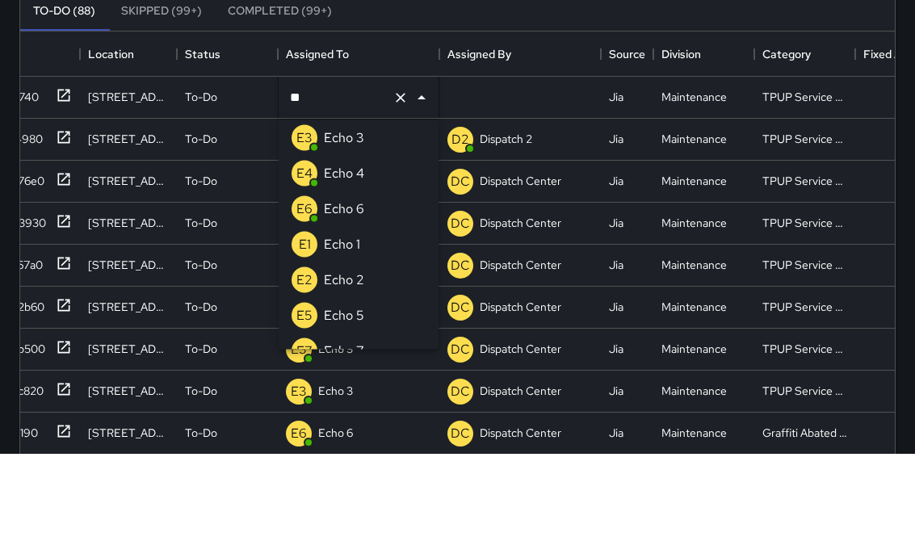
type input "***"
click at [369, 208] on li "E3 Echo 3" at bounding box center [359, 226] width 160 height 36
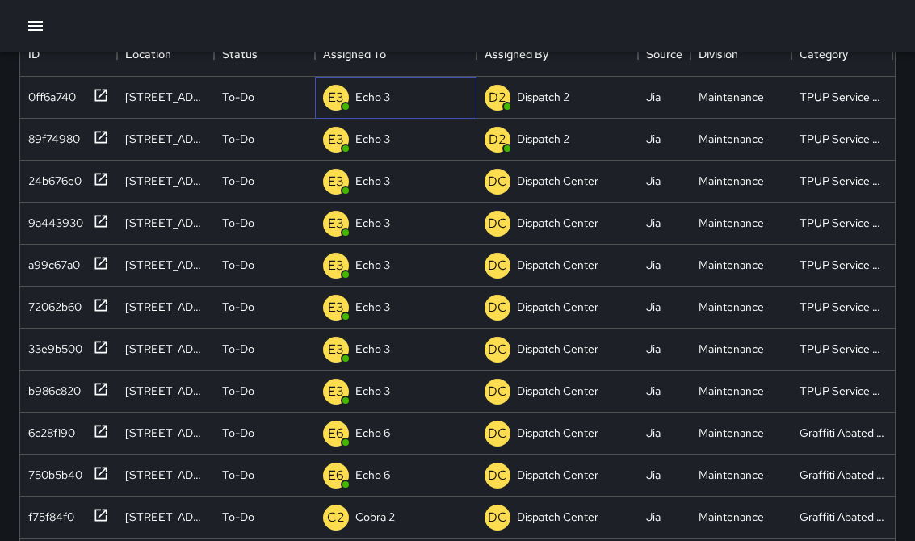
scroll to position [0, 0]
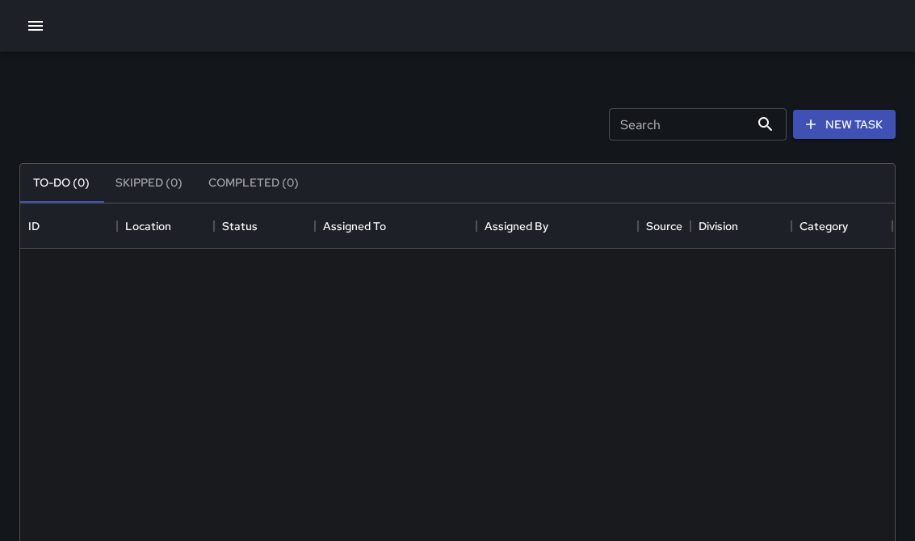
scroll to position [684, 875]
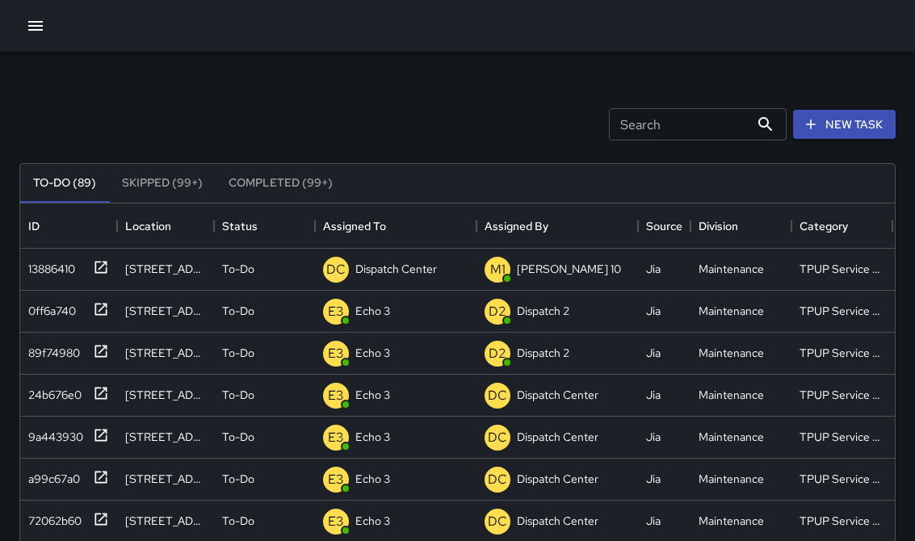
click at [36, 19] on icon "button" at bounding box center [35, 25] width 19 height 19
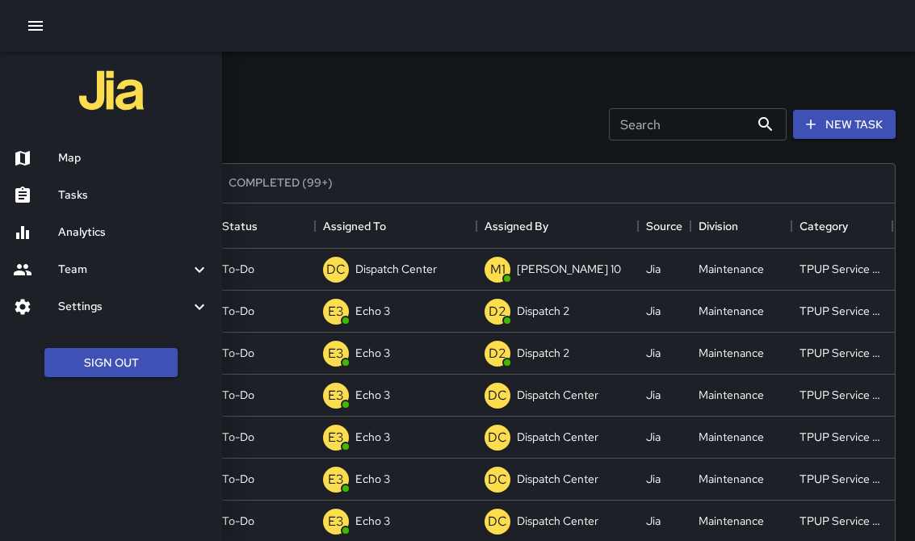
click at [78, 185] on div "Tasks" at bounding box center [111, 195] width 222 height 37
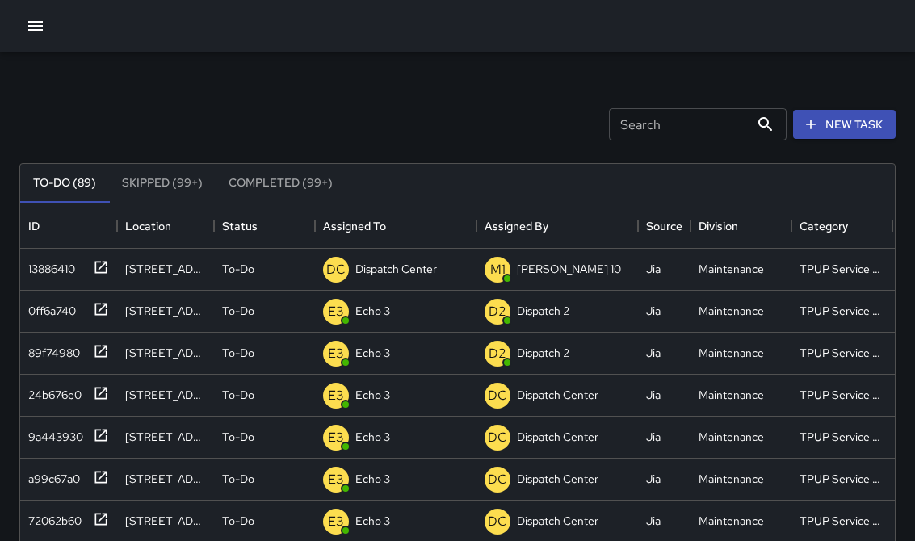
click at [42, 21] on icon "button" at bounding box center [35, 26] width 15 height 10
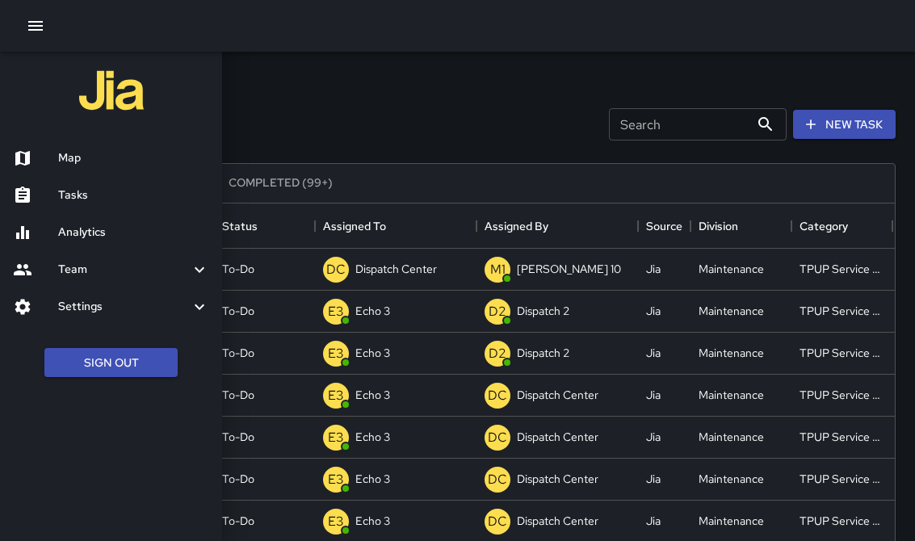
click at [434, 269] on div at bounding box center [457, 270] width 915 height 541
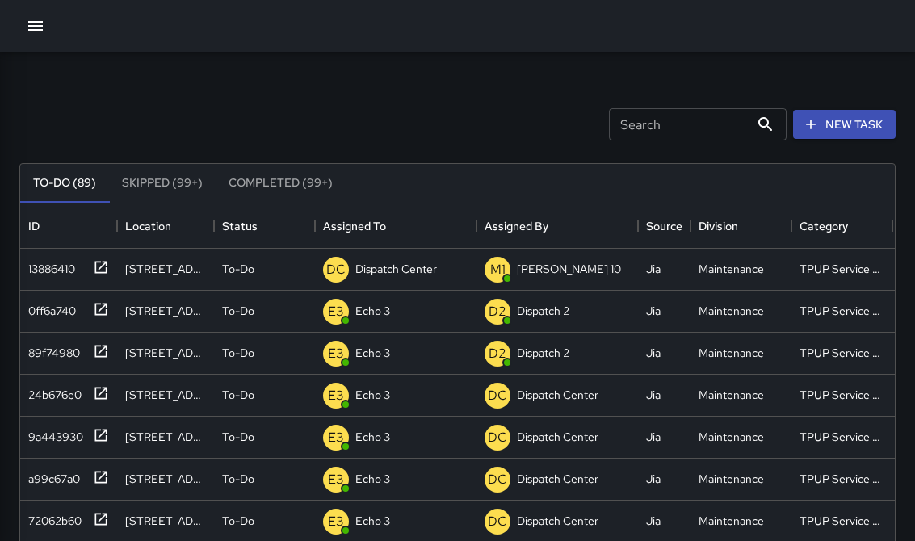
click at [434, 268] on div at bounding box center [457, 270] width 915 height 541
click at [387, 275] on p "Dispatch Center" at bounding box center [396, 269] width 82 height 16
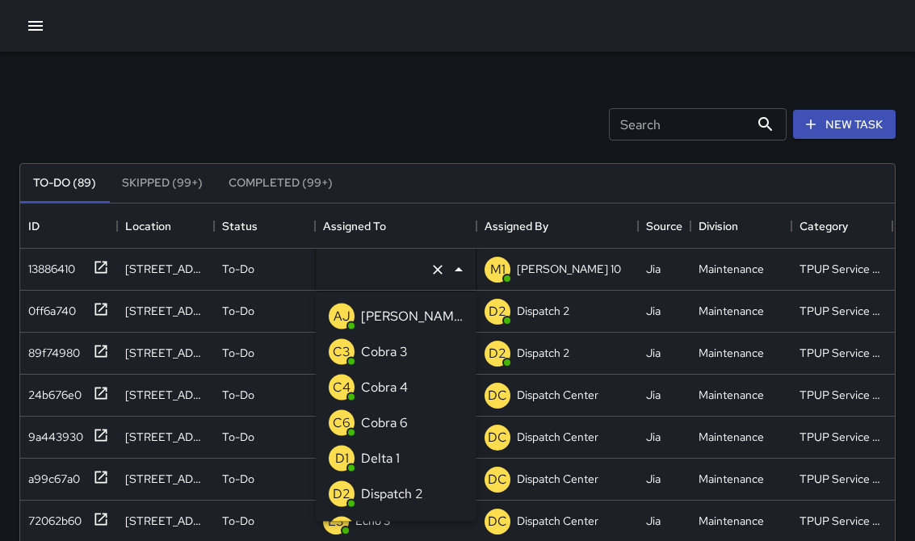
type input "**********"
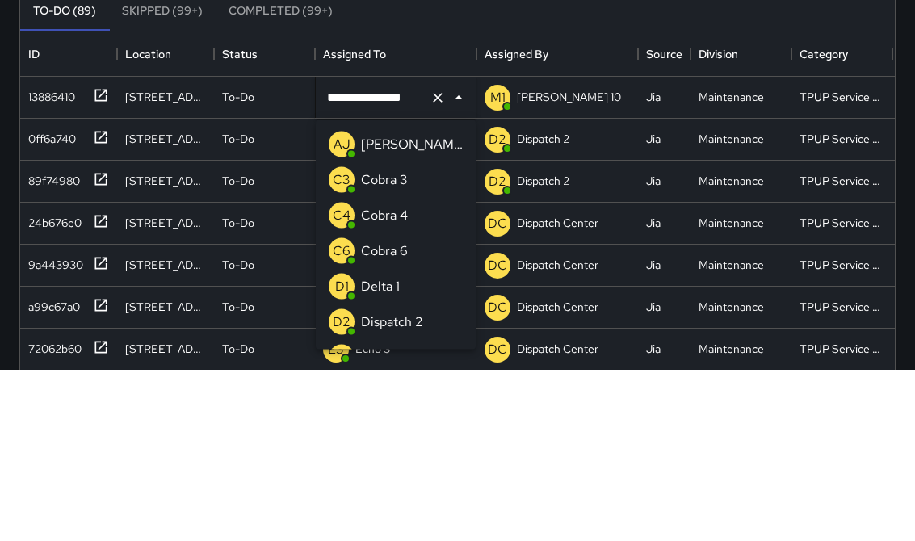
scroll to position [1118, 0]
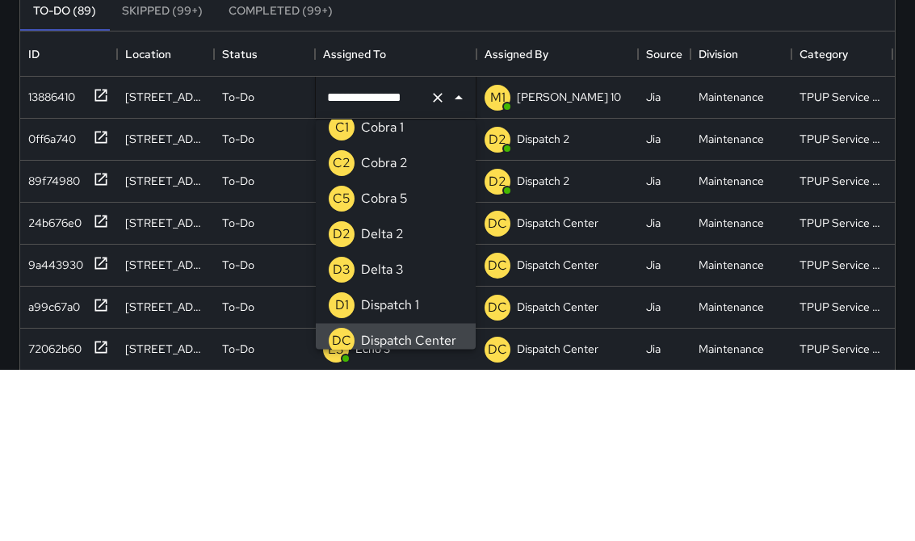
click at [440, 262] on icon "Clear" at bounding box center [438, 270] width 16 height 16
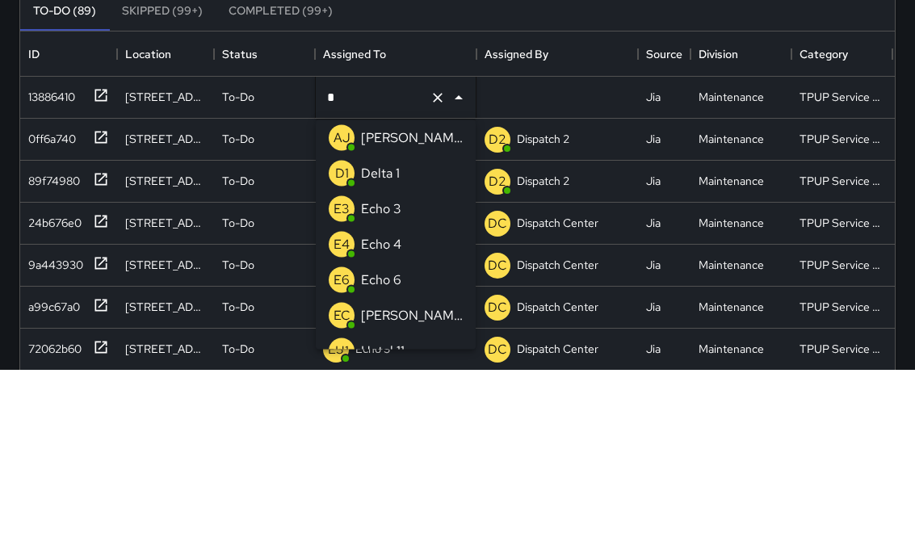
type input "**"
click at [413, 292] on li "E3 Echo 3" at bounding box center [396, 310] width 160 height 36
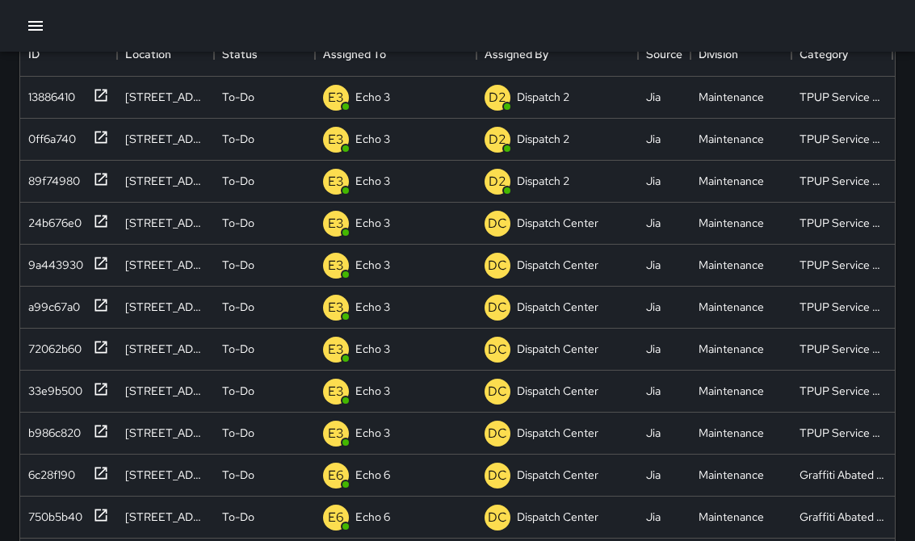
click at [42, 28] on icon "button" at bounding box center [35, 25] width 19 height 19
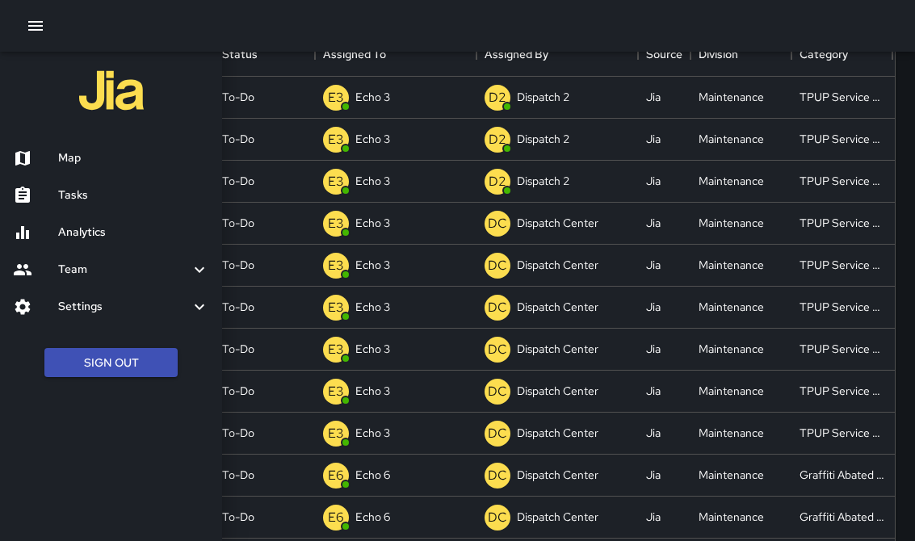
click at [79, 160] on h6 "Map" at bounding box center [133, 158] width 151 height 18
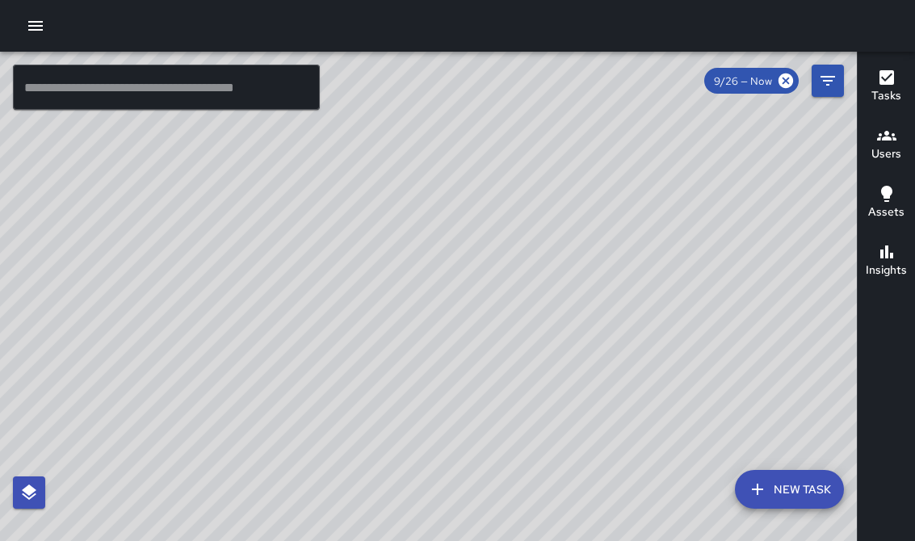
click at [552, 220] on div "© Mapbox © OpenStreetMap Improve this map" at bounding box center [428, 309] width 857 height 514
click at [464, 288] on div "© Mapbox © OpenStreetMap Improve this map" at bounding box center [428, 309] width 857 height 514
click at [466, 150] on div "© Mapbox © OpenStreetMap Improve this map" at bounding box center [428, 309] width 857 height 514
click at [518, 262] on div "© Mapbox © OpenStreetMap Improve this map" at bounding box center [428, 309] width 857 height 514
click at [423, 337] on div "© Mapbox © OpenStreetMap Improve this map" at bounding box center [428, 309] width 857 height 514
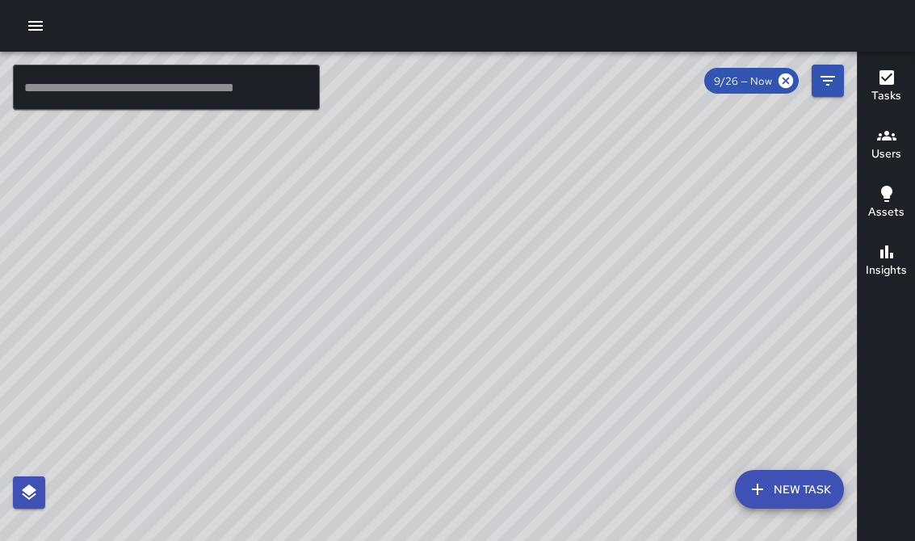
click at [310, 202] on div "© Mapbox © OpenStreetMap Improve this map" at bounding box center [428, 309] width 857 height 514
click at [48, 22] on button "button" at bounding box center [35, 26] width 32 height 32
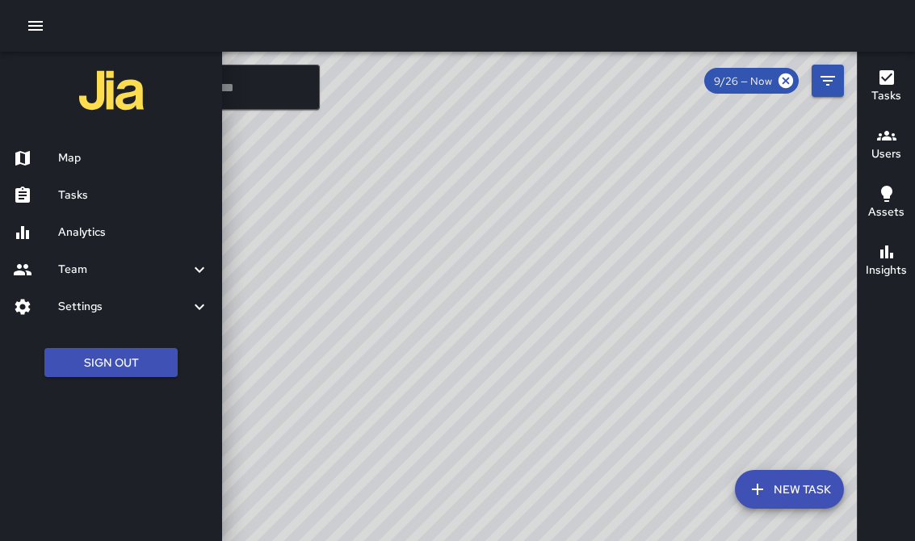
click at [109, 184] on div "Tasks" at bounding box center [111, 195] width 222 height 37
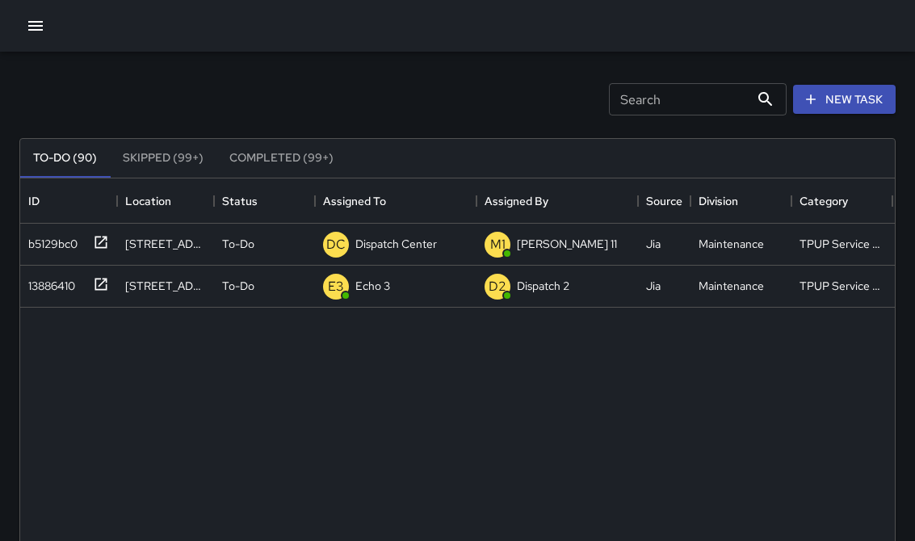
scroll to position [684, 875]
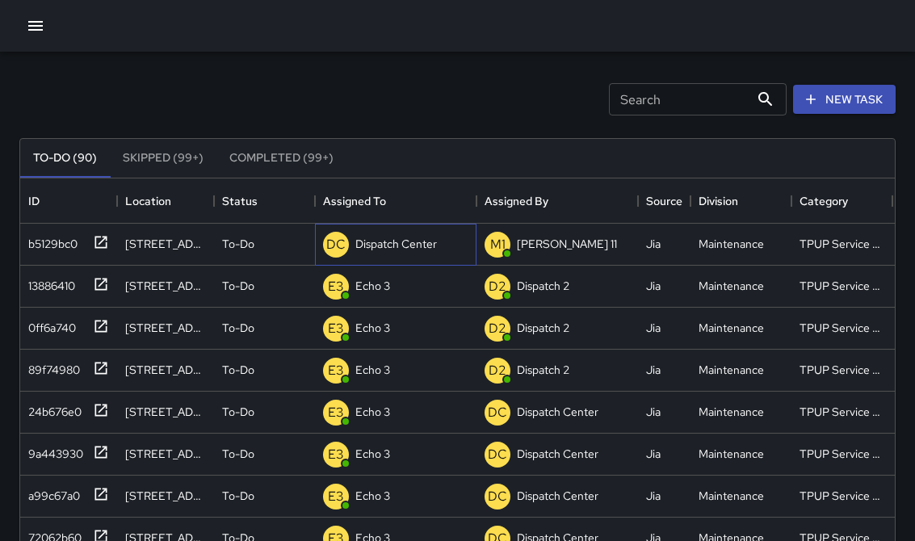
click at [401, 245] on p "Dispatch Center" at bounding box center [396, 244] width 82 height 16
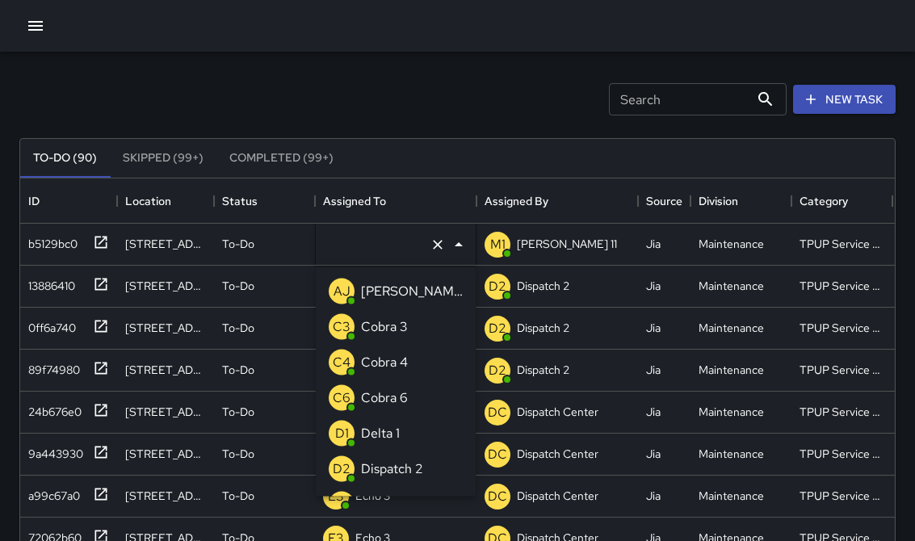
type input "**********"
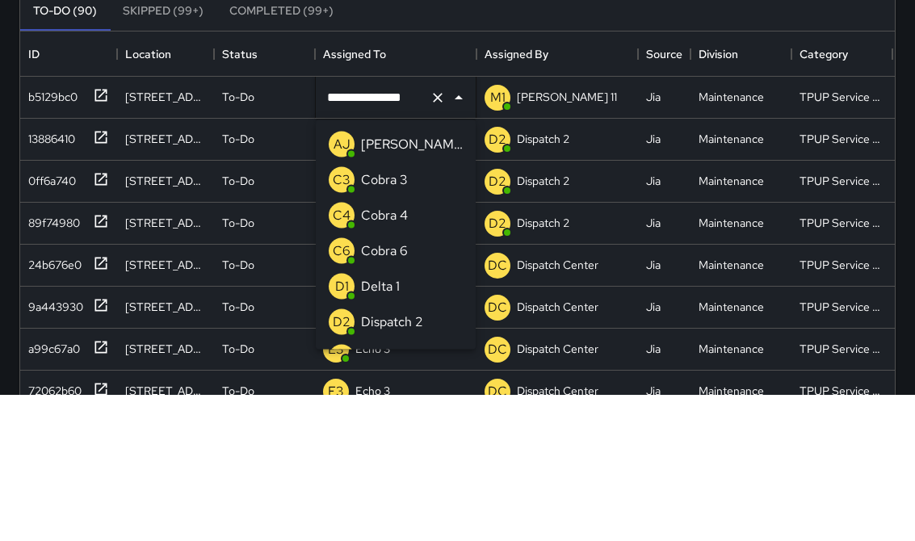
scroll to position [1118, 0]
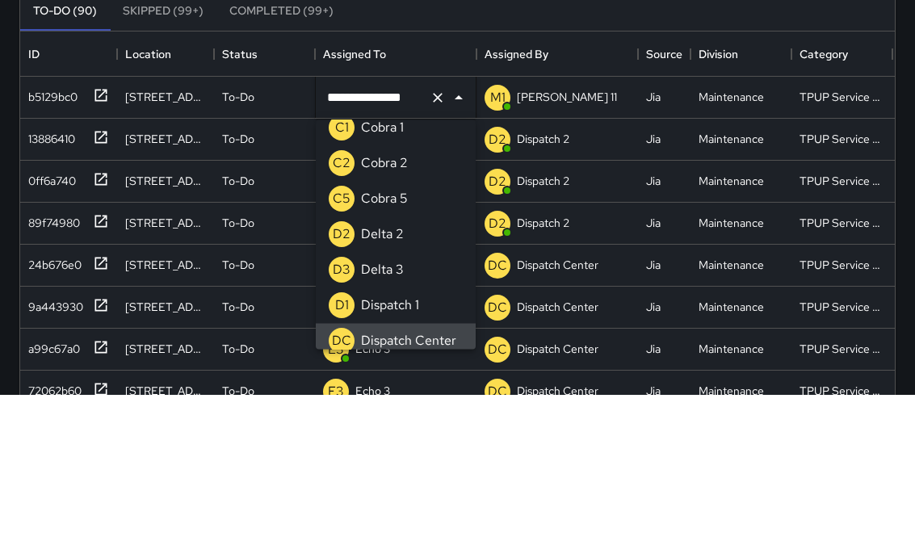
click at [457, 222] on div "**********" at bounding box center [396, 244] width 160 height 45
click at [438, 237] on icon "Clear" at bounding box center [438, 245] width 16 height 16
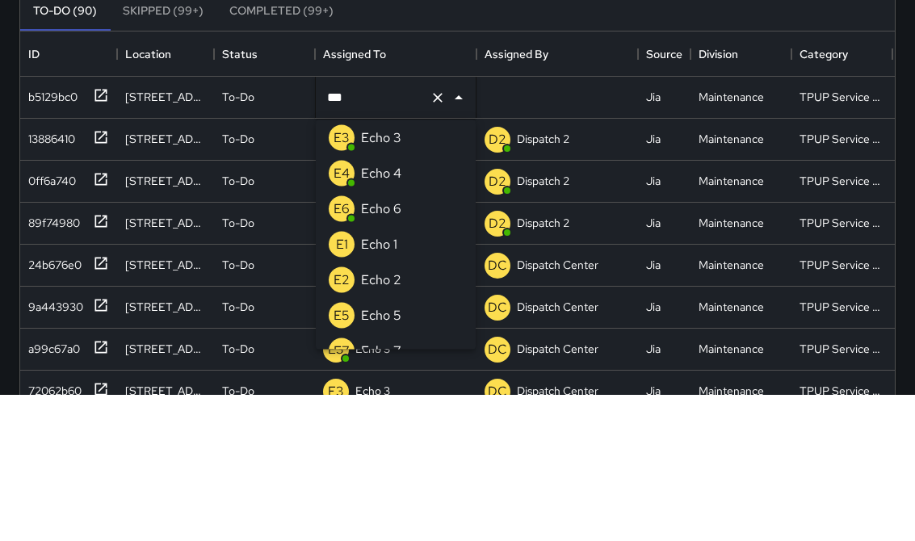
type input "****"
click at [418, 267] on li "E3 Echo 3" at bounding box center [396, 285] width 160 height 36
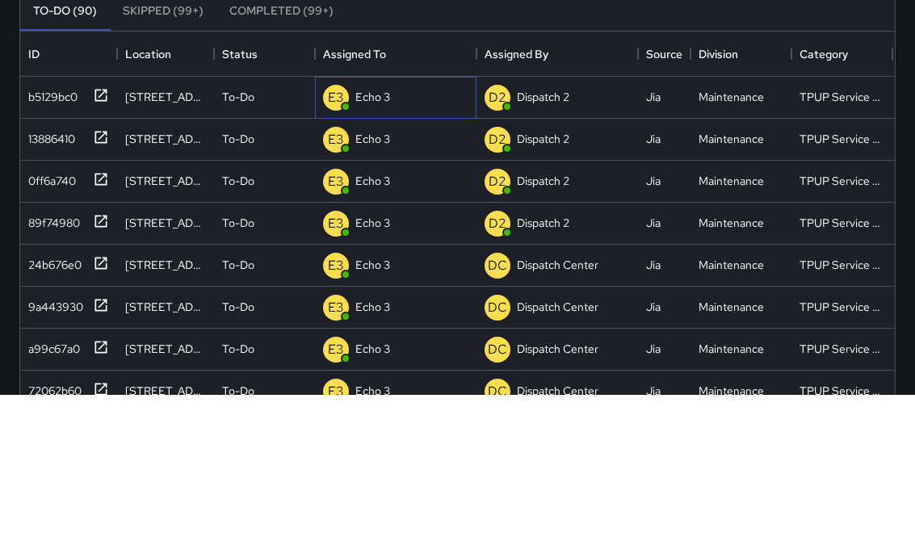
scroll to position [172, 0]
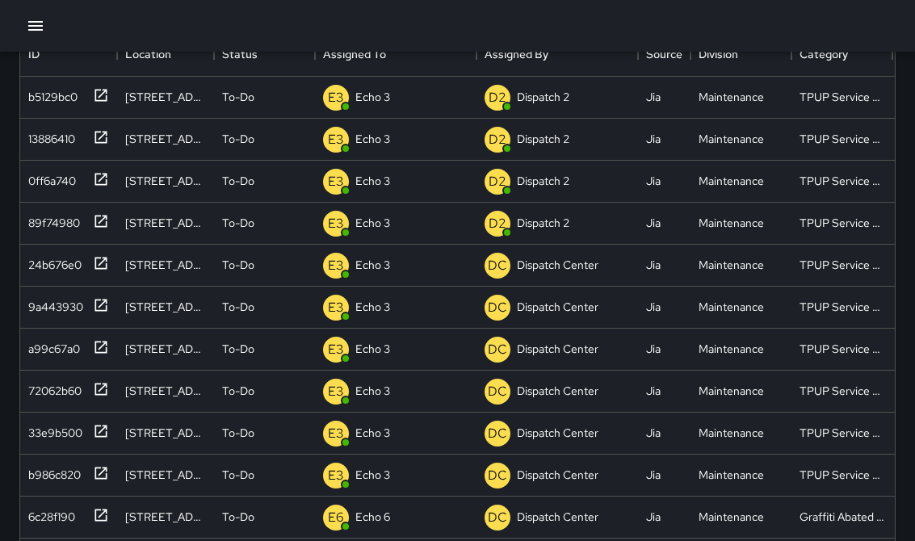
click at [44, 24] on icon "button" at bounding box center [35, 25] width 19 height 19
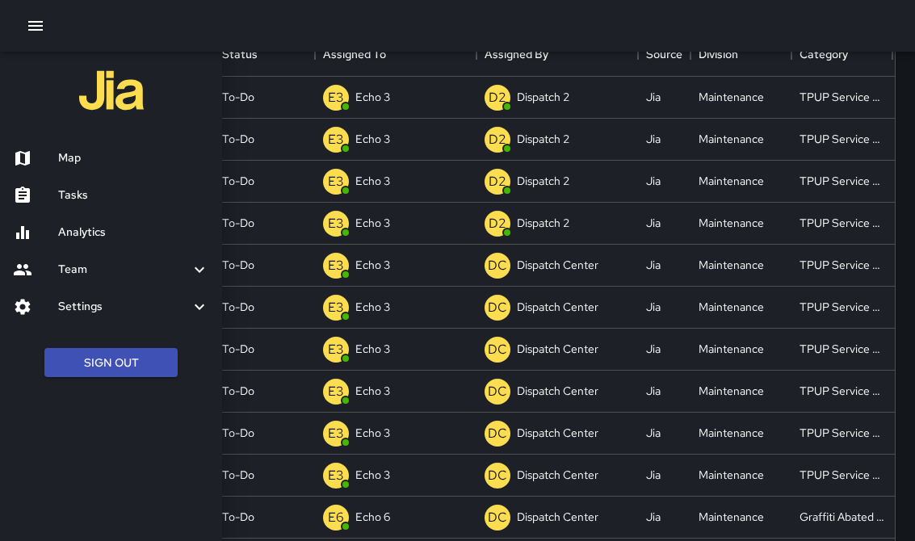
click at [91, 152] on h6 "Map" at bounding box center [133, 158] width 151 height 18
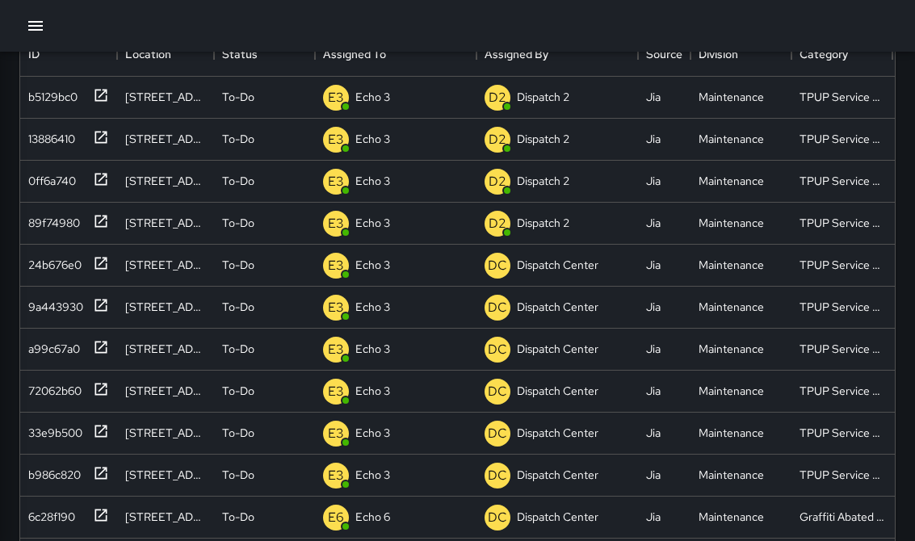
scroll to position [25, 0]
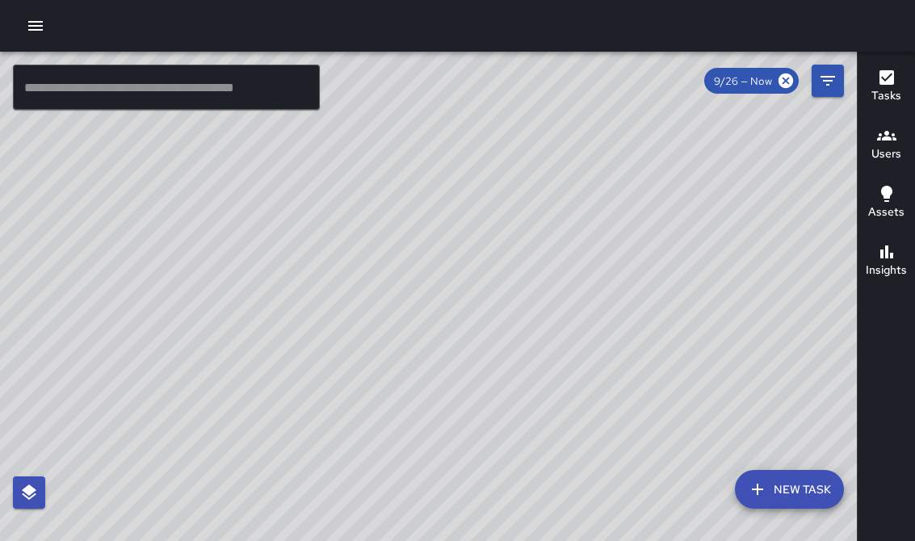
click at [522, 208] on div "© Mapbox © OpenStreetMap Improve this map" at bounding box center [428, 309] width 857 height 514
click at [33, 37] on button "button" at bounding box center [35, 26] width 32 height 32
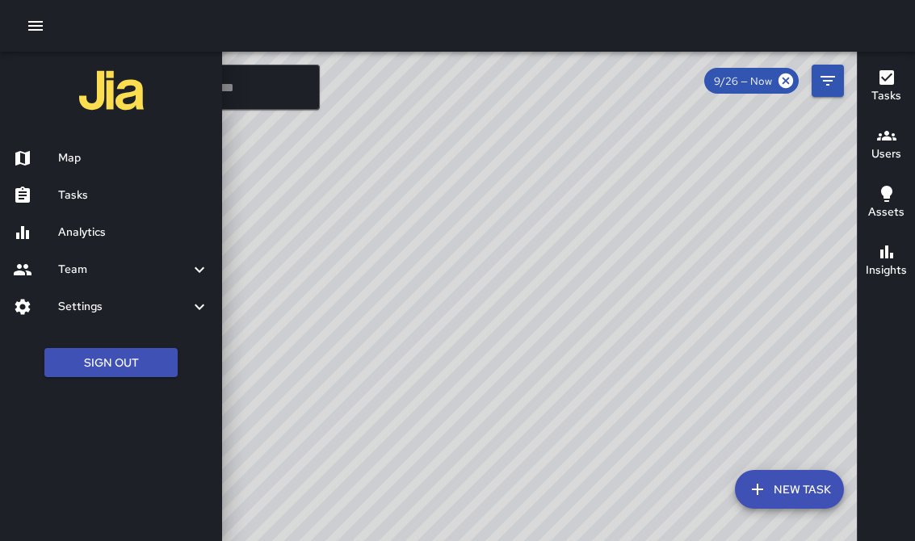
click at [93, 195] on h6 "Tasks" at bounding box center [133, 196] width 151 height 18
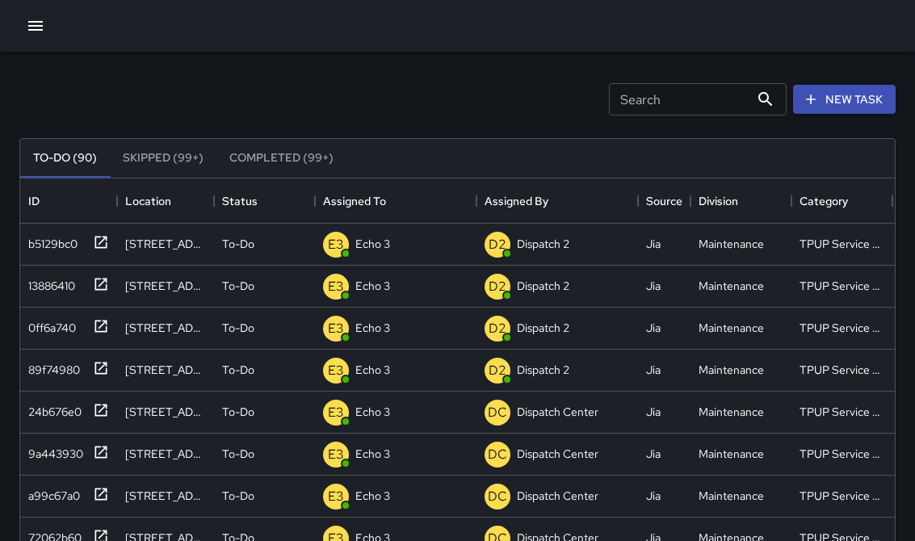
scroll to position [684, 875]
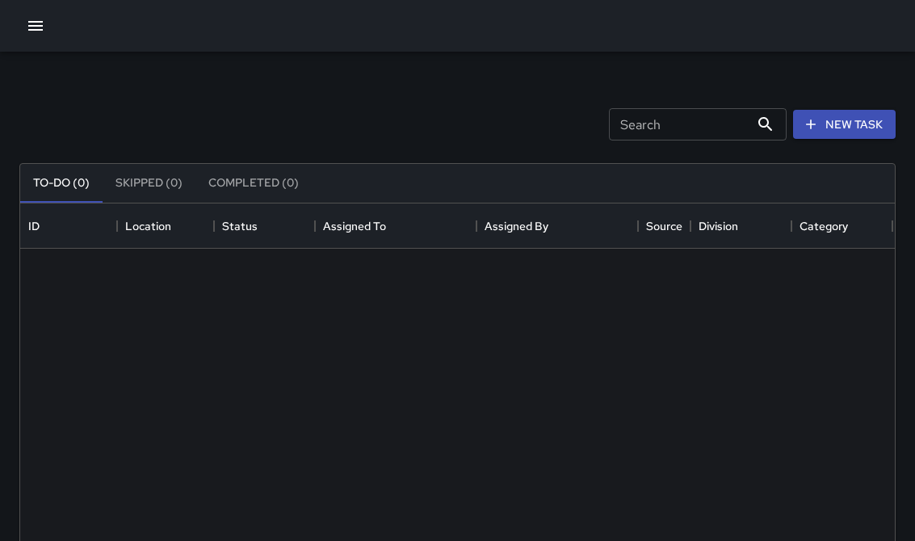
scroll to position [684, 875]
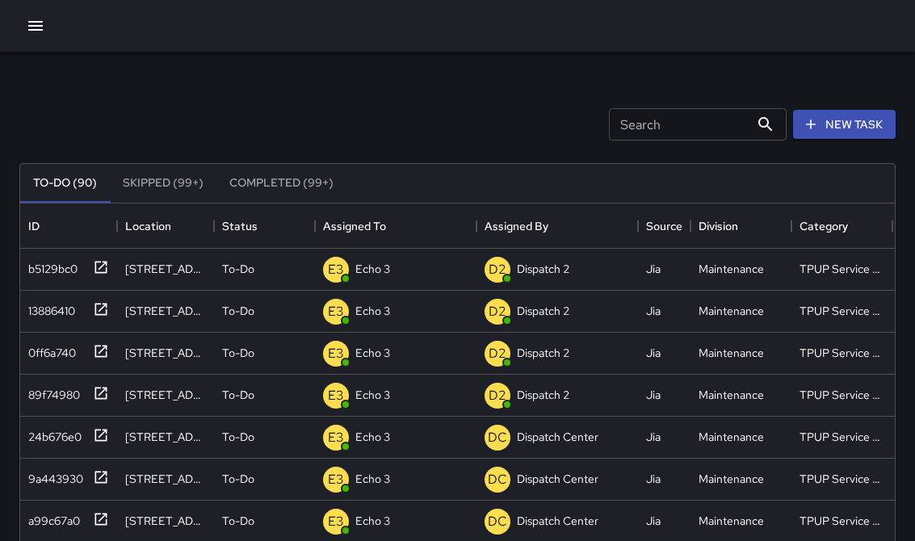
click at [47, 61] on div "Search Search New Task To-Do (90) Skipped (99+) Completed (99+) ID Location Sta…" at bounding box center [457, 503] width 915 height 902
click at [33, 40] on button "button" at bounding box center [35, 26] width 32 height 32
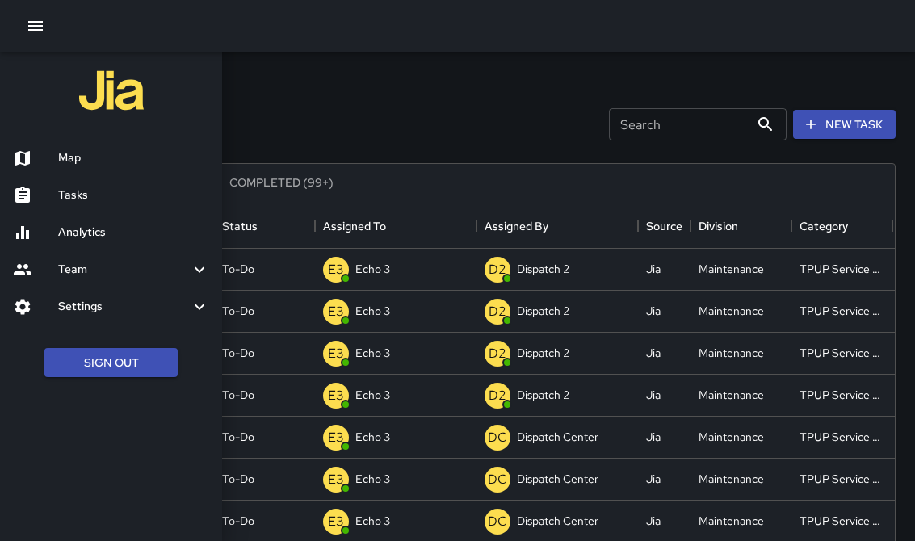
click at [81, 166] on h6 "Map" at bounding box center [133, 158] width 151 height 18
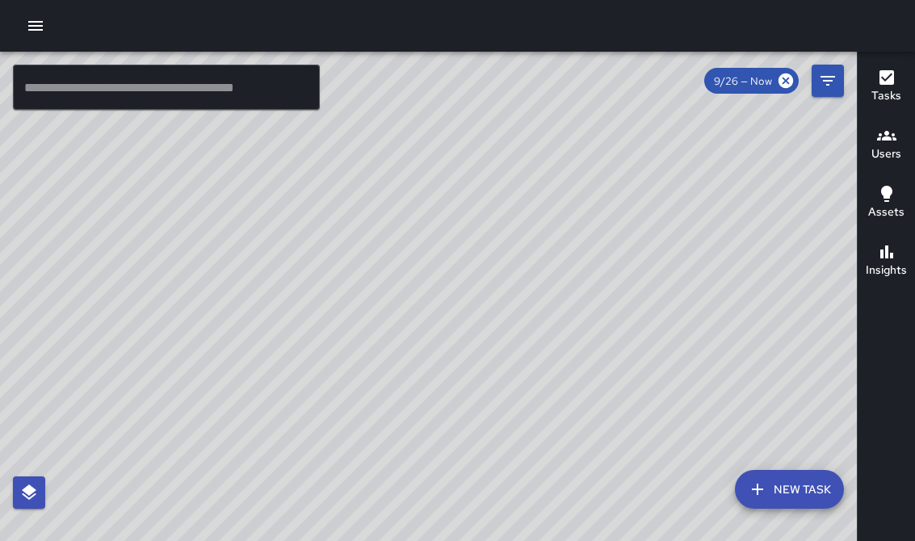
click at [409, 443] on div "© Mapbox © OpenStreetMap Improve this map" at bounding box center [428, 309] width 857 height 514
click at [542, 342] on div "© Mapbox © OpenStreetMap Improve this map" at bounding box center [428, 309] width 857 height 514
click at [144, 197] on div "© Mapbox © OpenStreetMap Improve this map" at bounding box center [428, 309] width 857 height 514
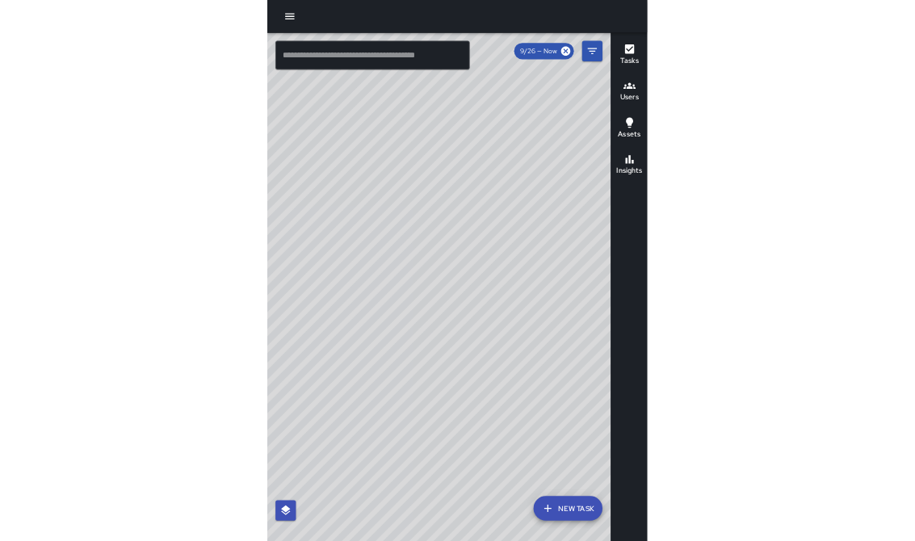
scroll to position [19, 0]
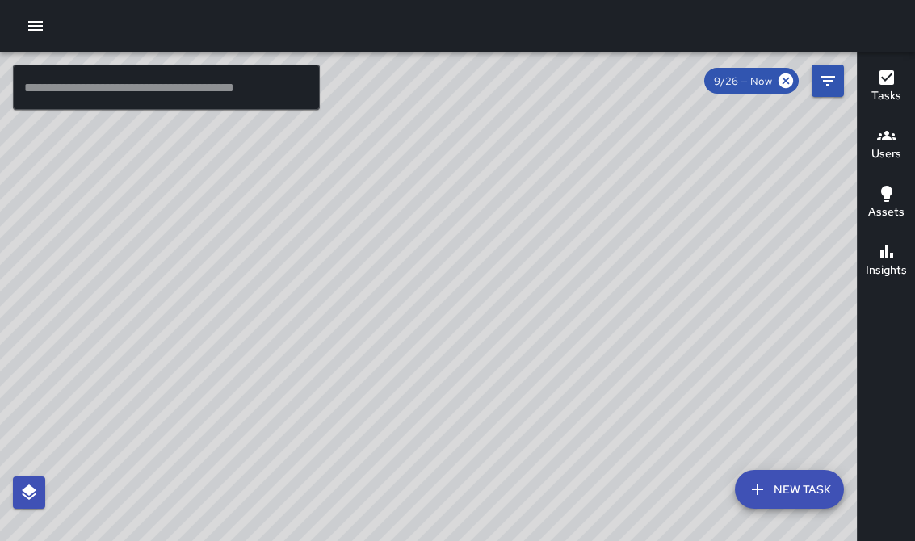
click at [15, 36] on div at bounding box center [457, 26] width 915 height 52
click at [27, 38] on button "button" at bounding box center [35, 26] width 32 height 32
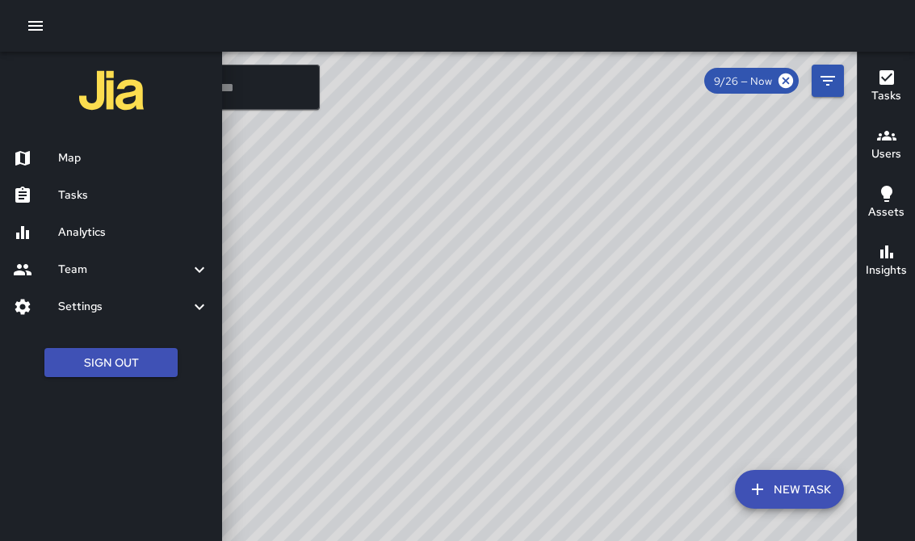
click at [107, 161] on h6 "Map" at bounding box center [133, 158] width 151 height 18
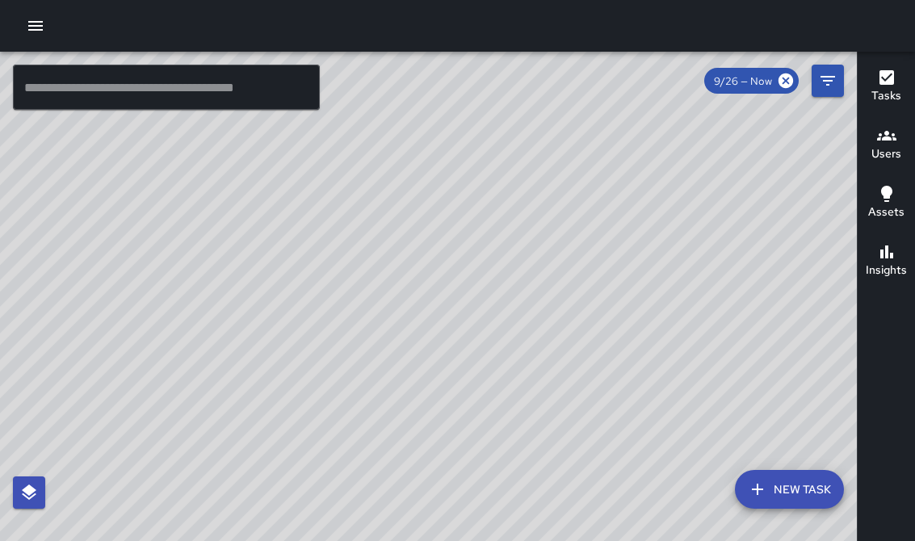
click at [31, 41] on button "button" at bounding box center [35, 26] width 32 height 32
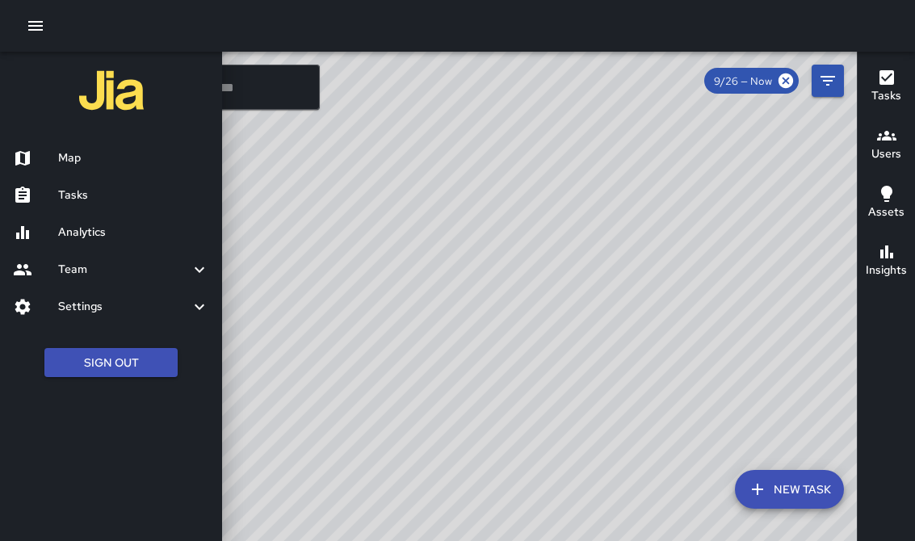
click at [82, 196] on h6 "Tasks" at bounding box center [133, 196] width 151 height 18
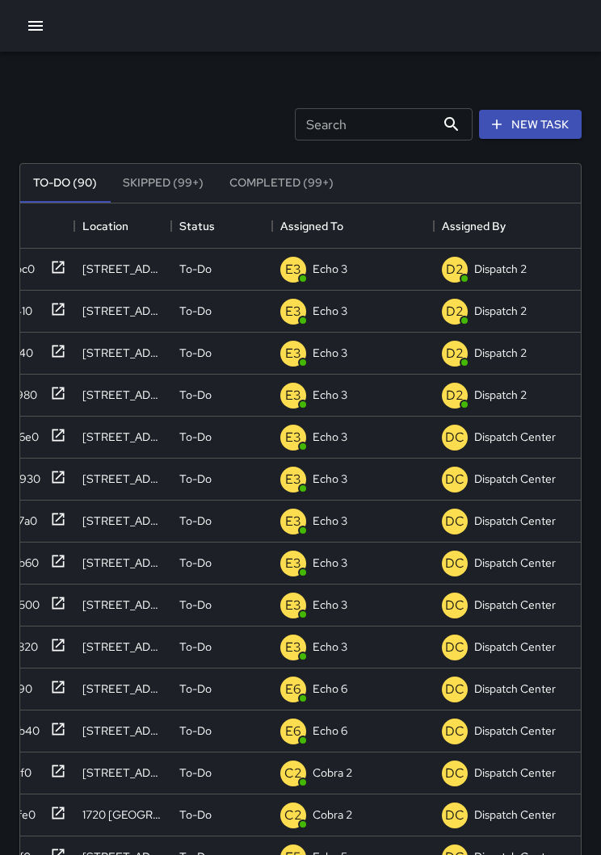
scroll to position [684, 560]
click at [178, 108] on div "Search Search New Task" at bounding box center [300, 124] width 568 height 84
click at [40, 52] on div "Search Search New Task To-Do (90) Skipped (99+) Completed (99+) ID Location Sta…" at bounding box center [300, 503] width 601 height 902
click at [40, 33] on icon "button" at bounding box center [35, 25] width 19 height 19
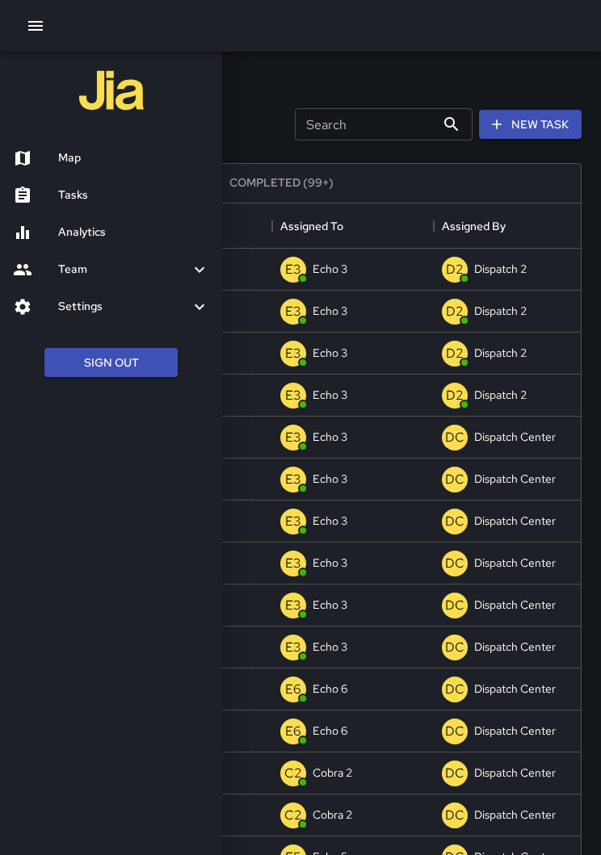
click at [108, 157] on h6 "Map" at bounding box center [133, 158] width 151 height 18
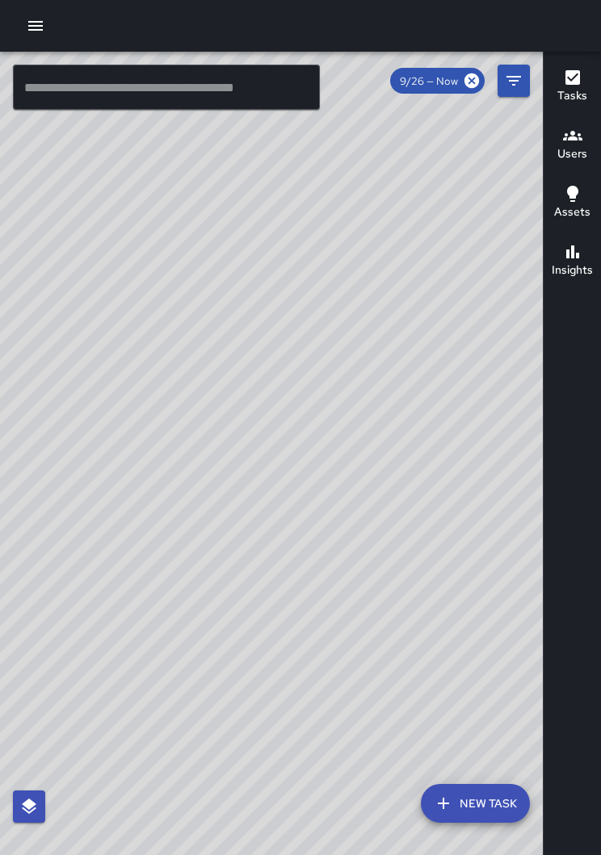
click at [48, 52] on div "© Mapbox © OpenStreetMap Improve this map" at bounding box center [271, 466] width 543 height 829
click at [23, 32] on button "button" at bounding box center [35, 26] width 32 height 32
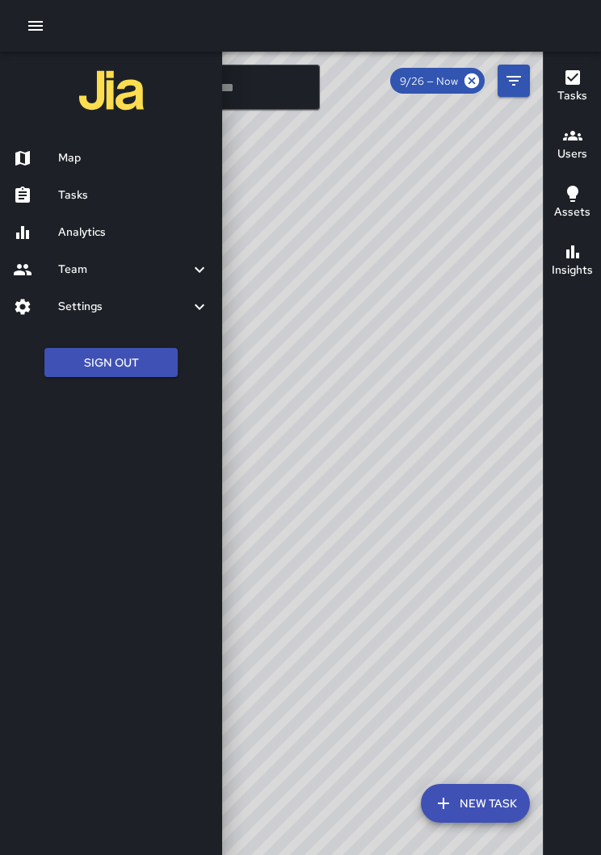
click at [110, 193] on h6 "Tasks" at bounding box center [133, 196] width 151 height 18
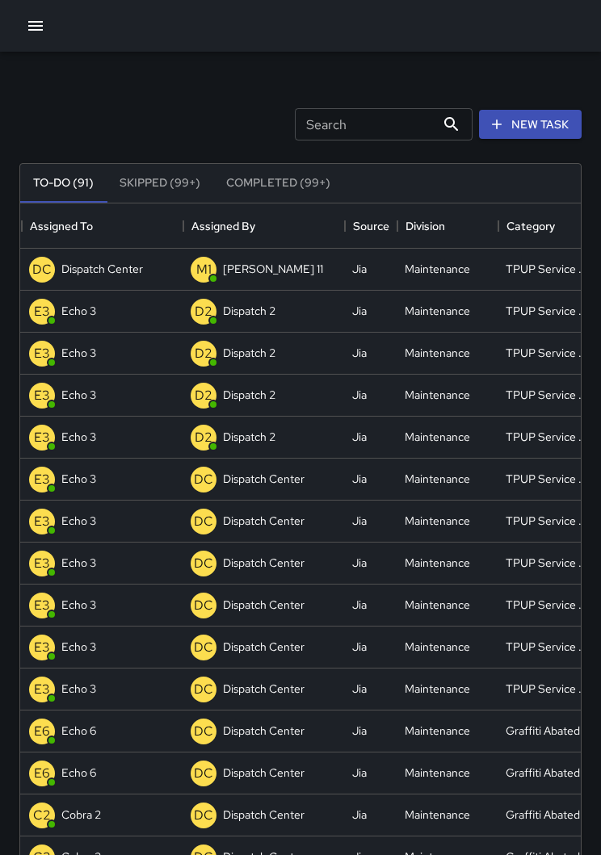
scroll to position [0, 296]
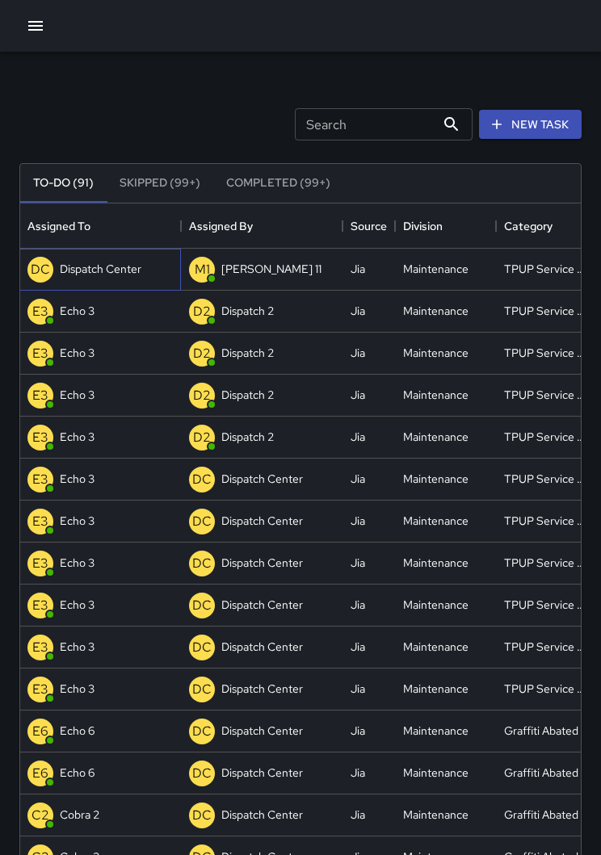
click at [115, 267] on p "Dispatch Center" at bounding box center [101, 269] width 82 height 16
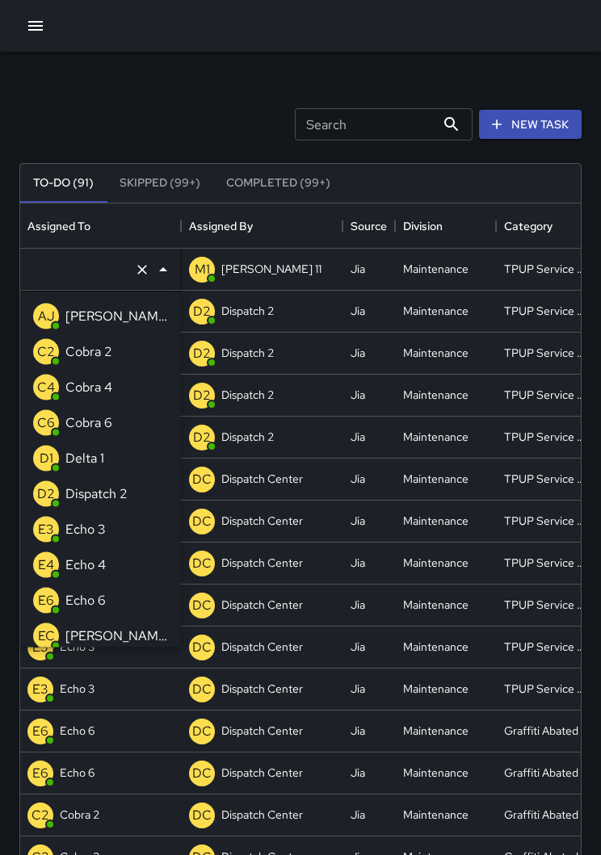
type input "**********"
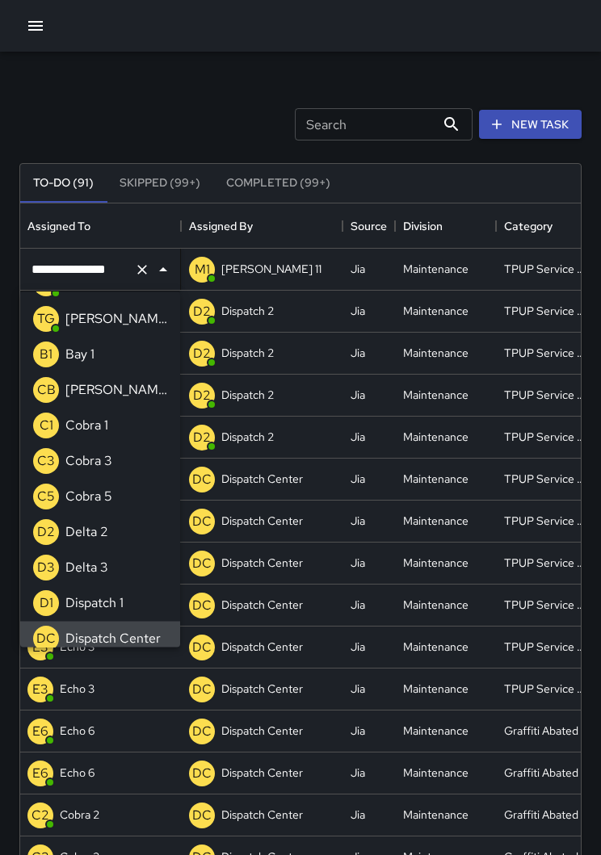
click at [139, 264] on icon "Clear" at bounding box center [142, 270] width 16 height 16
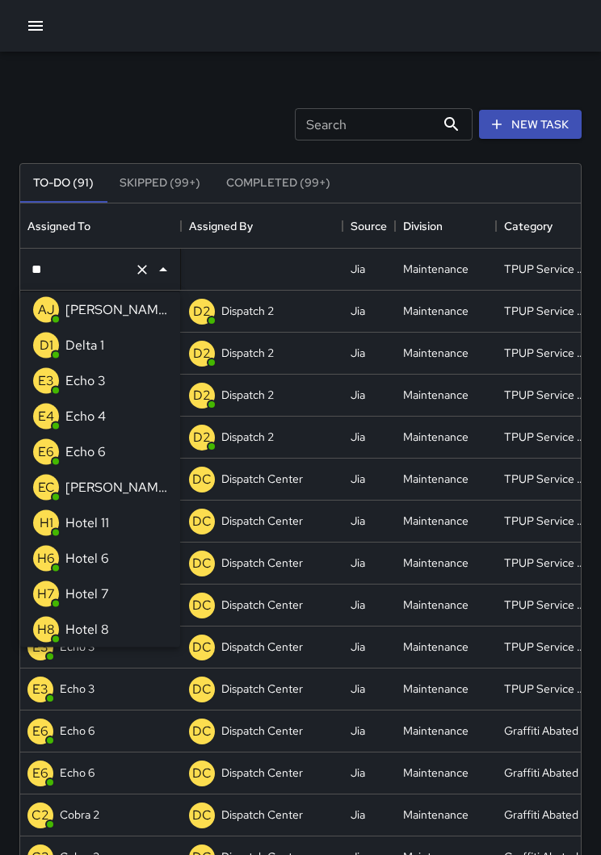
scroll to position [0, 0]
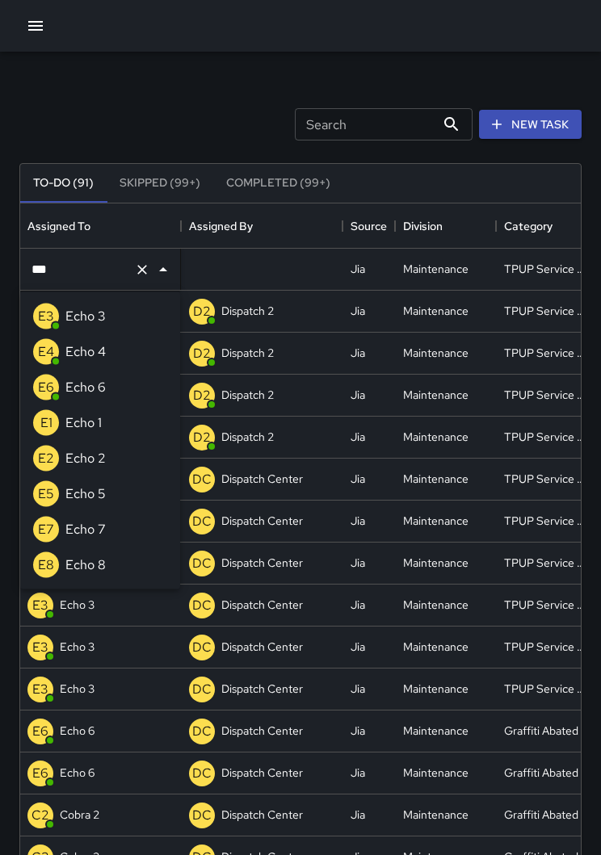
type input "****"
click at [123, 311] on li "E3 Echo 3" at bounding box center [100, 317] width 160 height 36
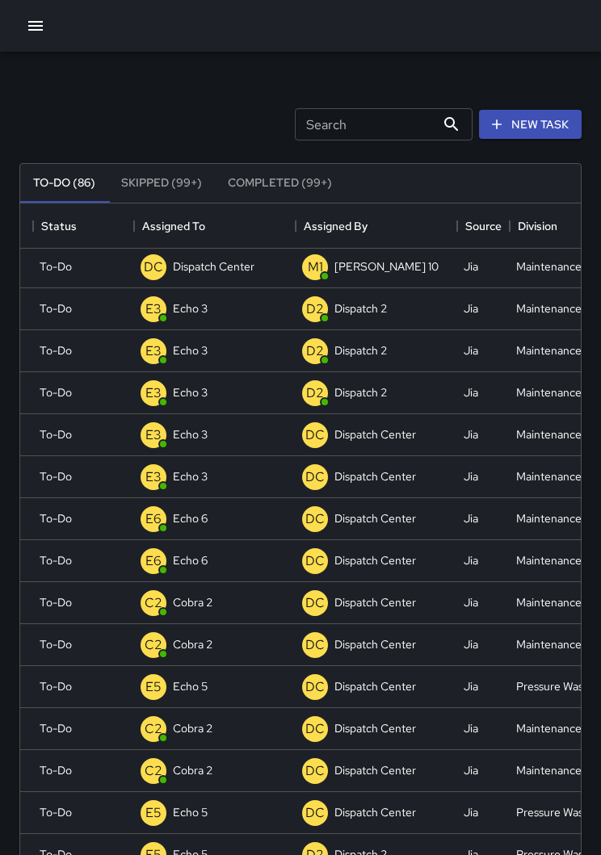
scroll to position [3, 178]
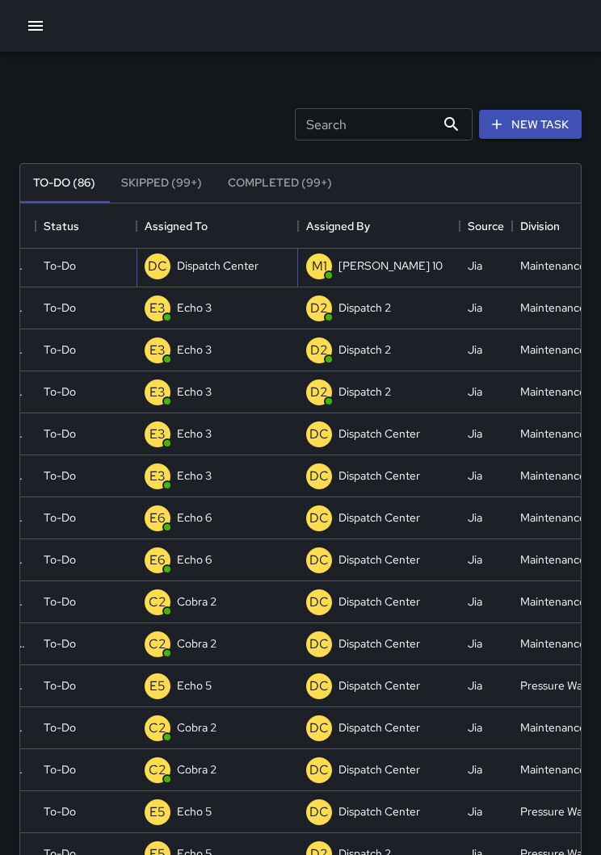
click at [221, 270] on p "Dispatch Center" at bounding box center [218, 266] width 82 height 16
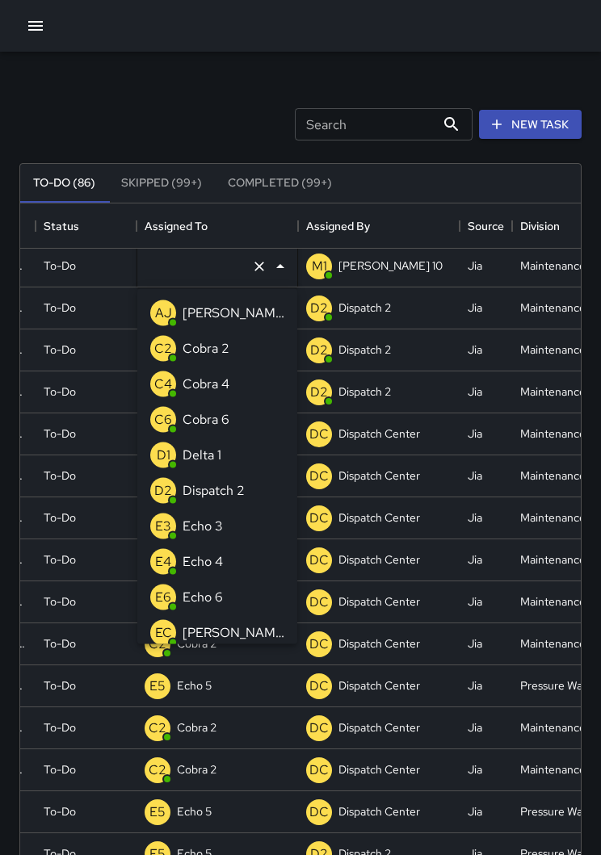
type input "**********"
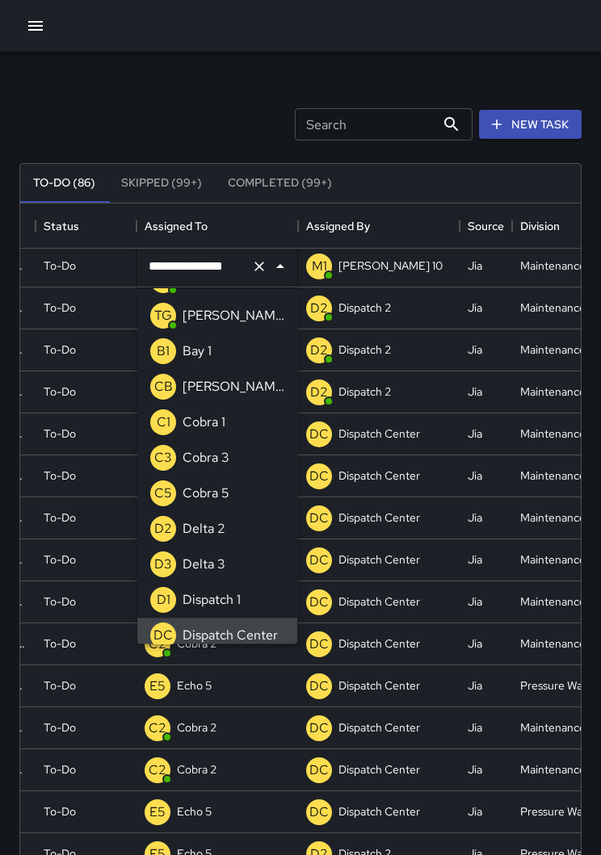
click at [263, 272] on icon "Clear" at bounding box center [259, 266] width 16 height 16
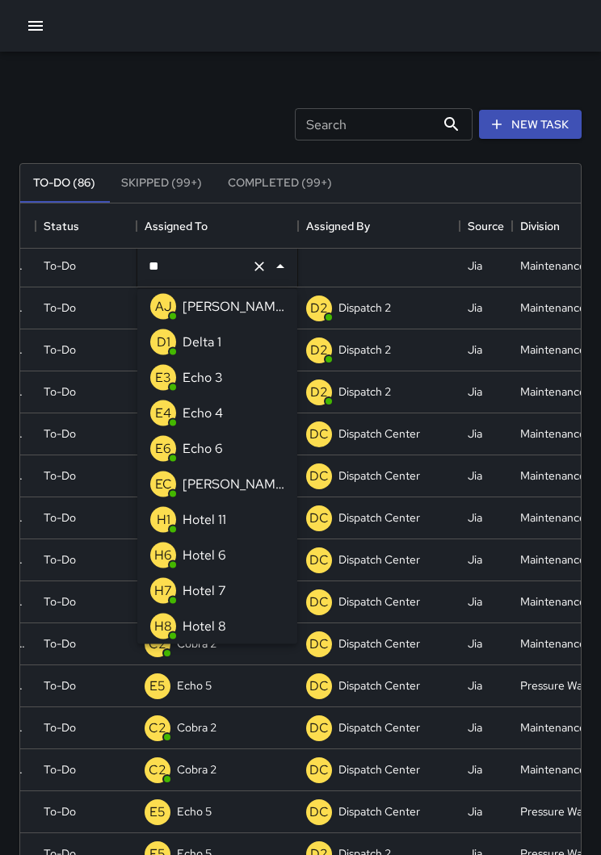
scroll to position [0, 0]
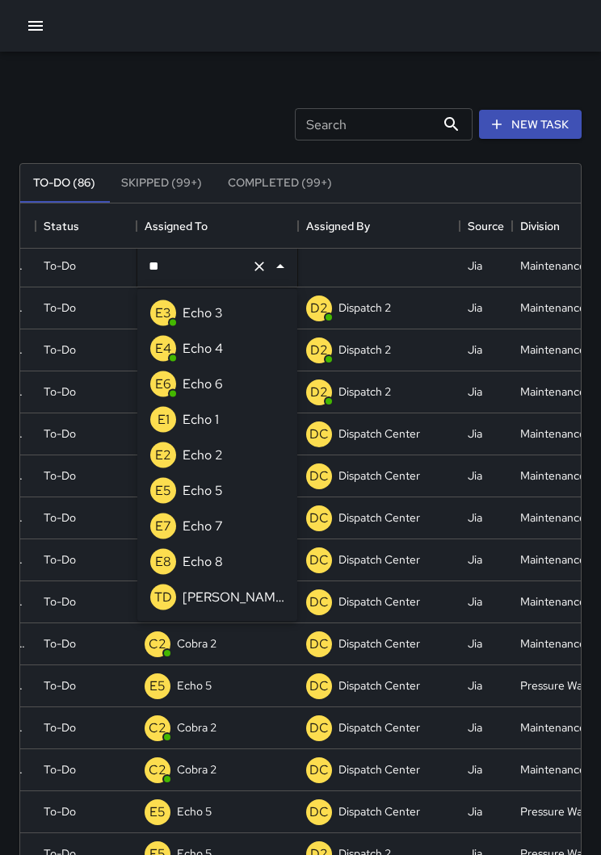
type input "***"
click at [236, 314] on li "E3 Echo 3" at bounding box center [217, 314] width 160 height 36
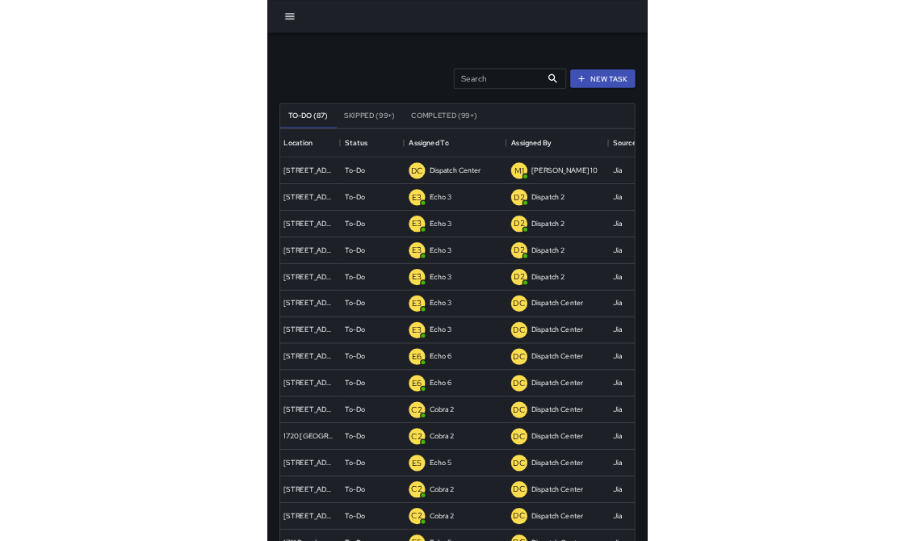
scroll to position [684, 875]
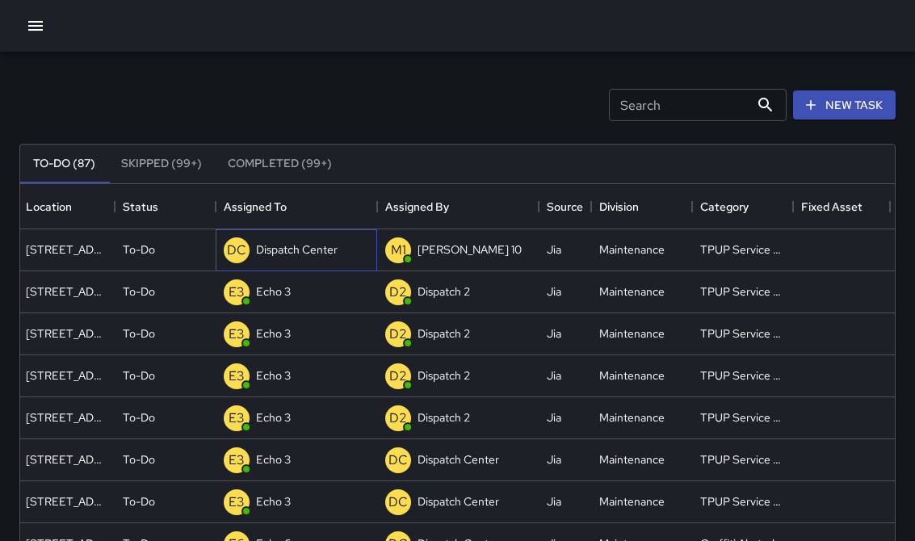
click at [299, 248] on p "Dispatch Center" at bounding box center [297, 249] width 82 height 16
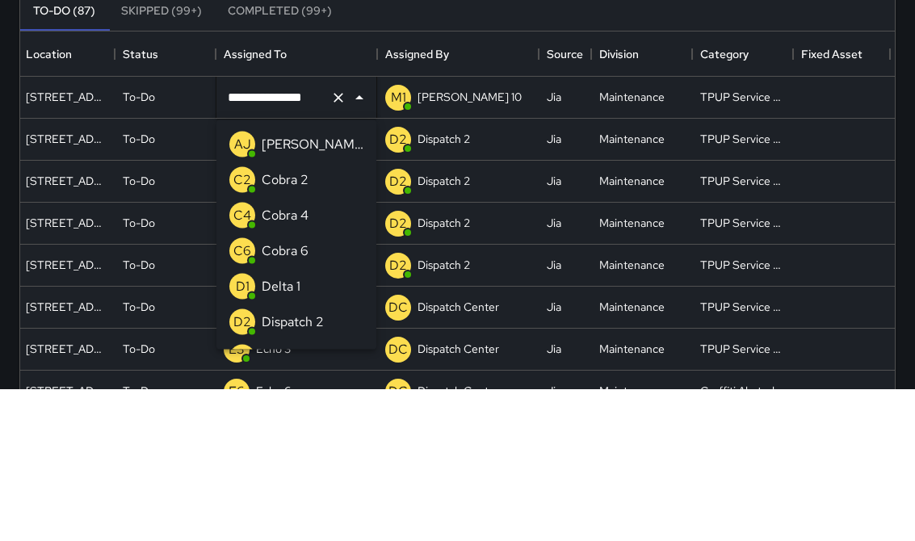
scroll to position [1118, 0]
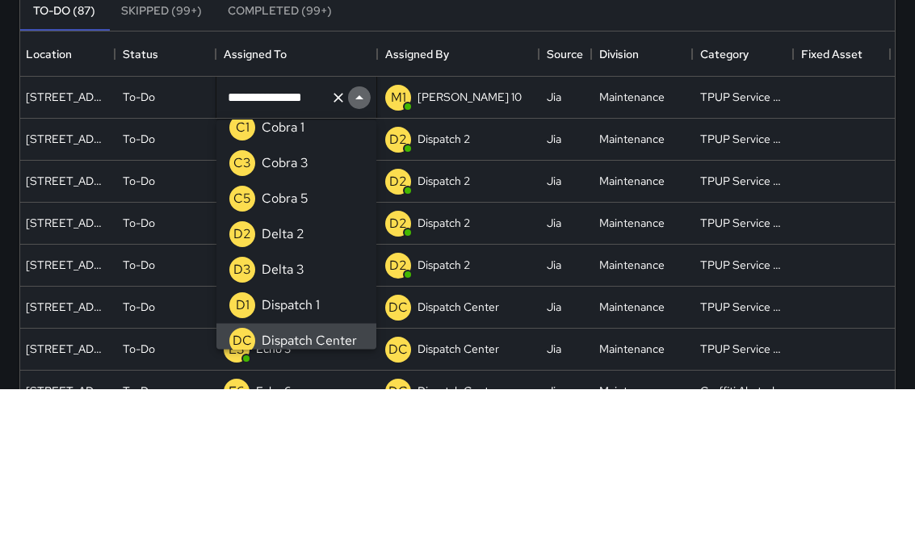
click at [354, 241] on icon "Close" at bounding box center [359, 250] width 19 height 19
type input "**"
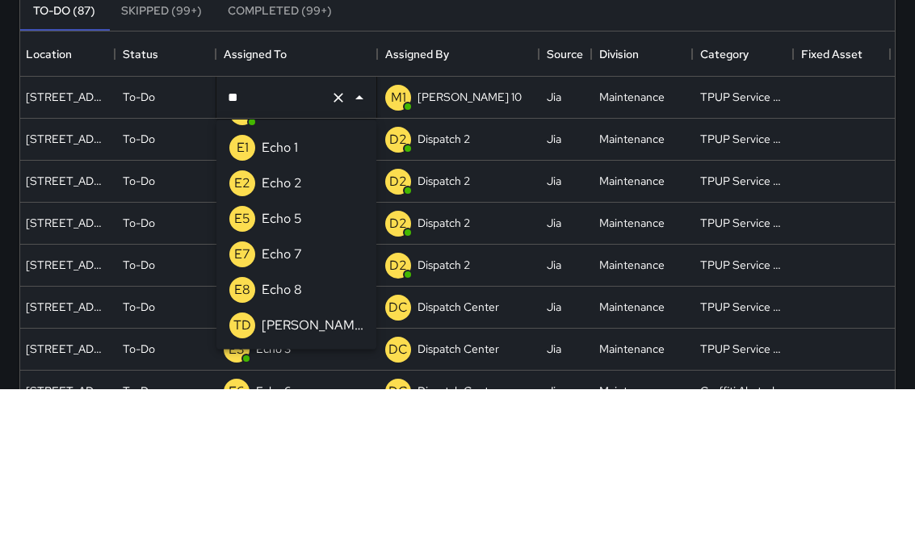
scroll to position [6, 0]
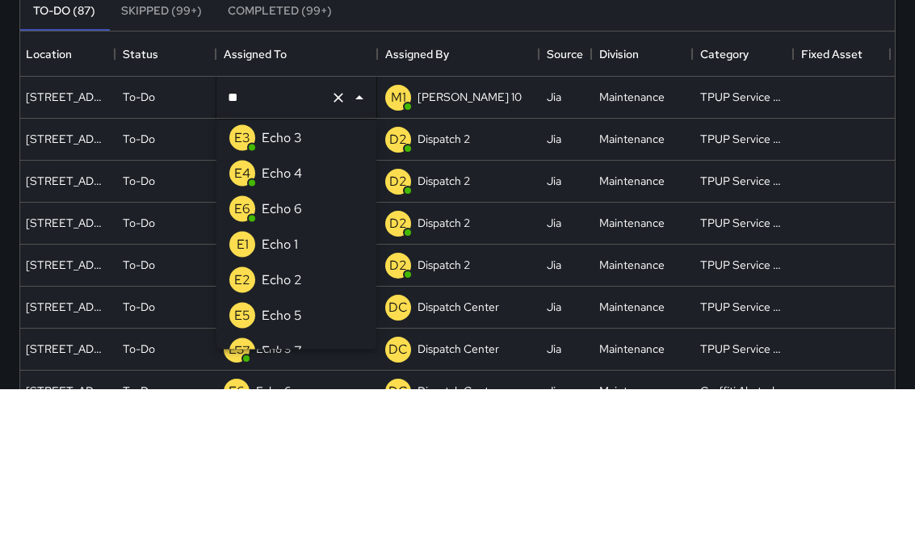
click at [324, 273] on li "E3 Echo 3" at bounding box center [296, 291] width 160 height 36
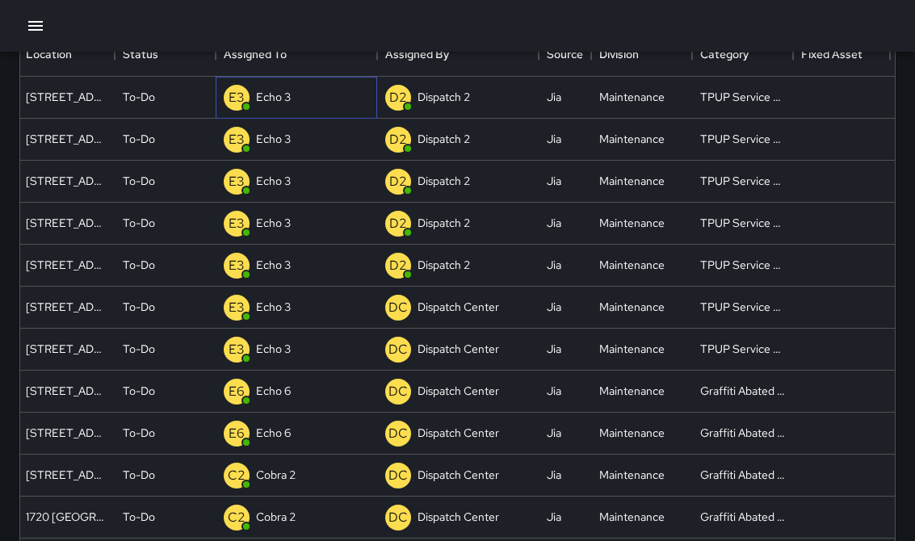
scroll to position [0, 0]
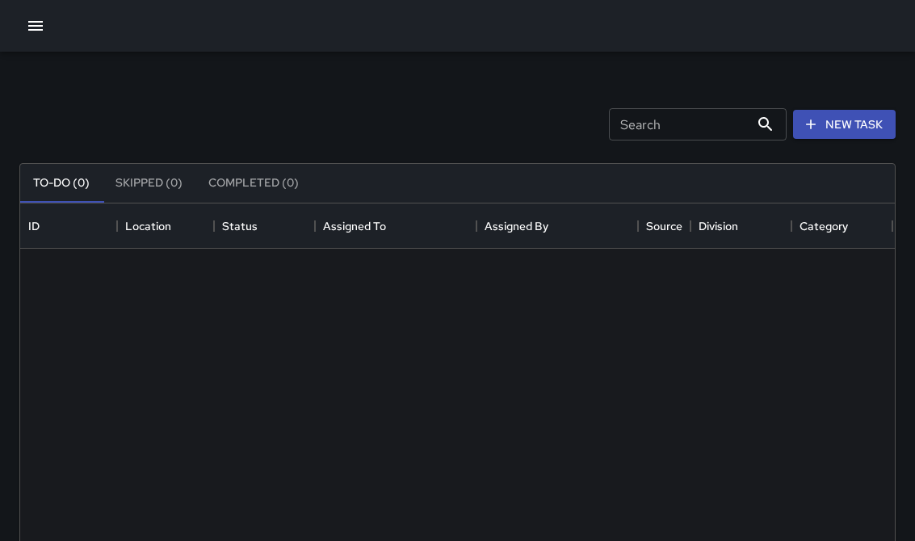
scroll to position [684, 875]
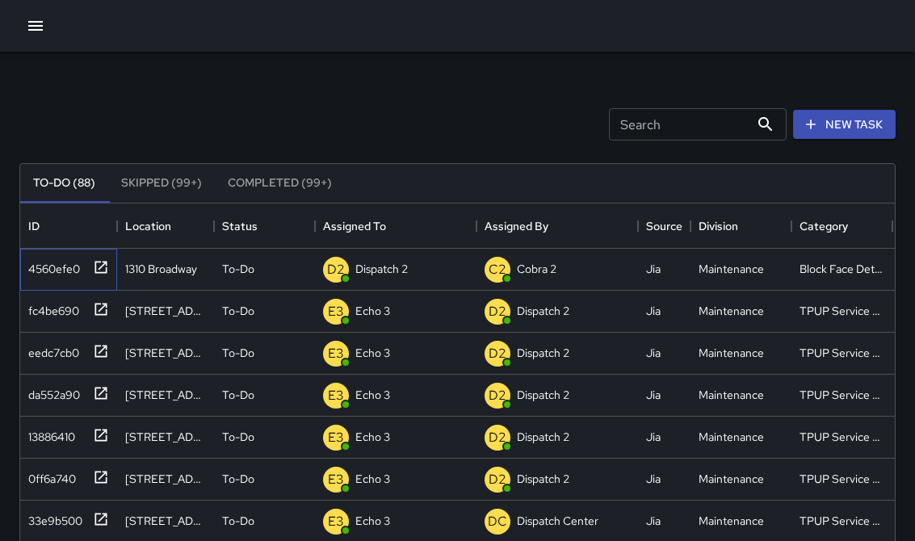
click at [94, 261] on icon at bounding box center [101, 267] width 16 height 16
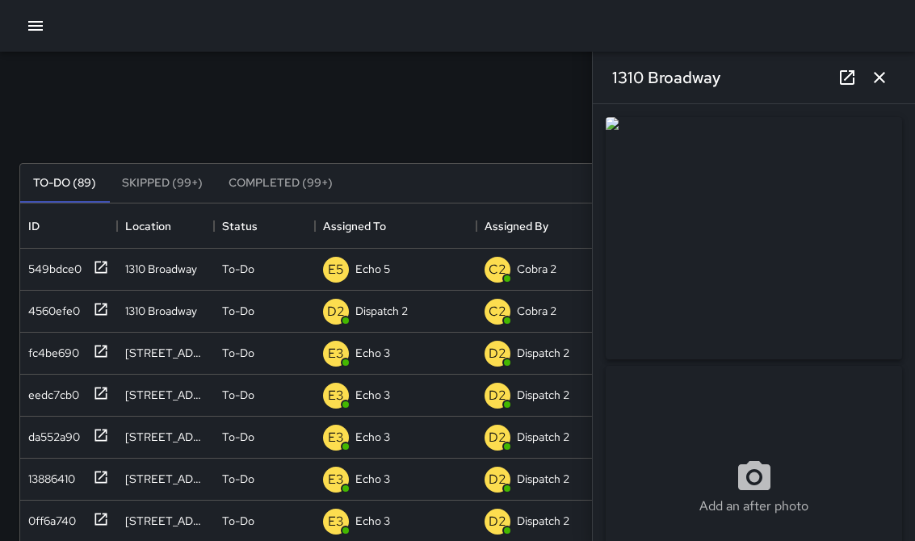
click at [841, 82] on icon at bounding box center [847, 77] width 15 height 15
click at [869, 79] on button "button" at bounding box center [879, 77] width 32 height 32
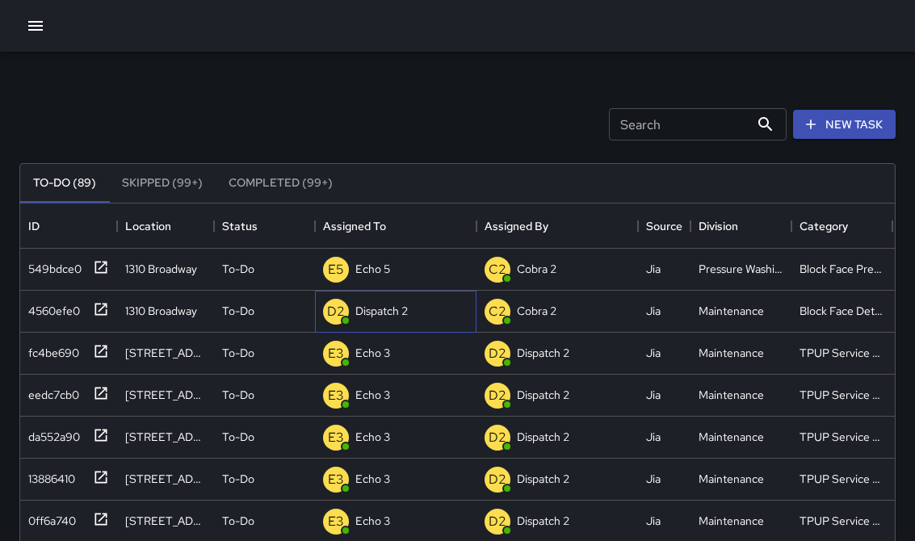
click at [371, 319] on p "Dispatch 2" at bounding box center [381, 311] width 52 height 16
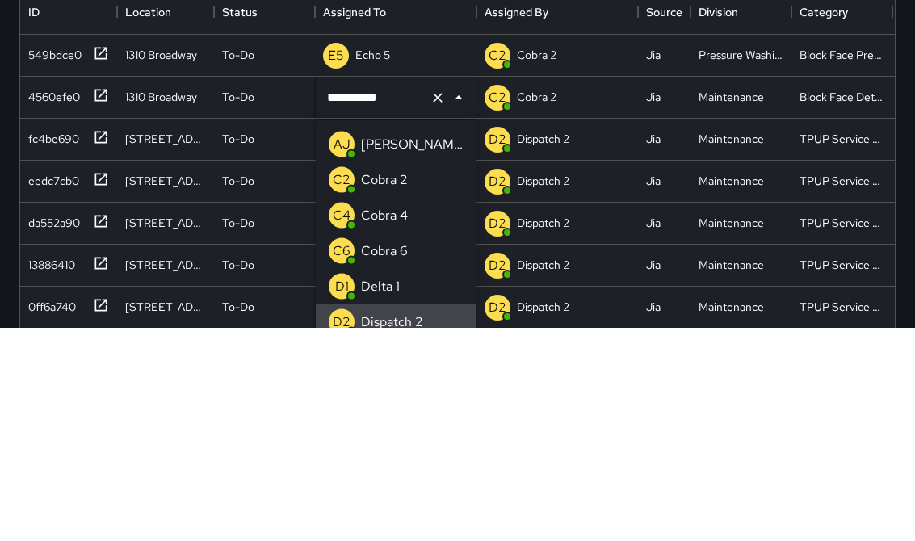
type input "********"
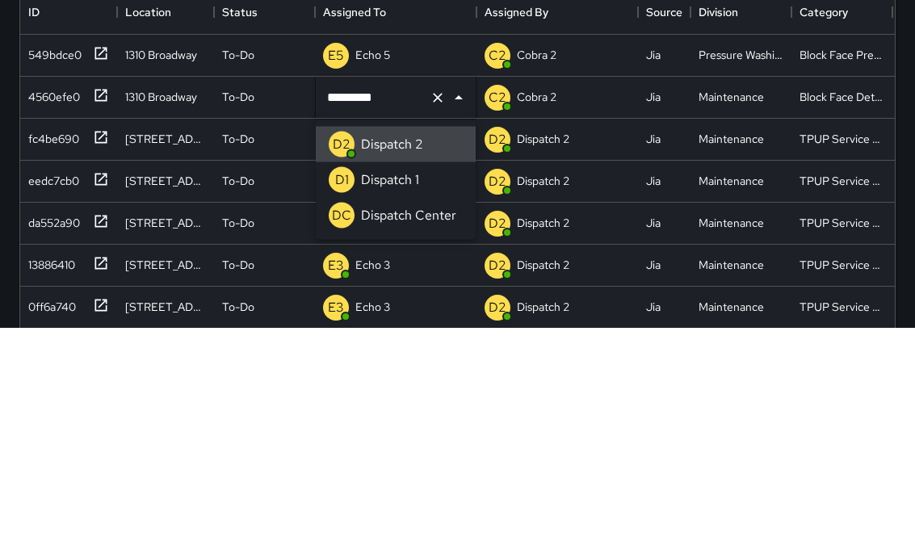
click at [430, 304] on icon "Clear" at bounding box center [438, 312] width 16 height 16
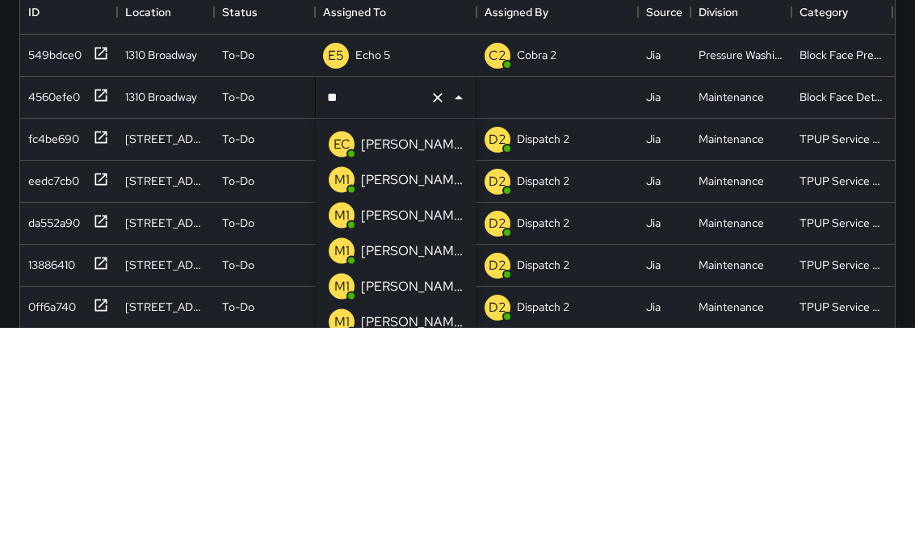
type input "***"
click at [389, 349] on p "[PERSON_NAME] 10" at bounding box center [412, 358] width 102 height 19
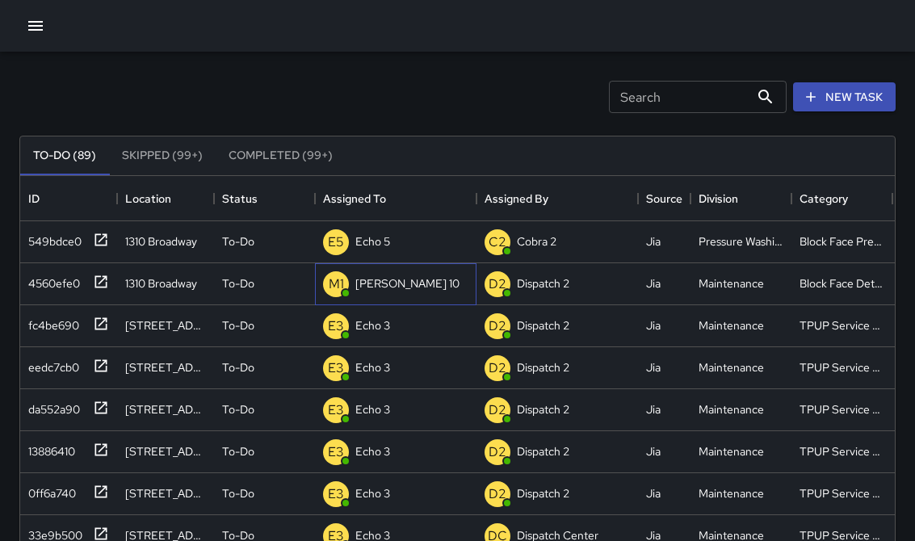
scroll to position [0, 0]
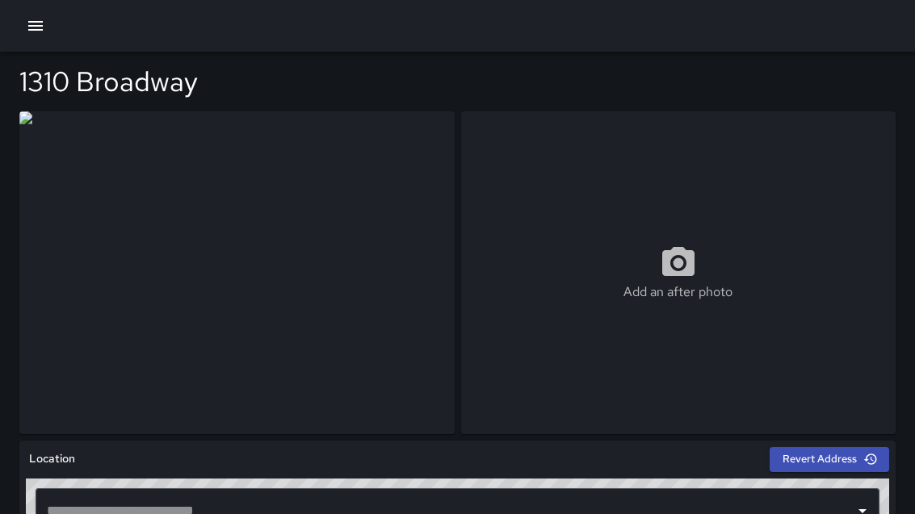
type input "**********"
click at [468, 3] on div at bounding box center [457, 26] width 915 height 52
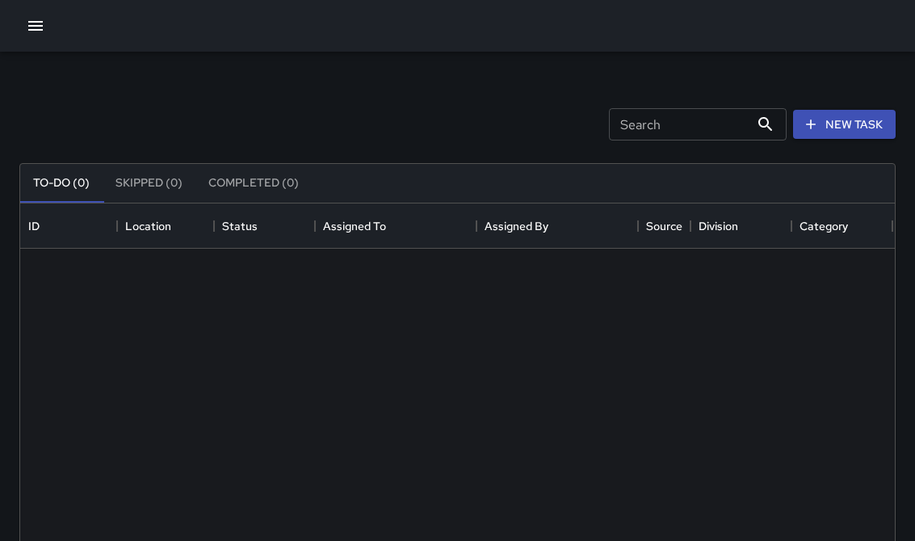
scroll to position [684, 875]
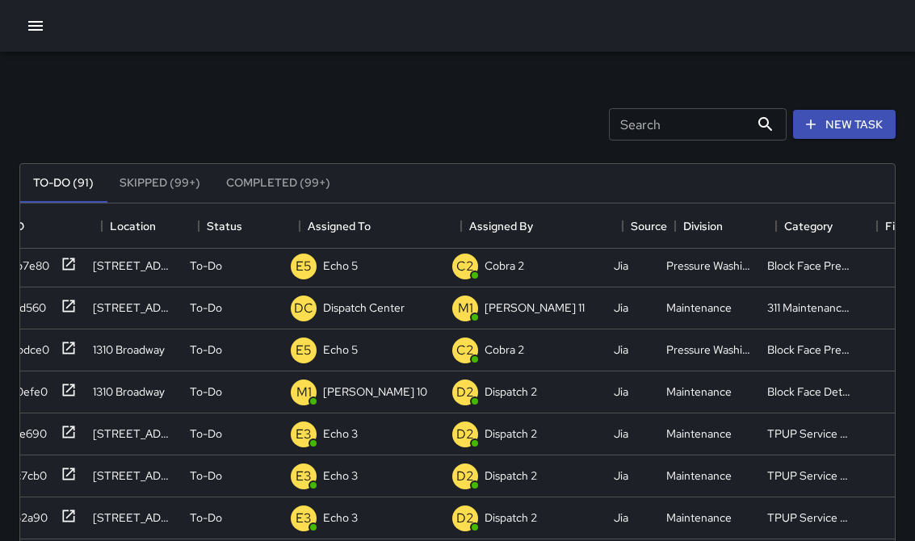
scroll to position [3, 38]
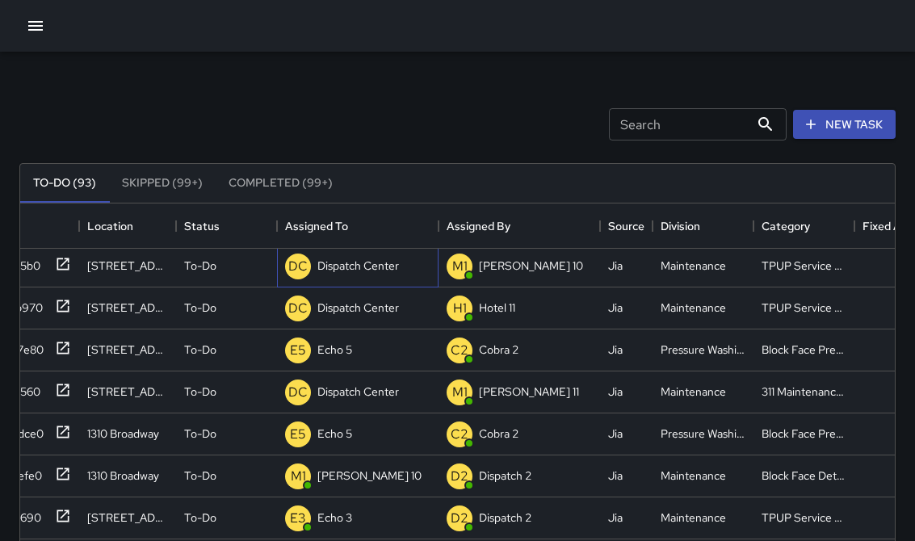
click at [350, 259] on p "Dispatch Center" at bounding box center [358, 266] width 82 height 16
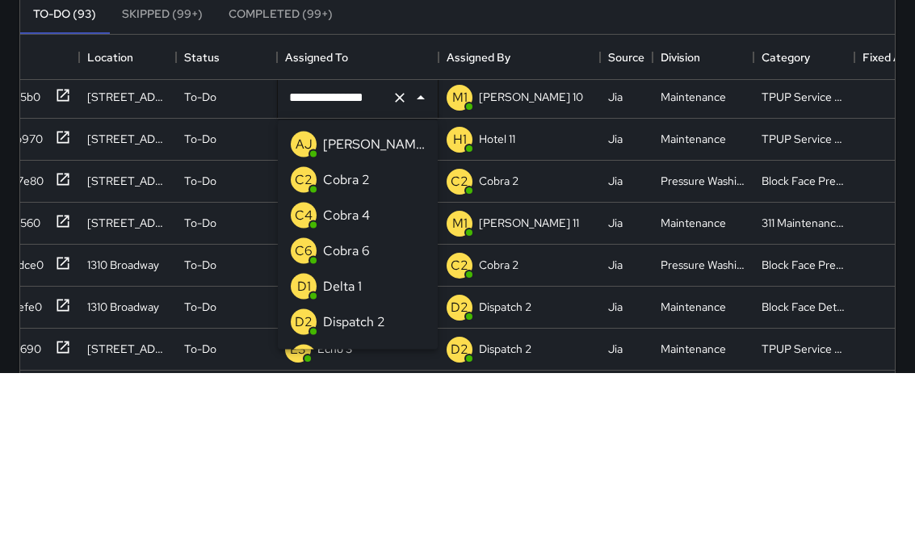
scroll to position [1118, 0]
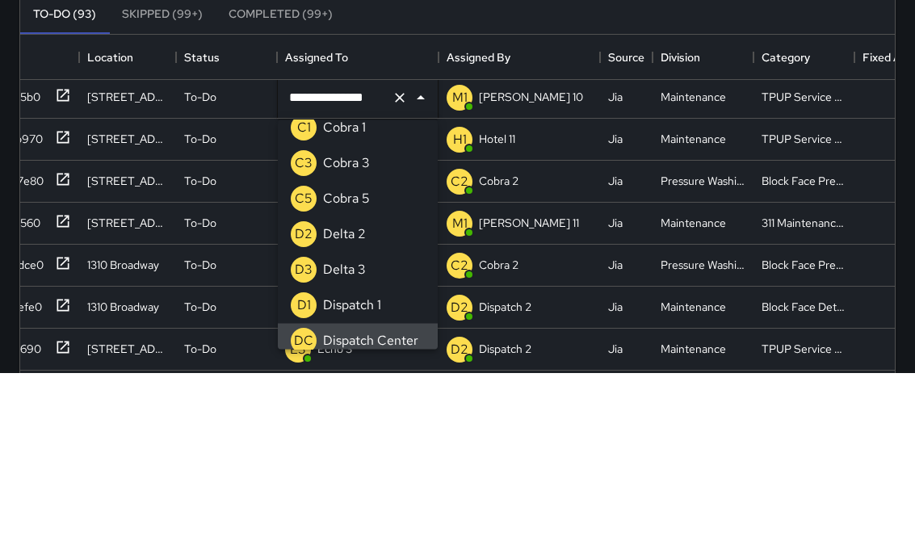
click at [403, 262] on icon "Clear" at bounding box center [400, 267] width 10 height 10
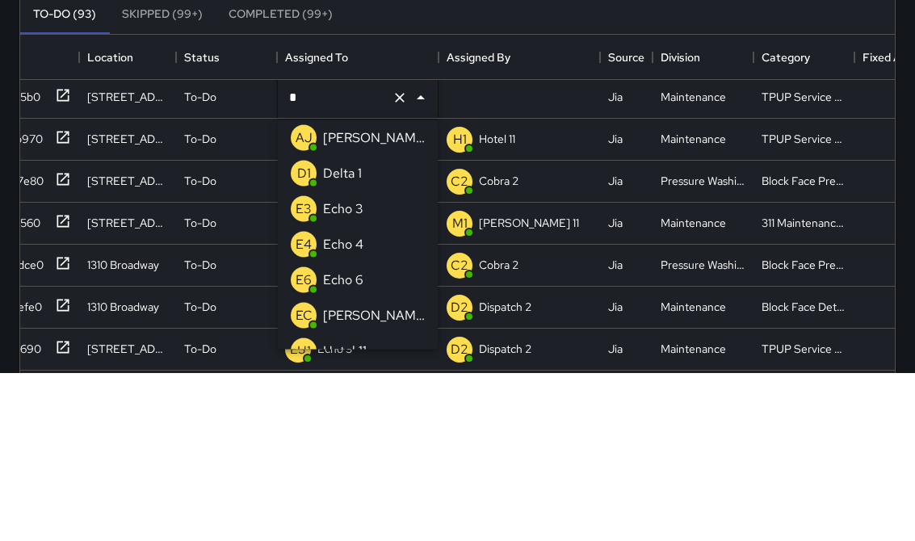
type input "**"
click at [371, 289] on li "E3 Echo 3" at bounding box center [358, 307] width 160 height 36
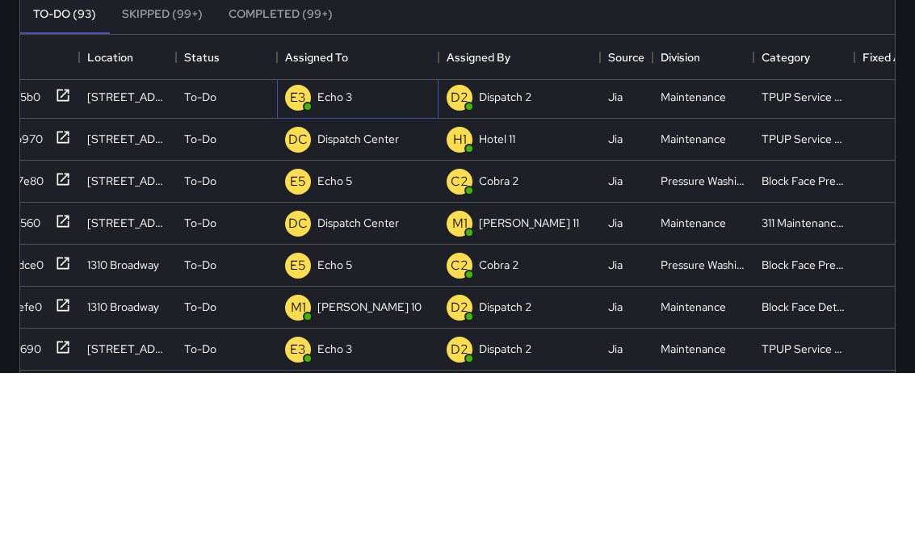
scroll to position [169, 0]
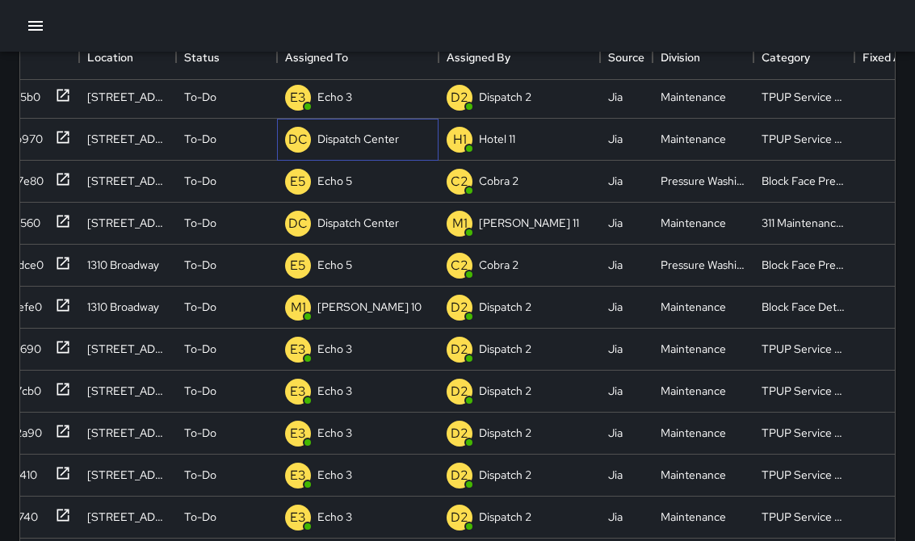
click at [363, 145] on p "Dispatch Center" at bounding box center [358, 139] width 82 height 16
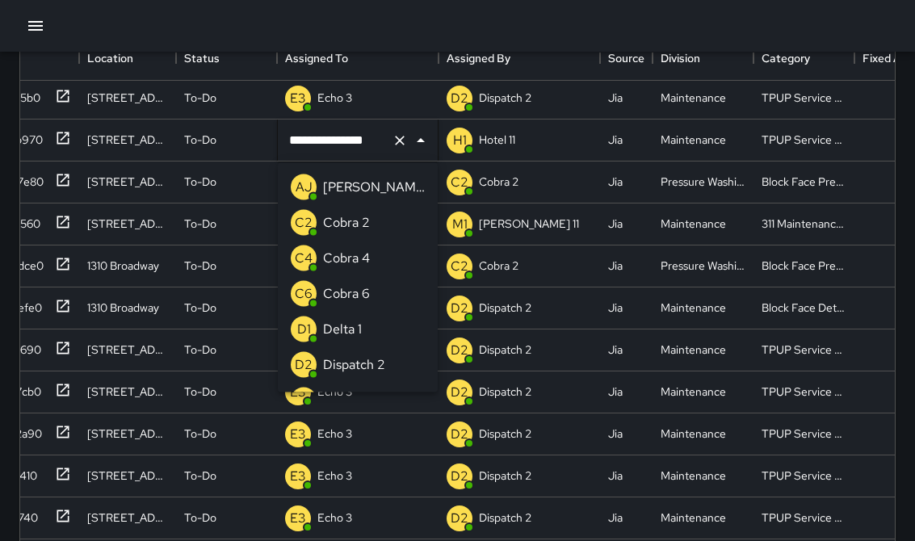
scroll to position [1118, 0]
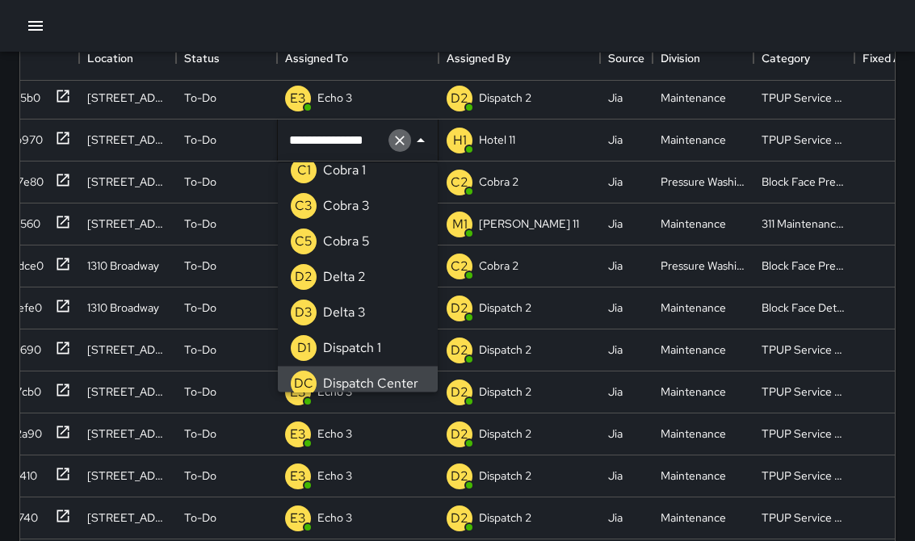
click at [400, 132] on icon "Clear" at bounding box center [400, 140] width 16 height 16
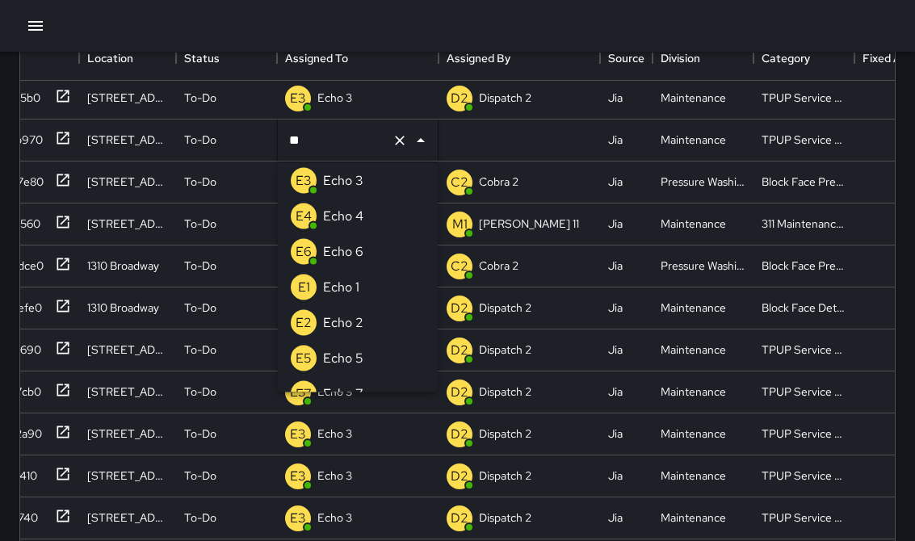
type input "***"
click at [362, 177] on p "Echo 3" at bounding box center [343, 180] width 40 height 19
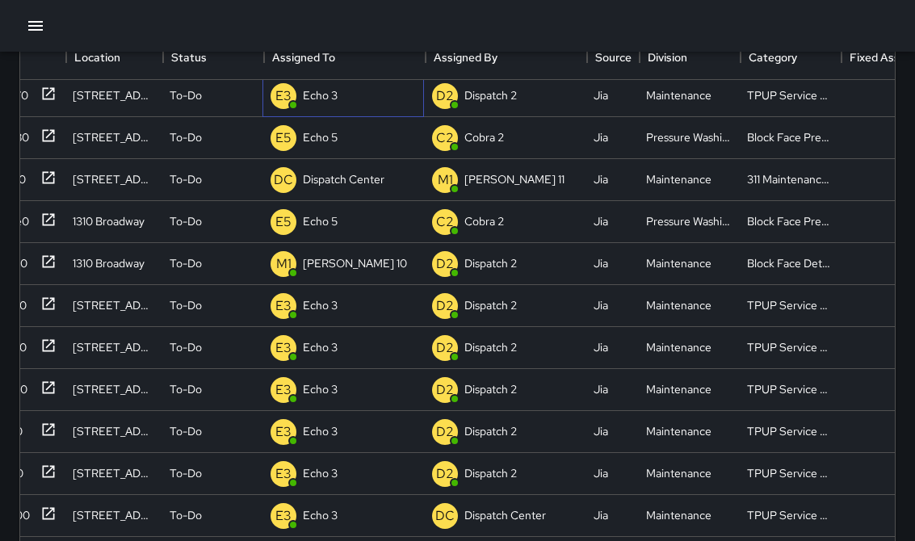
scroll to position [44, 52]
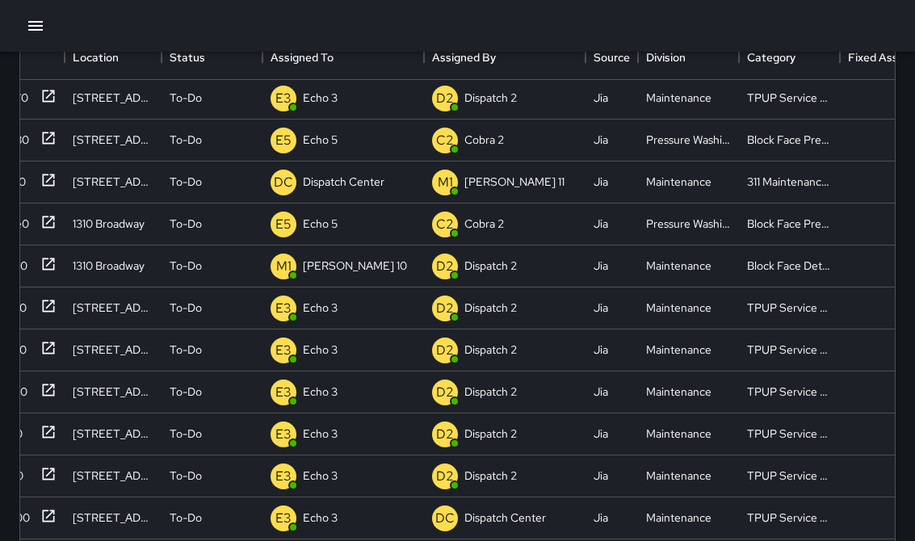
click at [44, 27] on icon "button" at bounding box center [35, 25] width 19 height 19
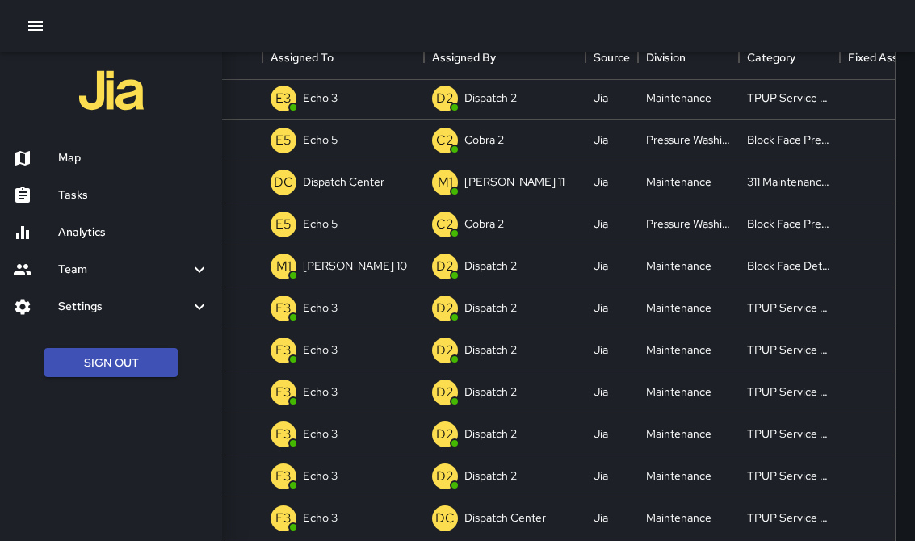
click at [48, 153] on div at bounding box center [35, 158] width 45 height 19
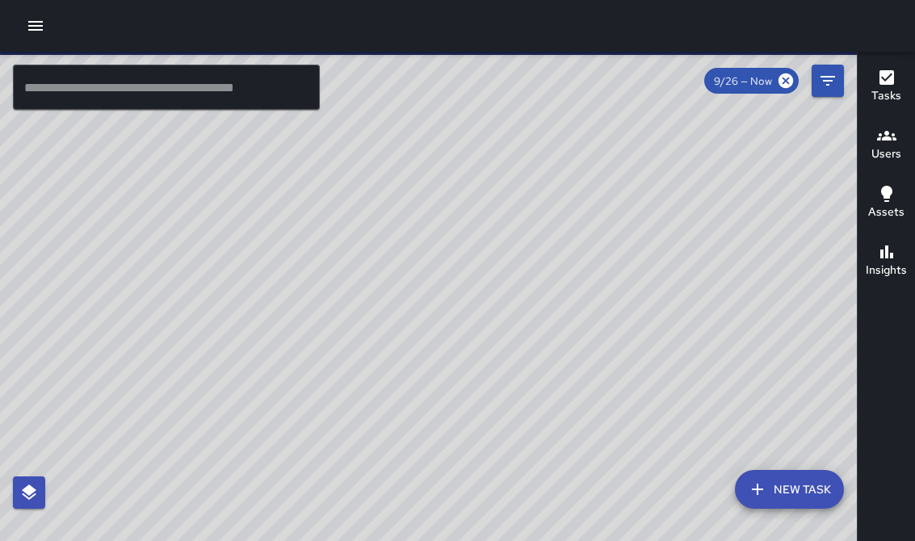
scroll to position [25, 0]
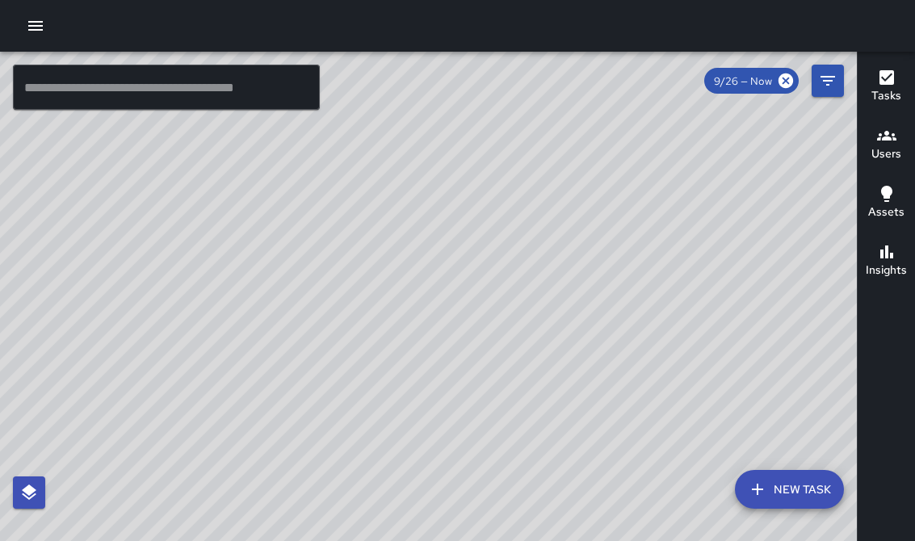
click at [516, 451] on div "© Mapbox © OpenStreetMap Improve this map" at bounding box center [428, 309] width 857 height 514
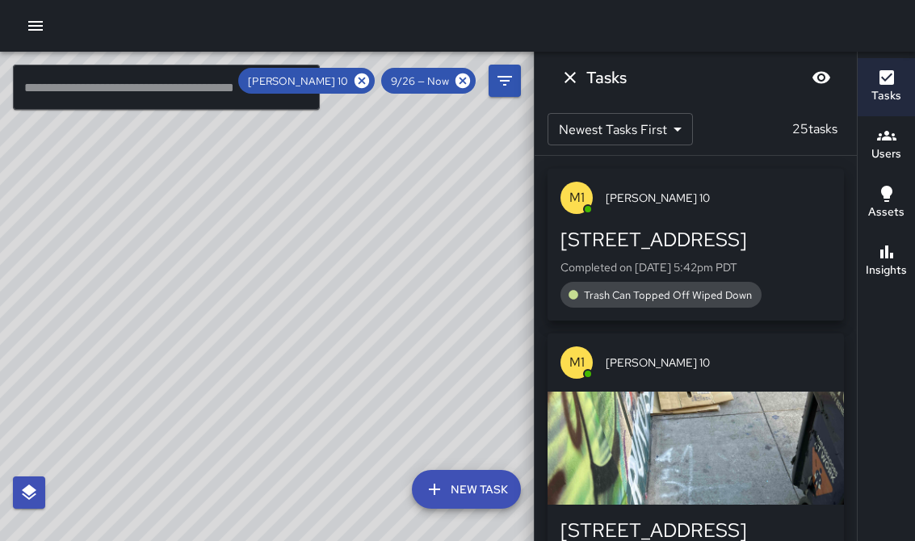
click at [564, 87] on button "Dismiss" at bounding box center [570, 77] width 32 height 32
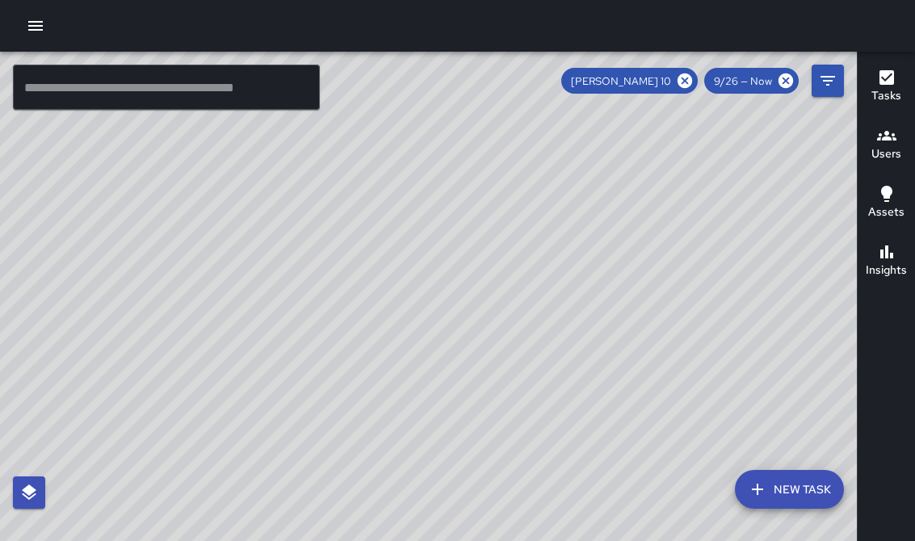
click at [676, 68] on div "[PERSON_NAME] 10" at bounding box center [629, 81] width 136 height 26
click at [687, 73] on icon at bounding box center [685, 80] width 15 height 15
click at [37, 31] on icon "button" at bounding box center [35, 26] width 15 height 10
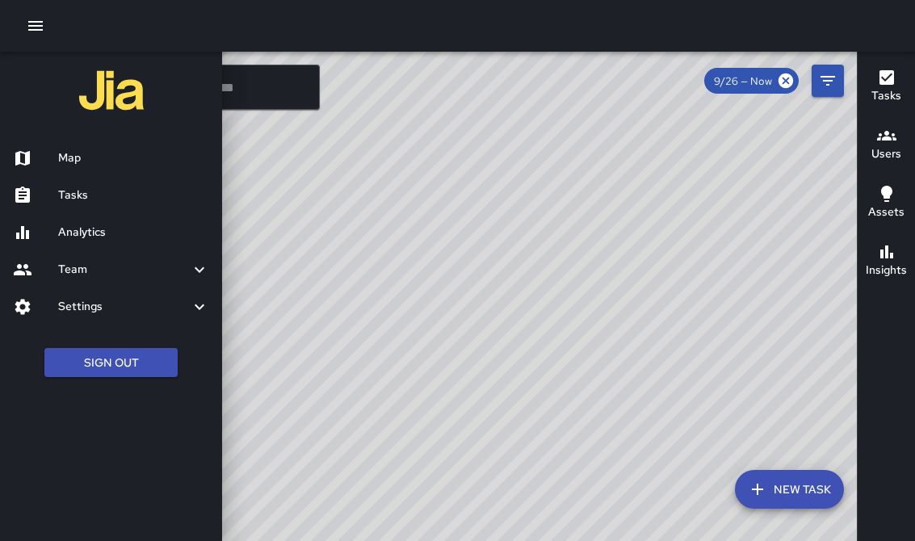
click at [49, 191] on div at bounding box center [35, 195] width 45 height 19
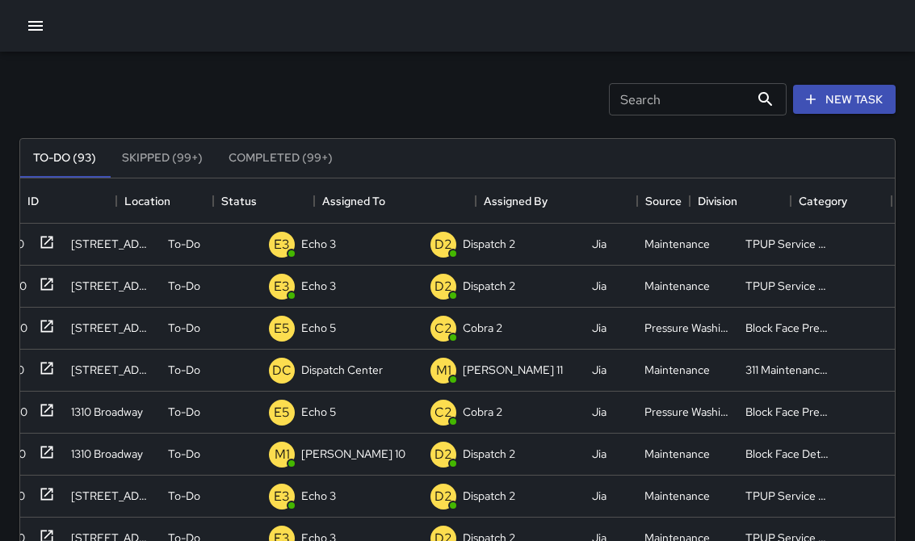
scroll to position [-2, 67]
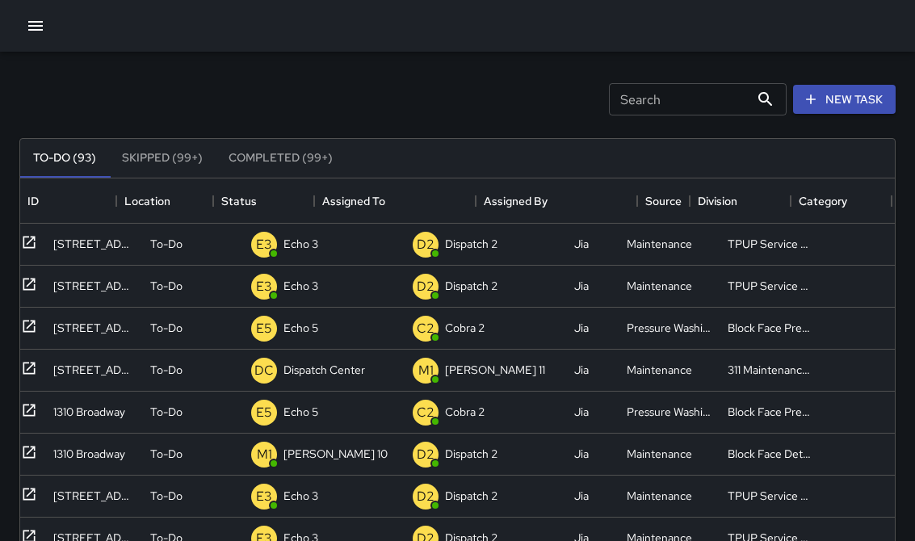
click at [31, 31] on icon "button" at bounding box center [35, 25] width 19 height 19
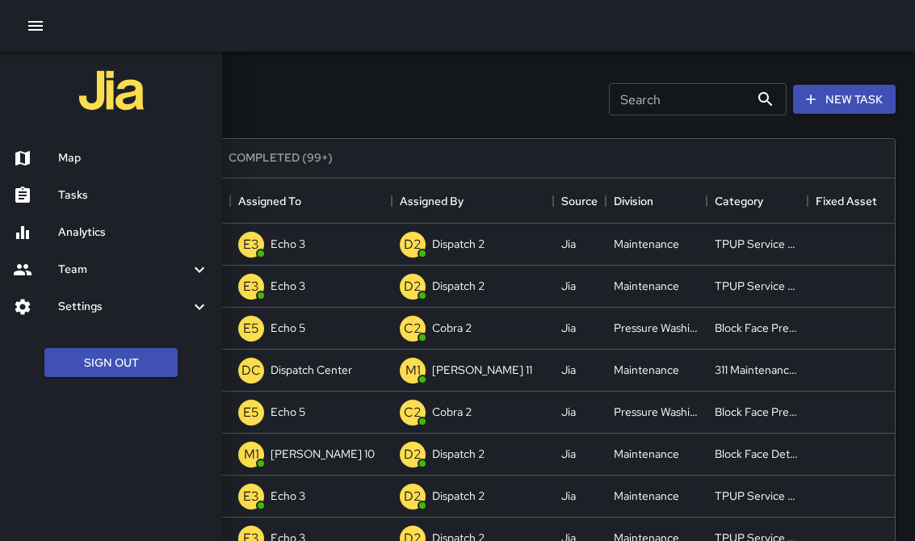
scroll to position [0, 86]
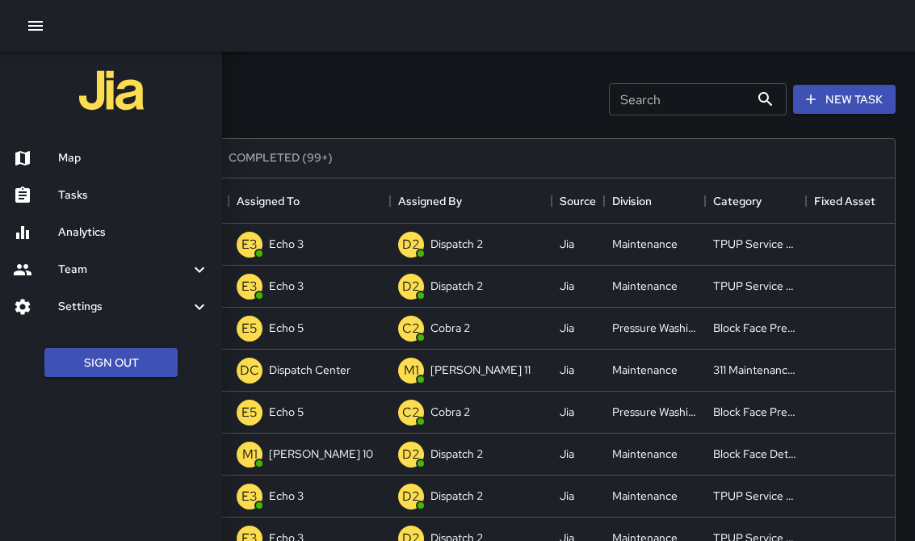
click at [59, 149] on h6 "Map" at bounding box center [133, 158] width 151 height 18
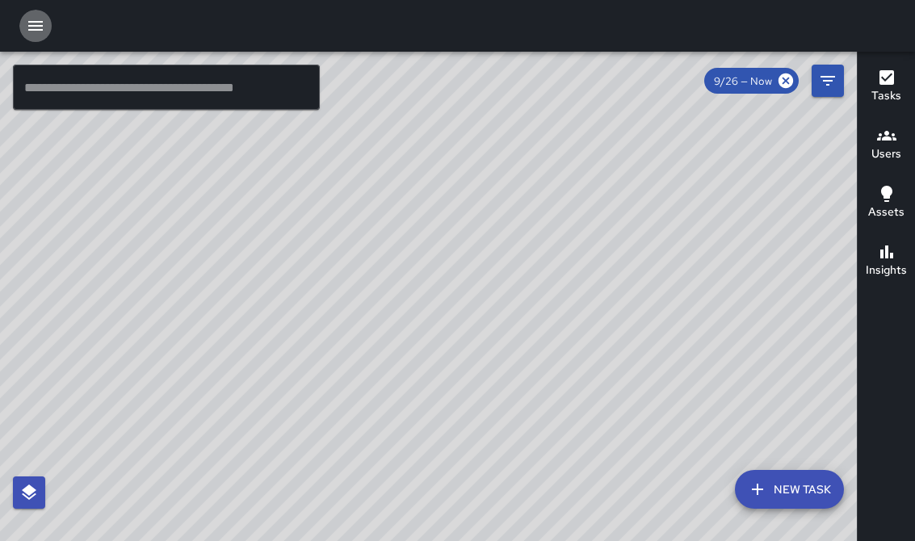
click at [36, 31] on icon "button" at bounding box center [35, 26] width 15 height 10
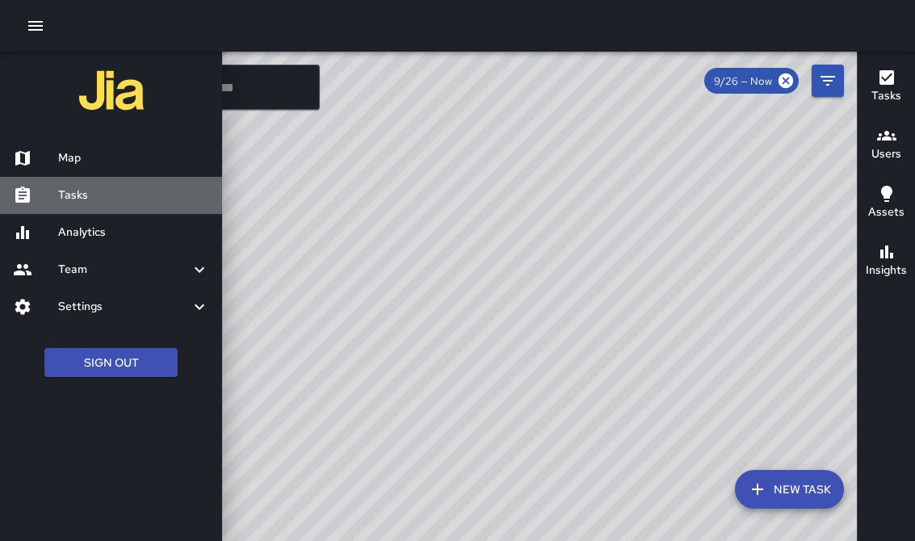
click at [103, 190] on h6 "Tasks" at bounding box center [133, 196] width 151 height 18
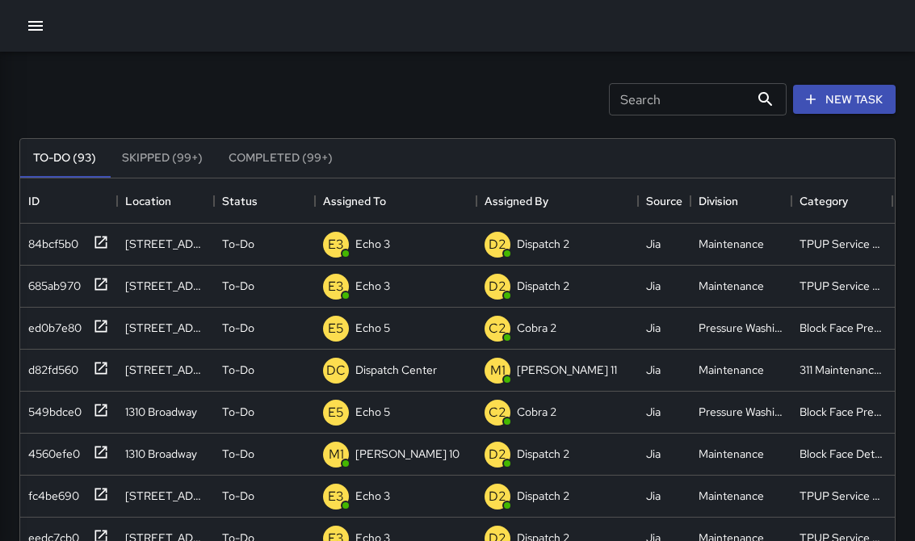
scroll to position [684, 875]
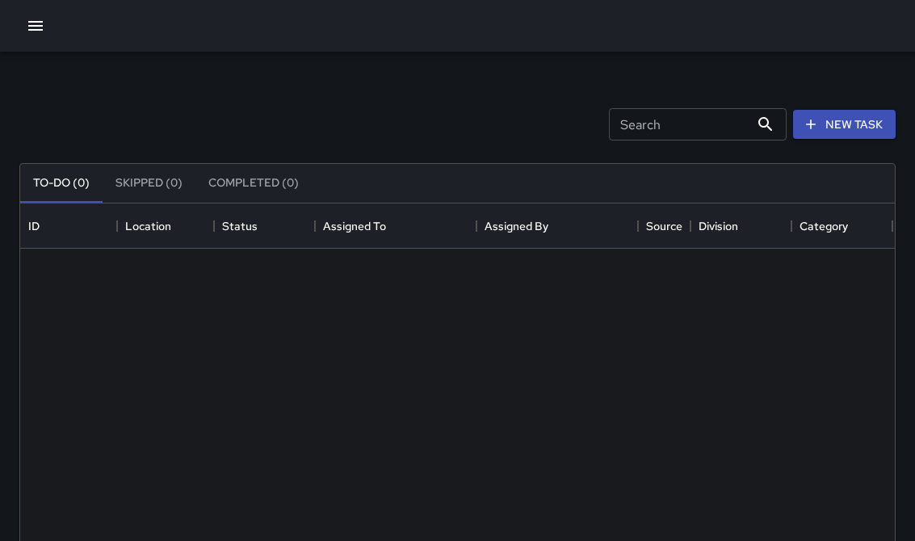
scroll to position [1, 1]
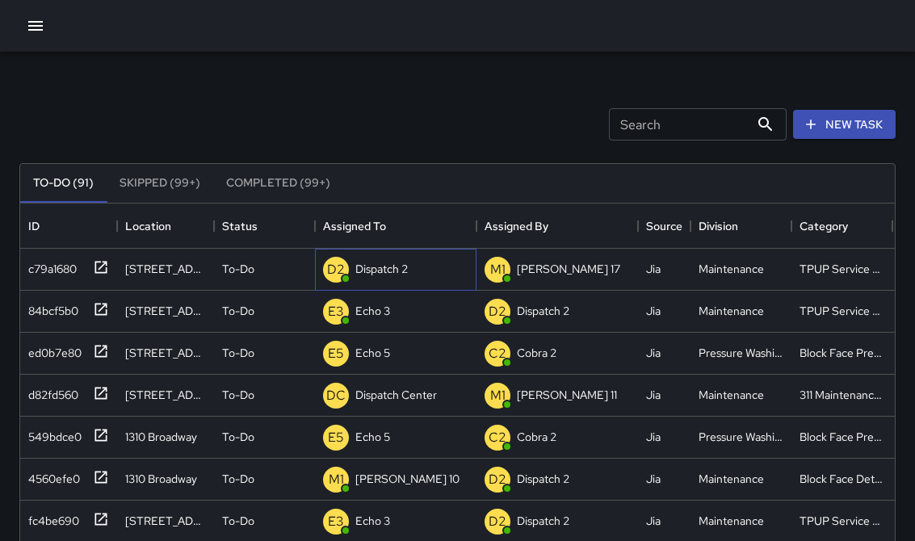
click at [371, 269] on p "Dispatch 2" at bounding box center [381, 269] width 52 height 16
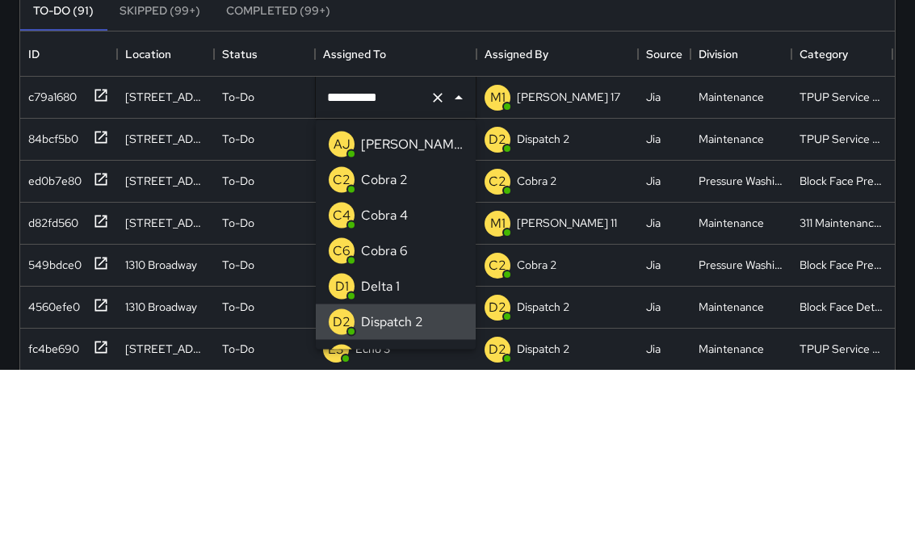
click at [437, 265] on icon "Clear" at bounding box center [438, 270] width 10 height 10
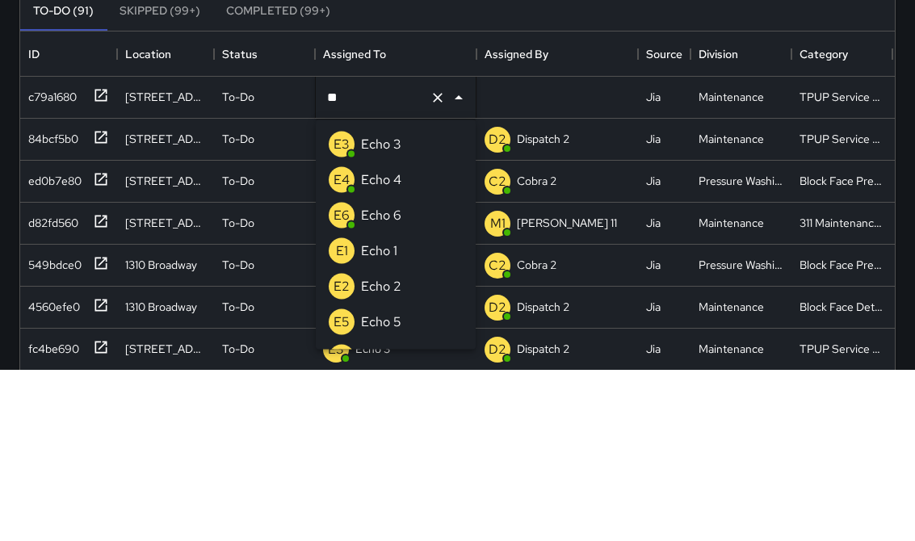
type input "***"
click at [411, 299] on li "E3 Echo 3" at bounding box center [396, 317] width 160 height 36
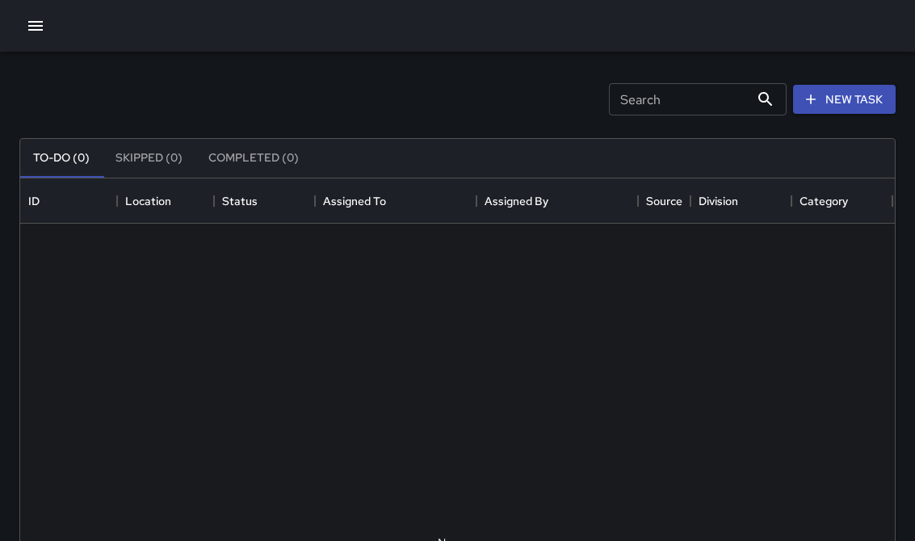
scroll to position [684, 875]
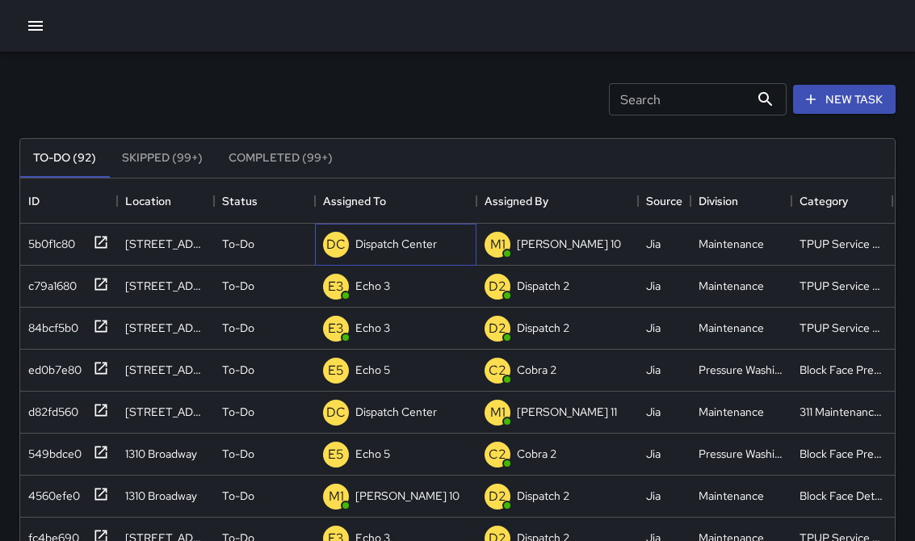
click at [375, 245] on p "Dispatch Center" at bounding box center [396, 244] width 82 height 16
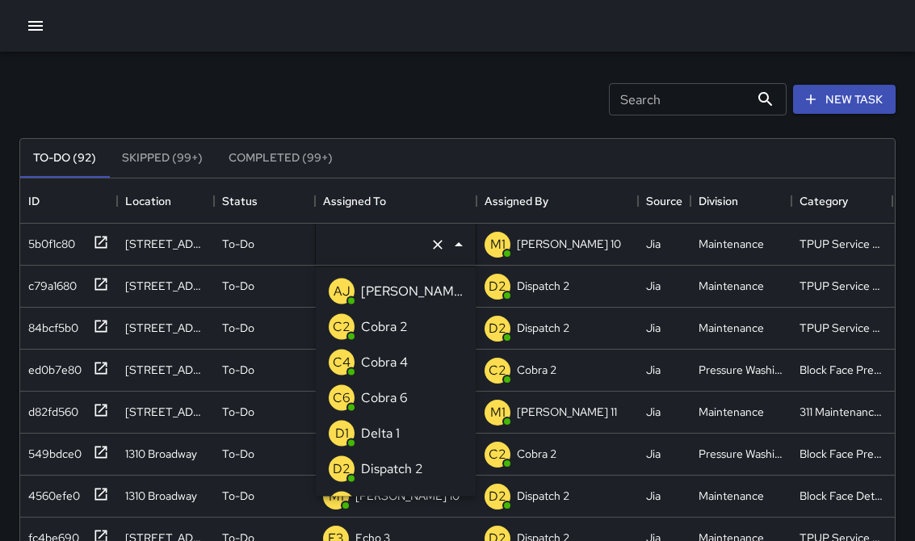
type input "**********"
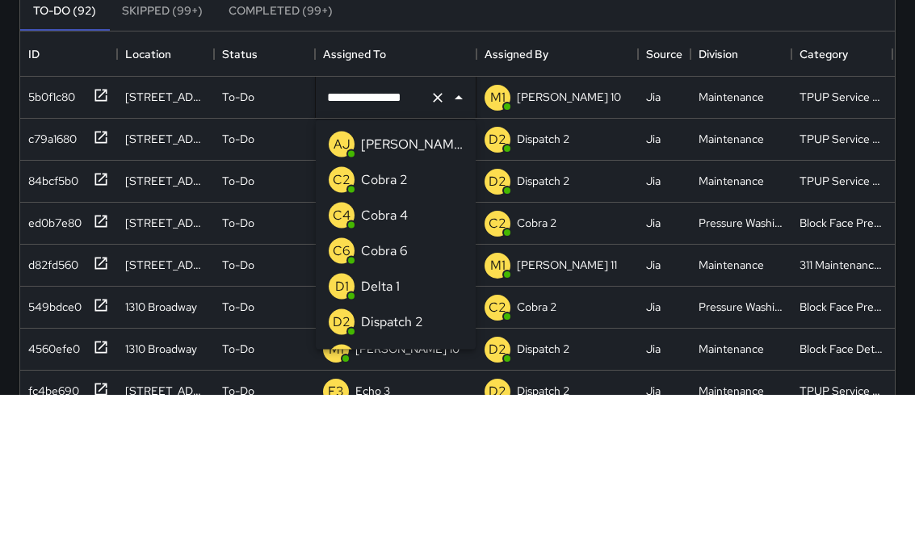
scroll to position [1082, 0]
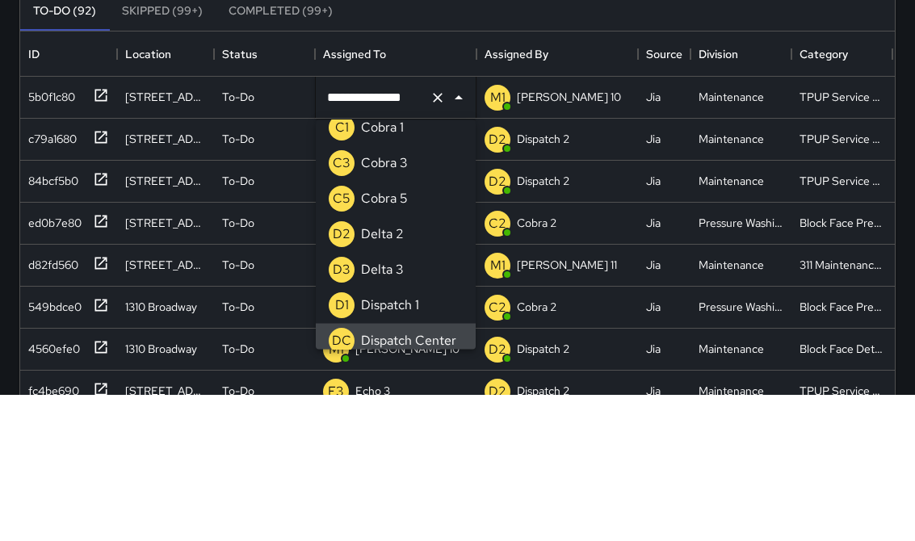
click at [439, 237] on icon "Clear" at bounding box center [438, 245] width 16 height 16
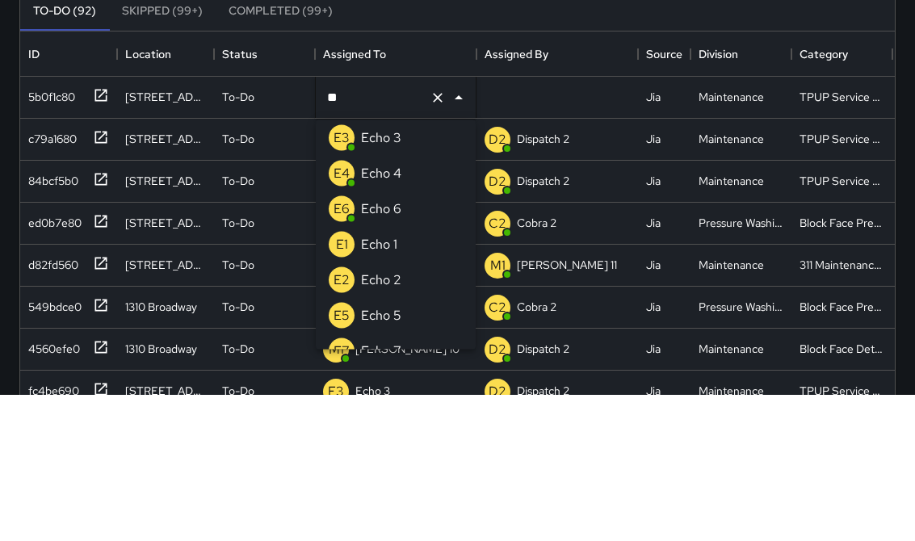
type input "***"
click at [373, 275] on p "Echo 3" at bounding box center [381, 284] width 40 height 19
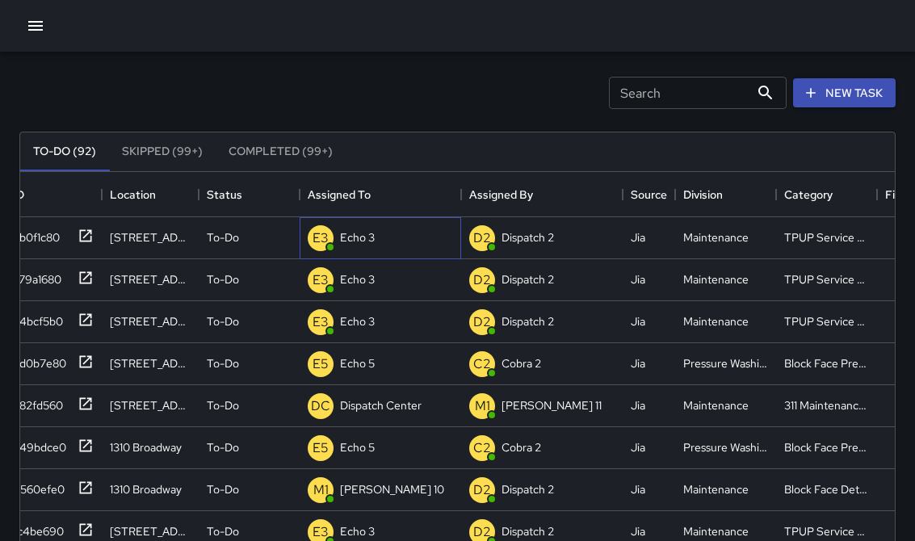
scroll to position [0, 0]
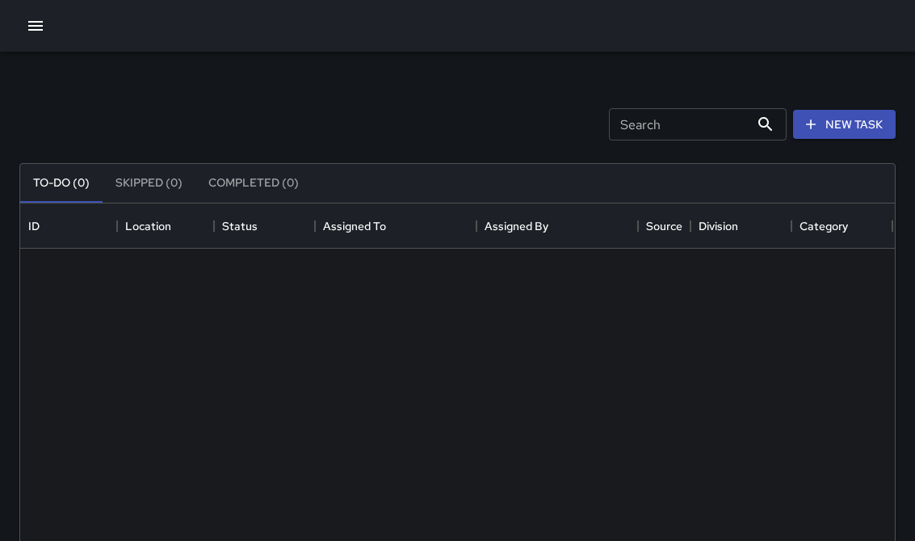
scroll to position [684, 875]
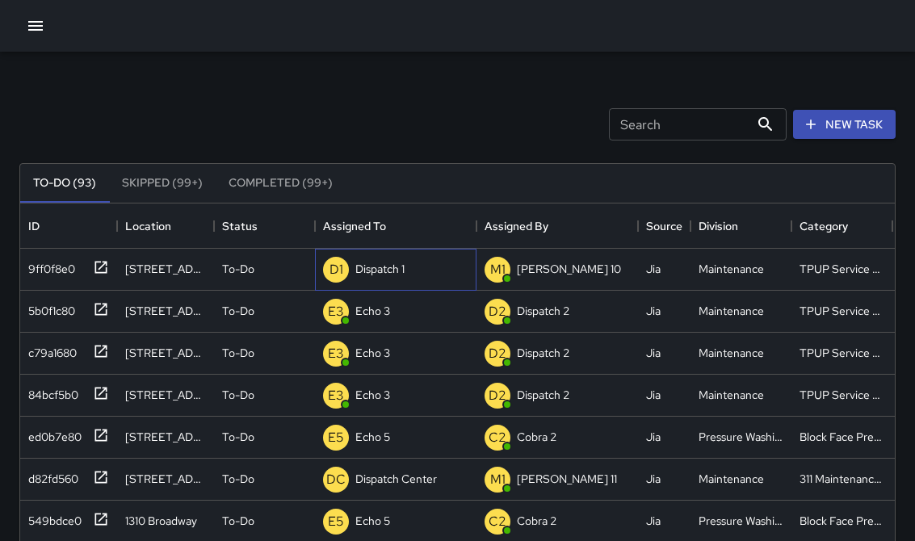
click at [381, 287] on div "D1 Dispatch 1" at bounding box center [396, 270] width 162 height 42
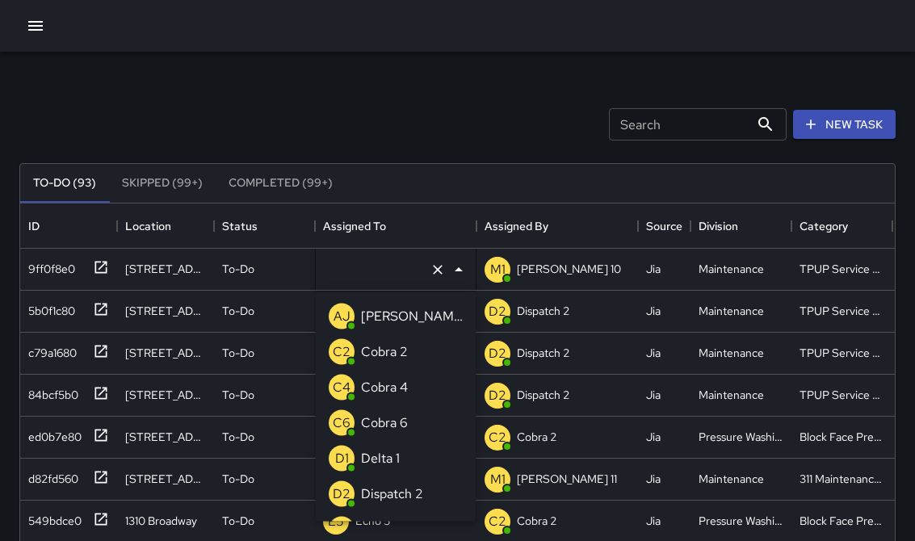
type input "**********"
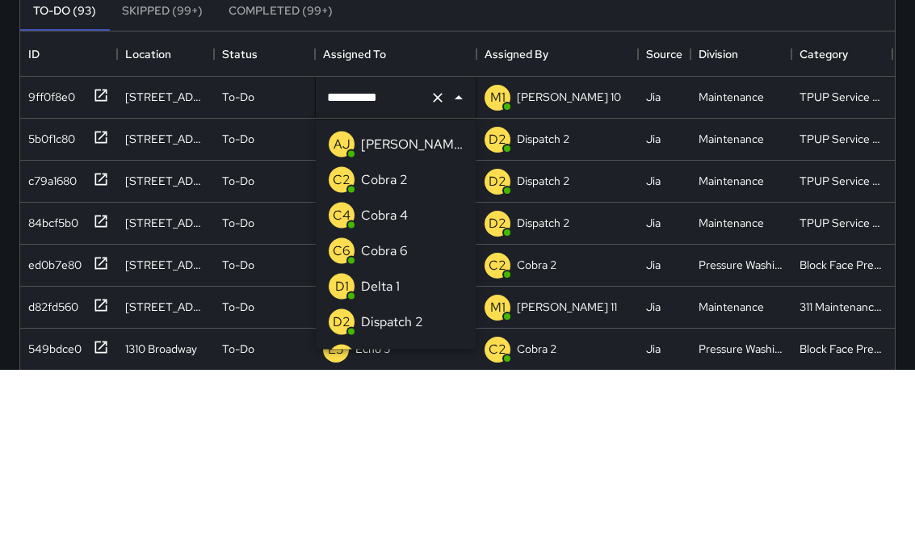
scroll to position [1011, 0]
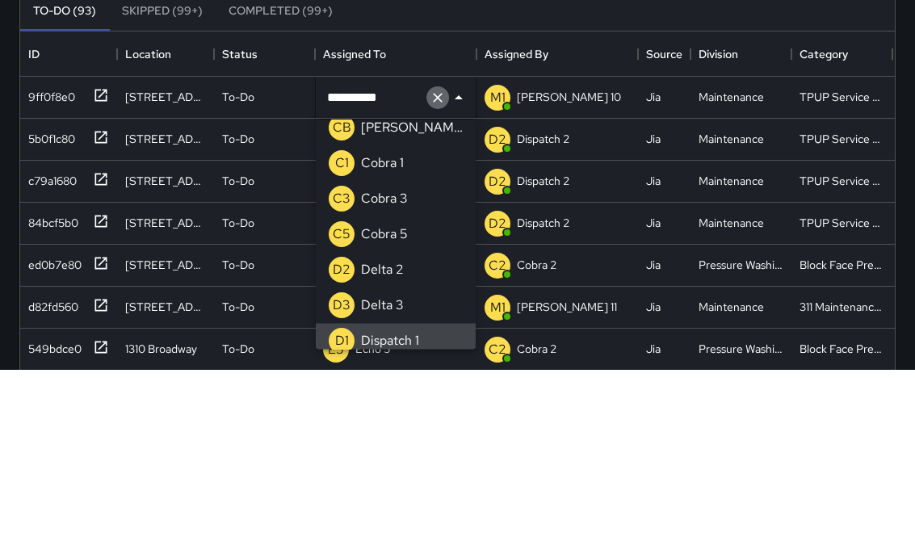
click at [446, 258] on button "Clear" at bounding box center [437, 269] width 23 height 23
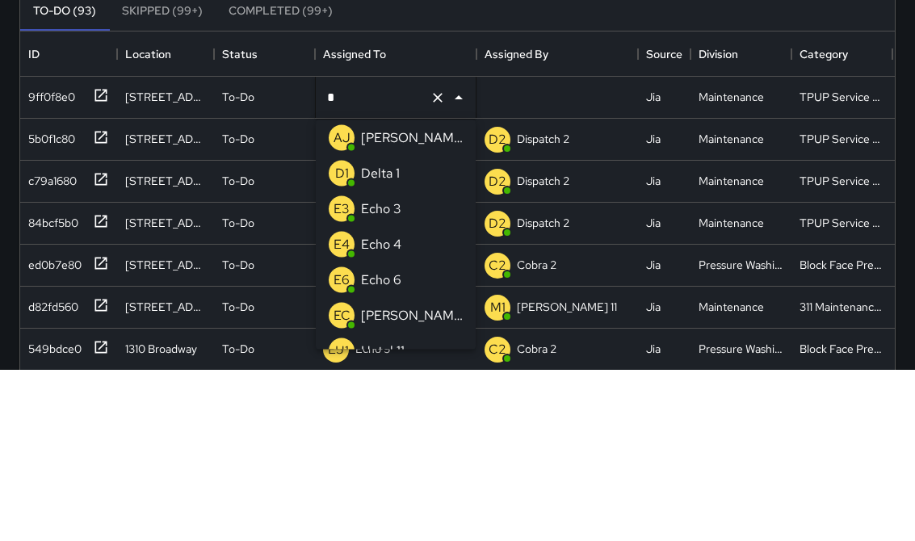
type input "**"
click at [377, 300] on p "Echo 3" at bounding box center [381, 309] width 40 height 19
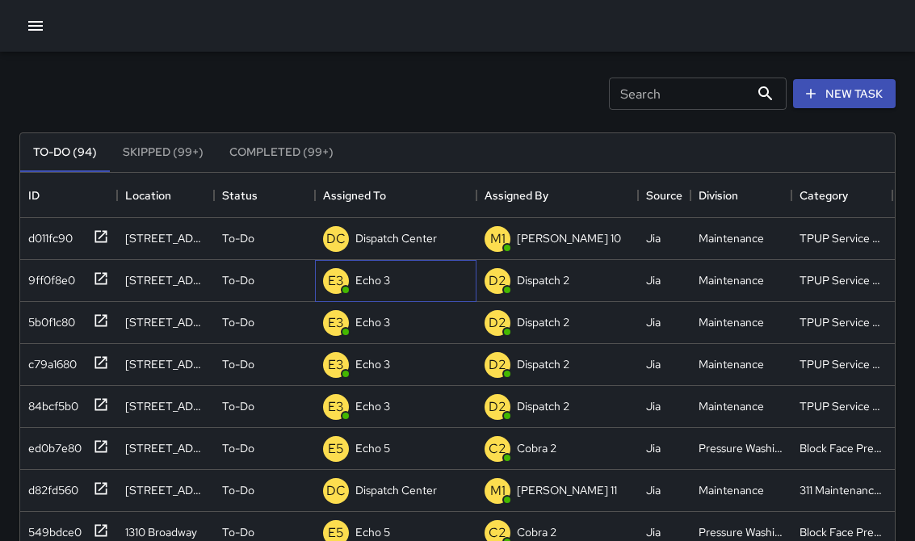
scroll to position [0, 0]
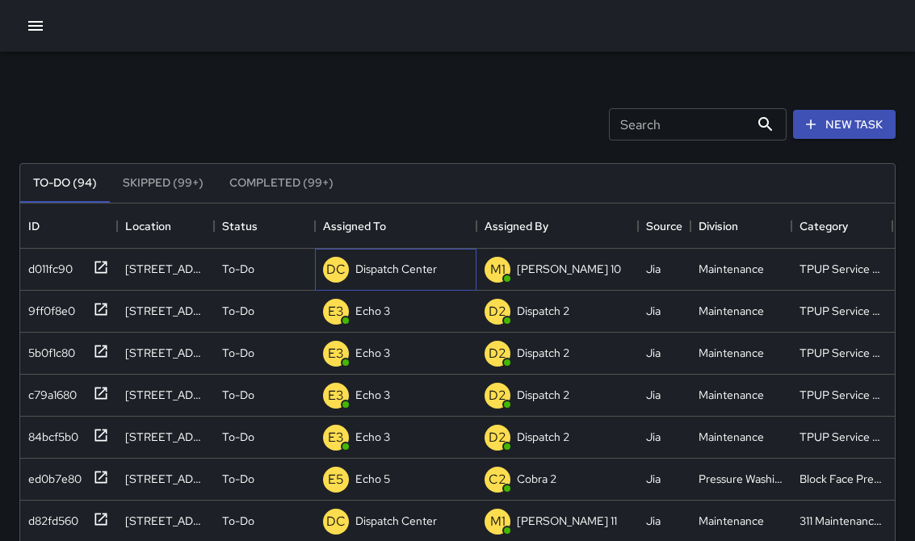
click at [371, 277] on p "Dispatch Center" at bounding box center [396, 269] width 82 height 16
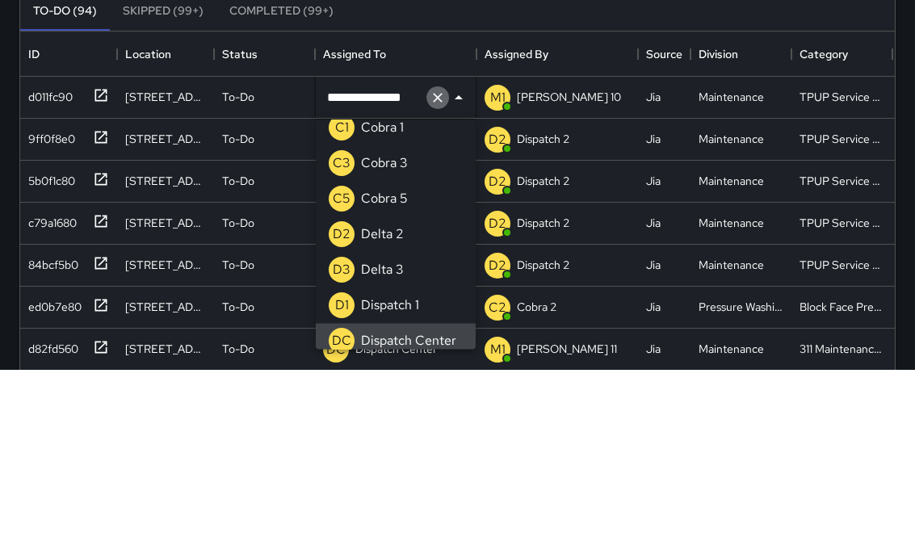
click at [437, 265] on icon "Clear" at bounding box center [438, 270] width 10 height 10
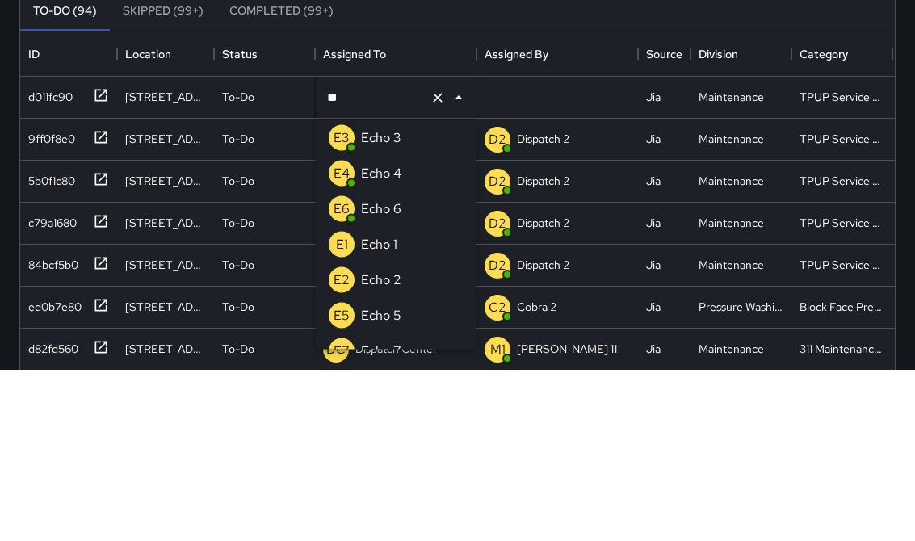
type input "***"
click at [360, 297] on div "Echo 3" at bounding box center [381, 310] width 47 height 26
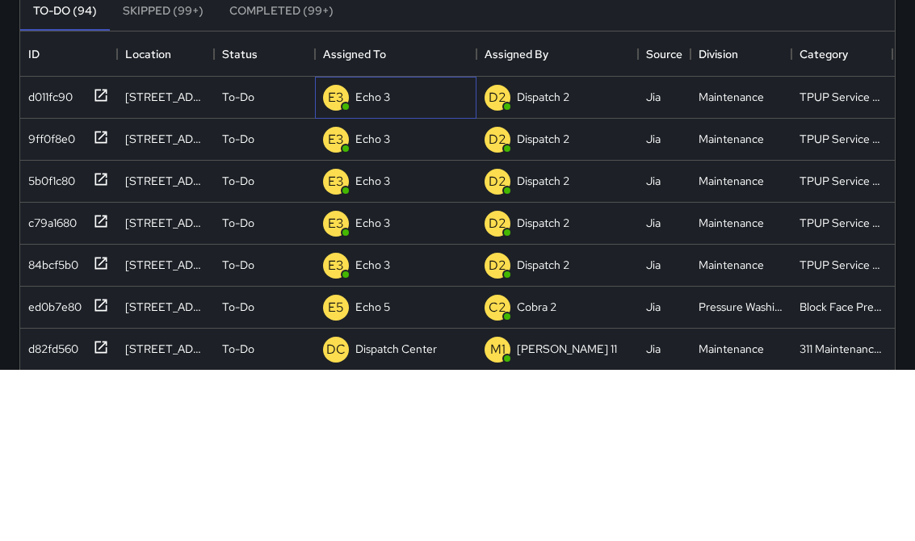
scroll to position [172, 0]
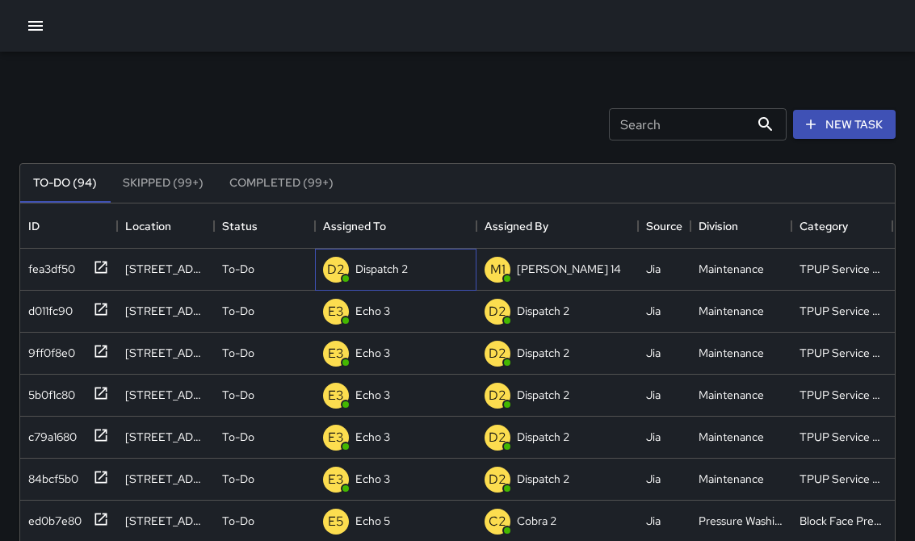
click at [361, 268] on p "Dispatch 2" at bounding box center [381, 269] width 52 height 16
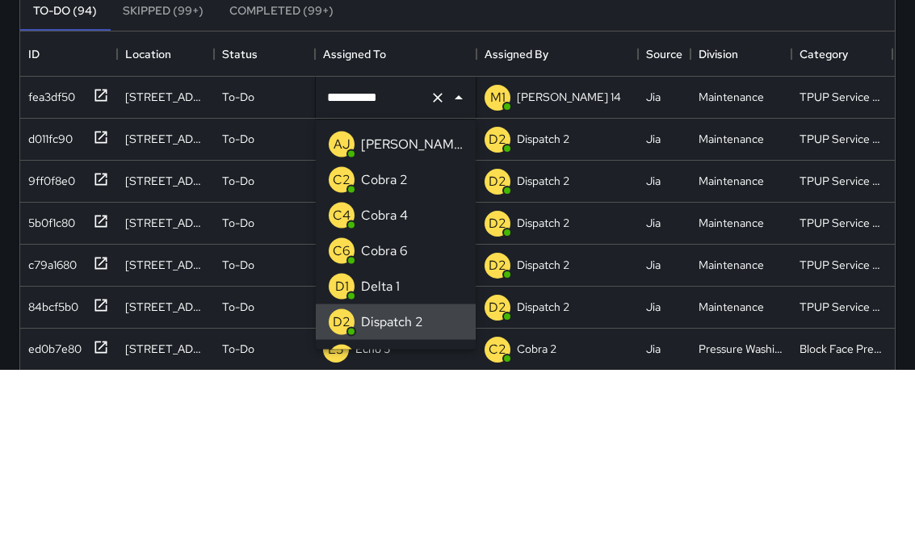
click at [434, 262] on icon "Clear" at bounding box center [438, 270] width 16 height 16
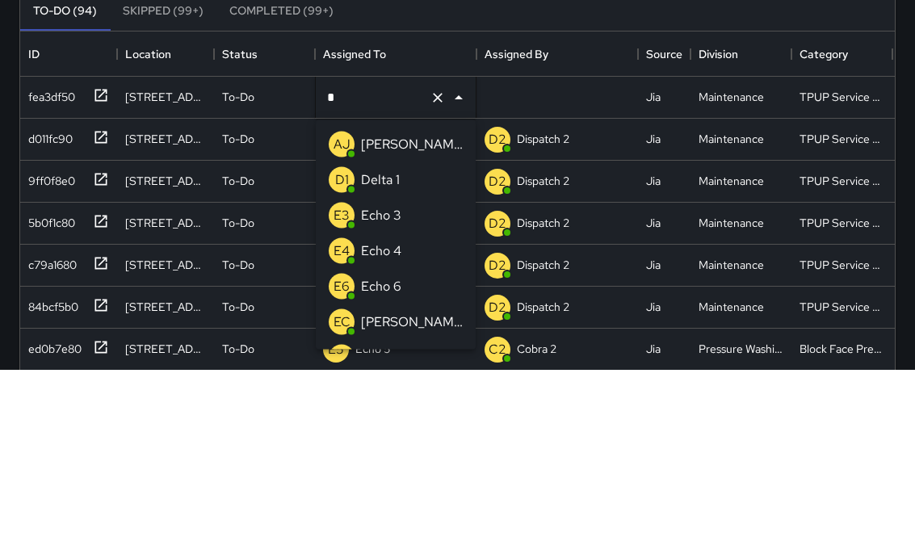
type input "**"
click at [373, 300] on div "E3 Echo 3" at bounding box center [364, 316] width 79 height 32
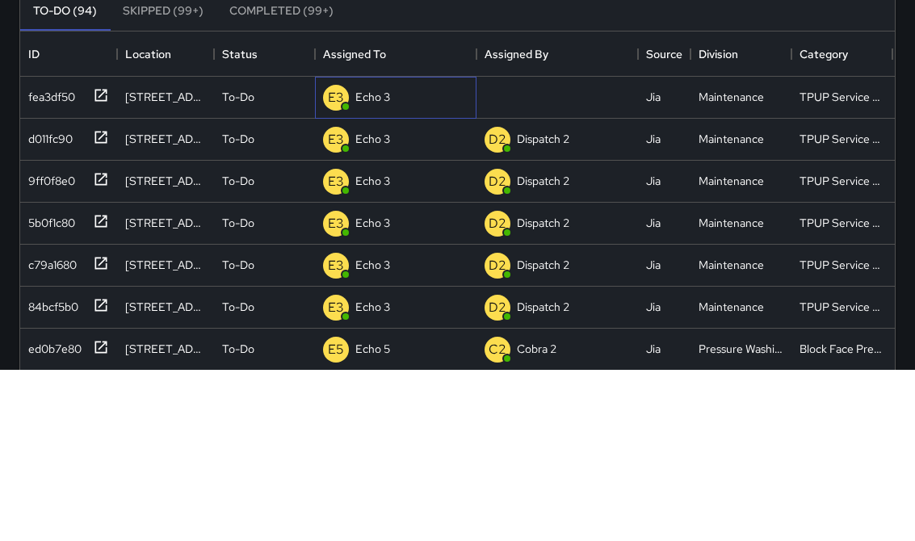
scroll to position [172, 0]
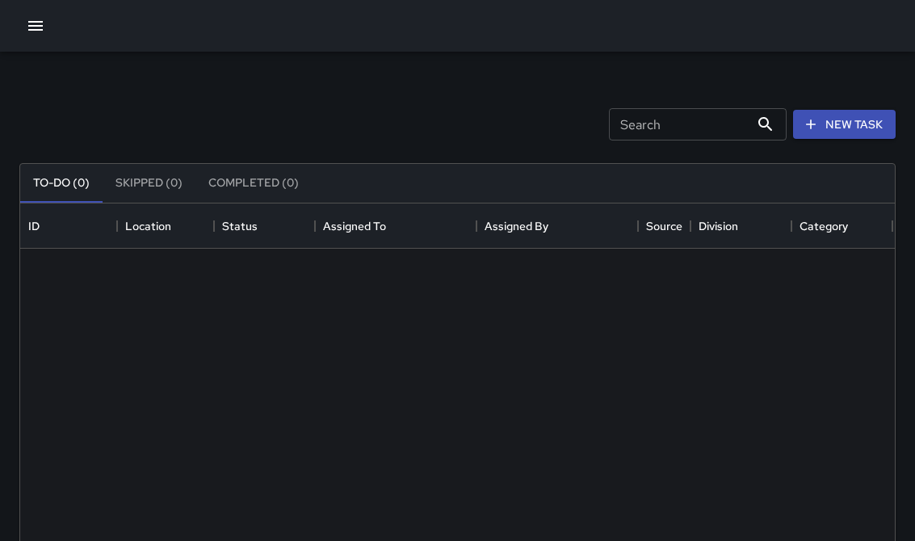
scroll to position [1, 1]
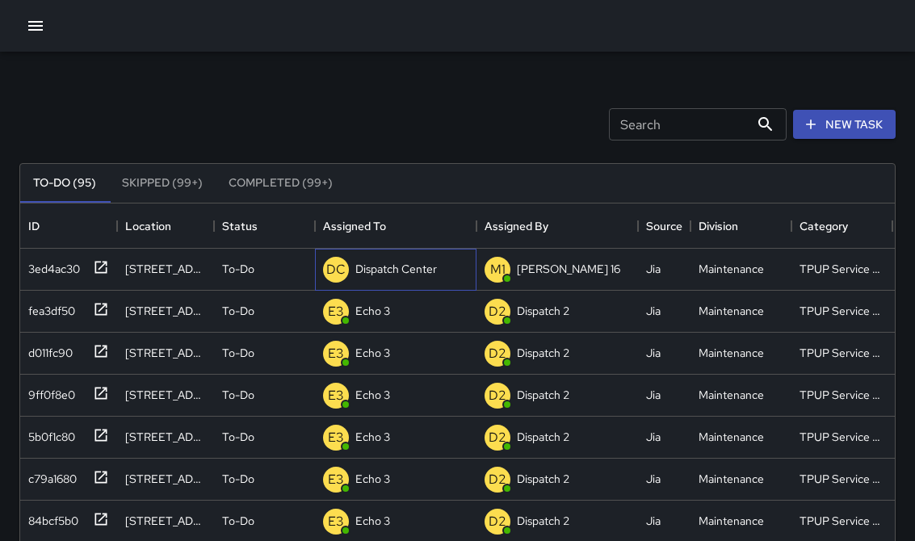
click at [346, 277] on span "DC" at bounding box center [336, 270] width 26 height 26
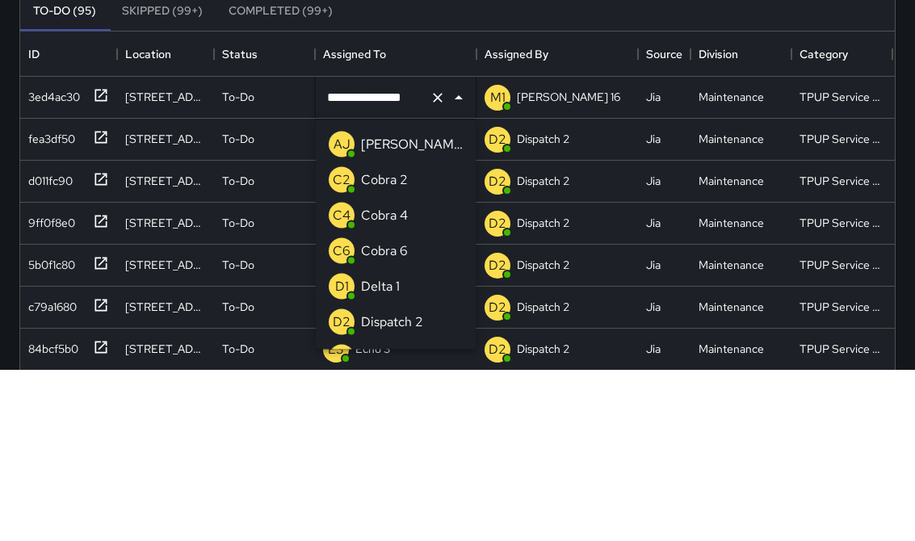
scroll to position [1011, 0]
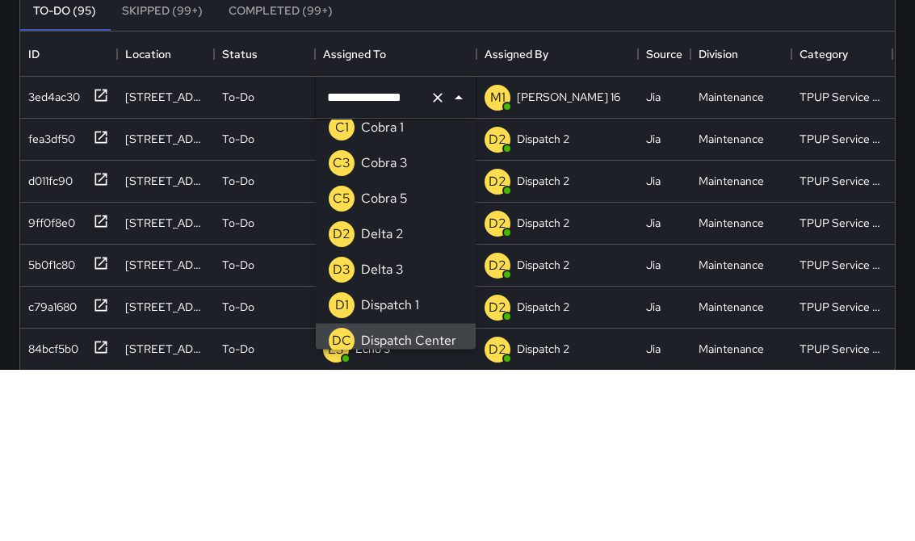
click at [430, 262] on icon "Clear" at bounding box center [438, 270] width 16 height 16
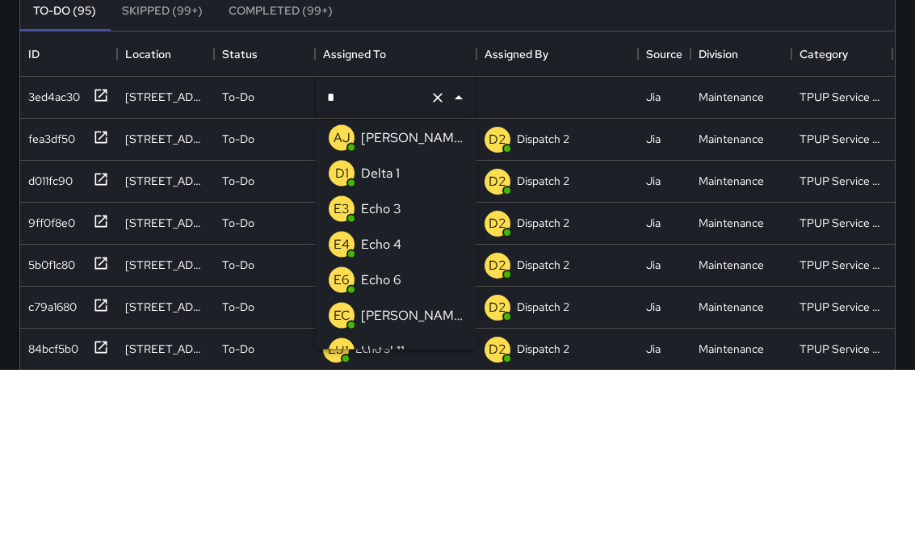
type input "**"
click at [374, 300] on p "Echo 3" at bounding box center [381, 309] width 40 height 19
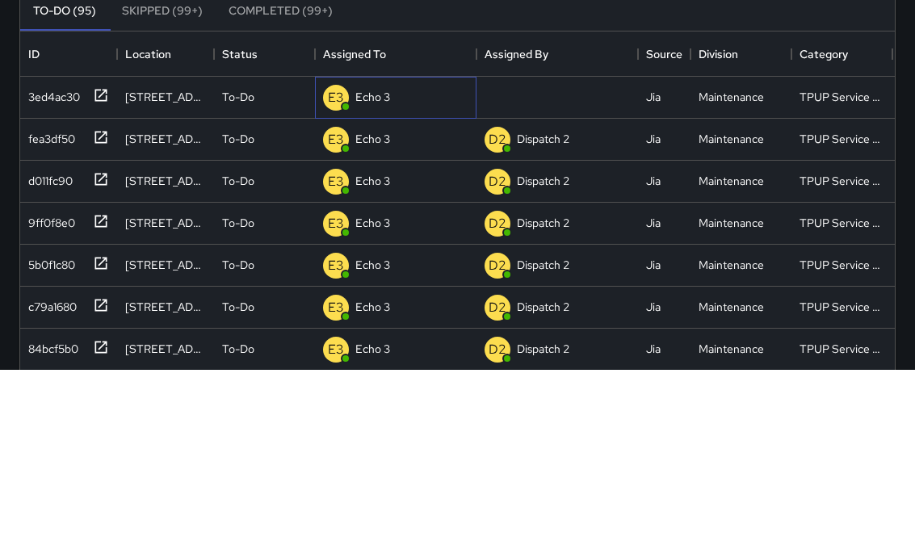
scroll to position [172, 0]
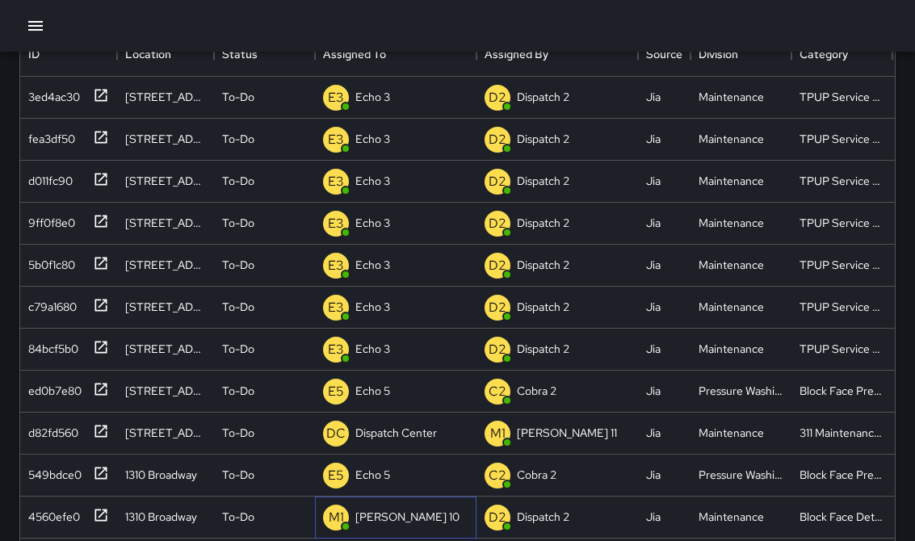
click at [398, 529] on div "M1 [PERSON_NAME] 10" at bounding box center [396, 518] width 162 height 42
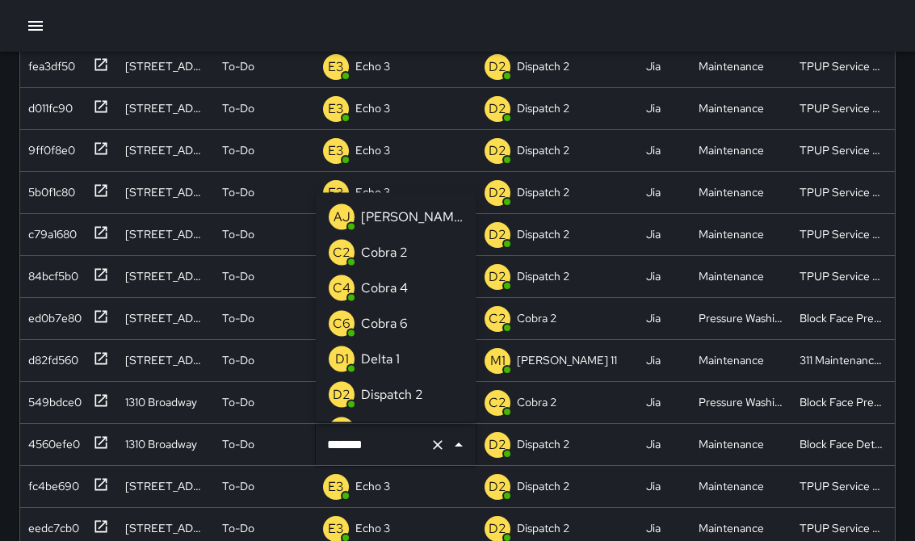
scroll to position [265, 0]
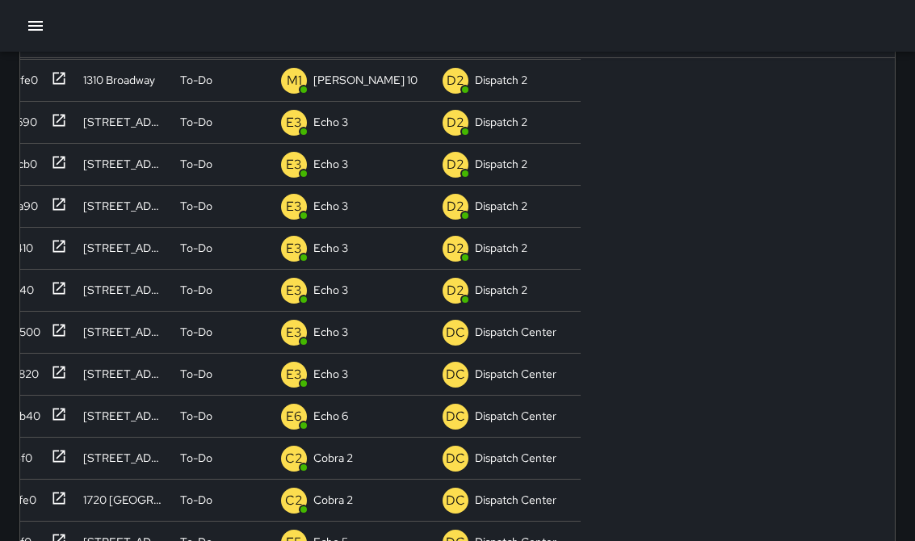
scroll to position [684, 875]
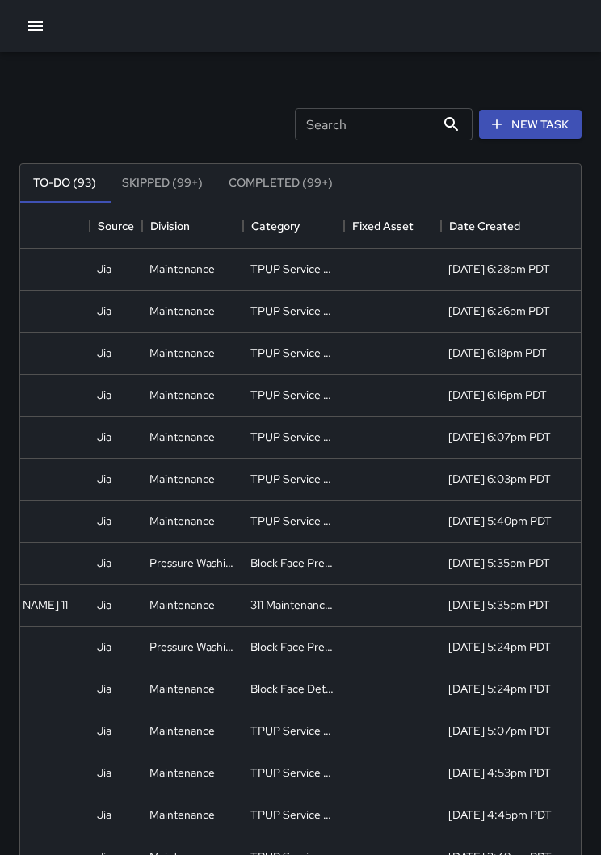
scroll to position [0, 552]
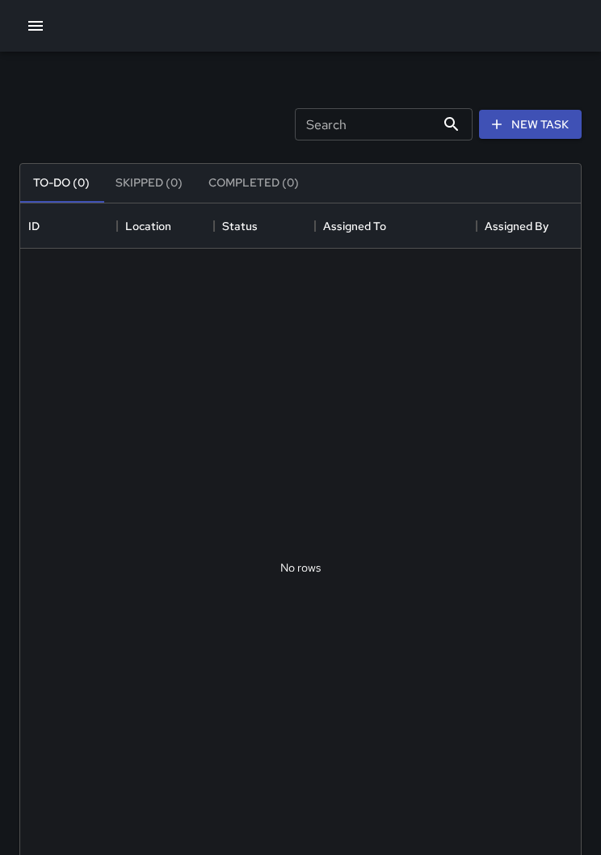
scroll to position [684, 560]
